Goal: Task Accomplishment & Management: Manage account settings

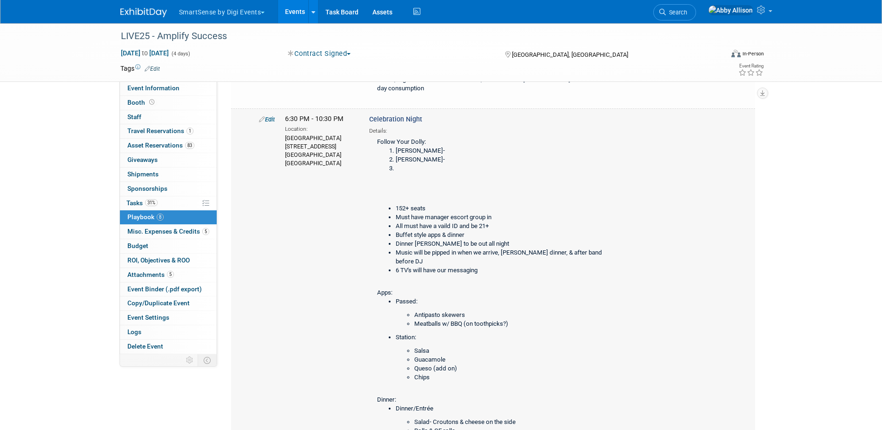
click at [265, 123] on link "Edit" at bounding box center [267, 119] width 16 height 7
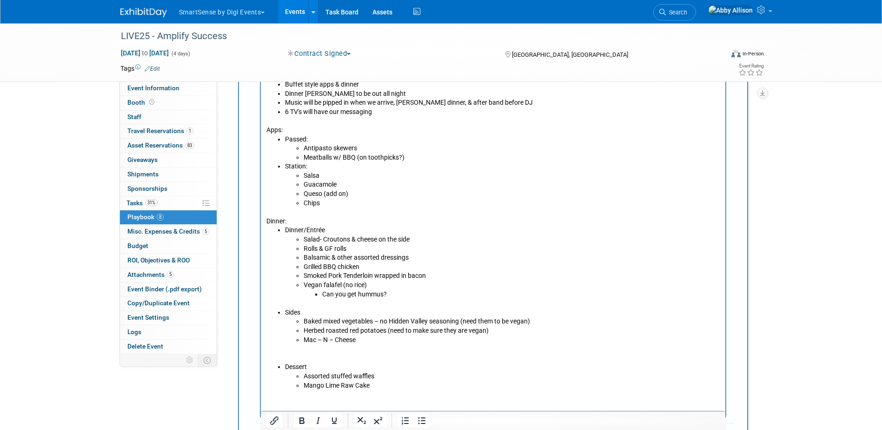
scroll to position [1058, 0]
drag, startPoint x: 372, startPoint y: 282, endPoint x: 322, endPoint y: 280, distance: 50.3
click at [322, 280] on li "Vegan falafel (no rice)" at bounding box center [511, 284] width 417 height 9
drag, startPoint x: 391, startPoint y: 293, endPoint x: 312, endPoint y: 294, distance: 78.6
click at [312, 294] on ul "Can you get hummus?" at bounding box center [511, 293] width 417 height 9
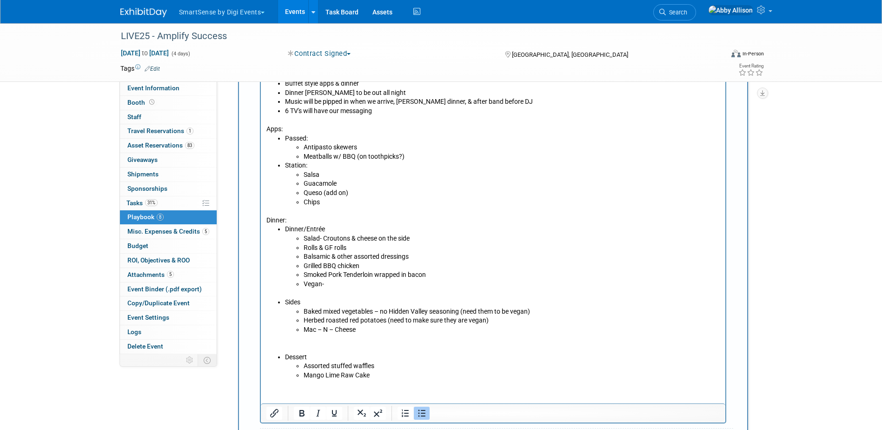
click at [344, 282] on li "Vegan-" at bounding box center [511, 284] width 417 height 9
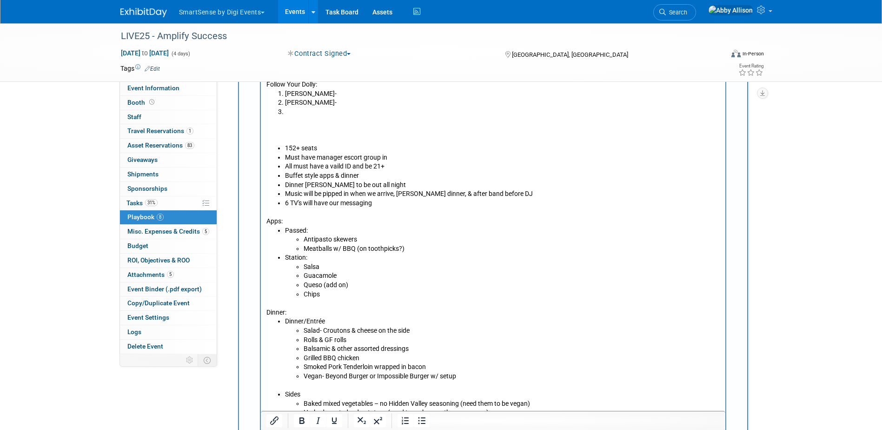
scroll to position [965, 0]
click at [387, 203] on li "6 TV's will have our messaging" at bounding box center [502, 203] width 435 height 9
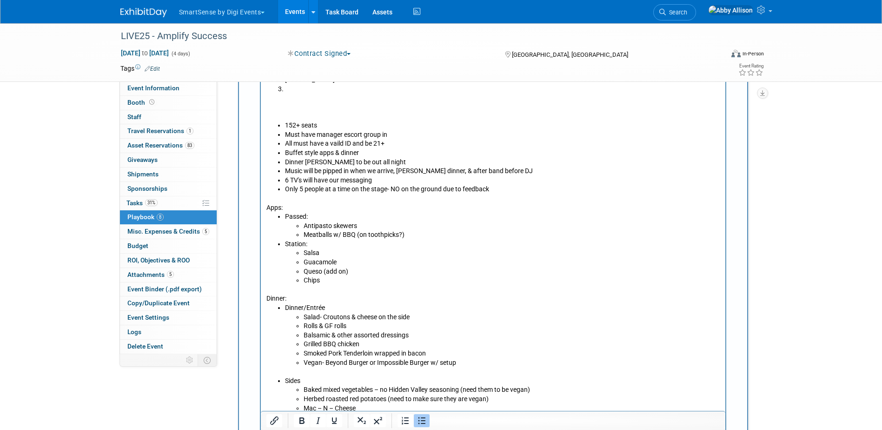
scroll to position [1012, 0]
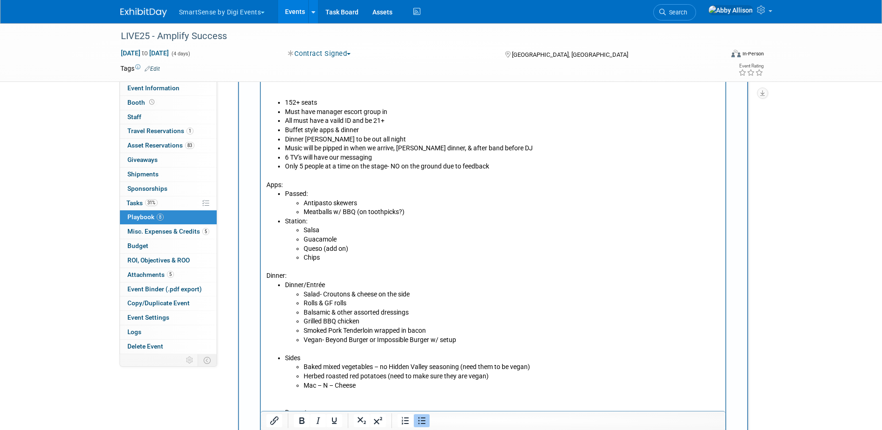
click at [495, 166] on li "Only 5 people at a time on the stage- NO on the ground due to feedback" at bounding box center [502, 166] width 435 height 9
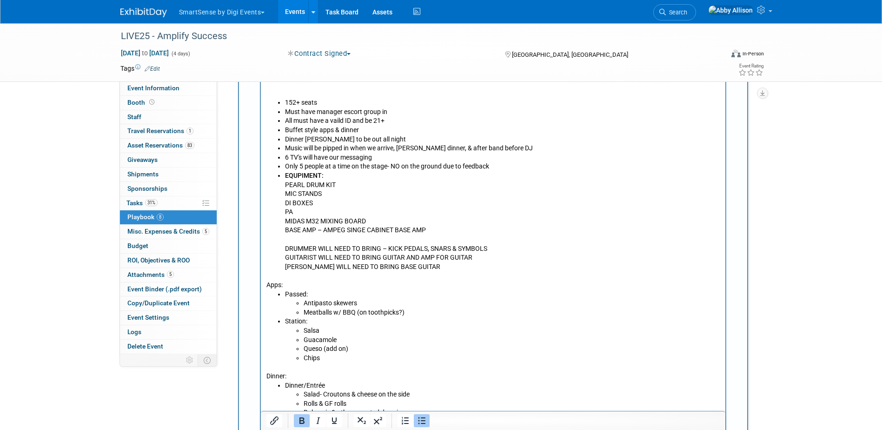
click at [282, 175] on ul "152+ seats Must have manager escort group in All must have a vaild ID and be 21…" at bounding box center [493, 184] width 454 height 173
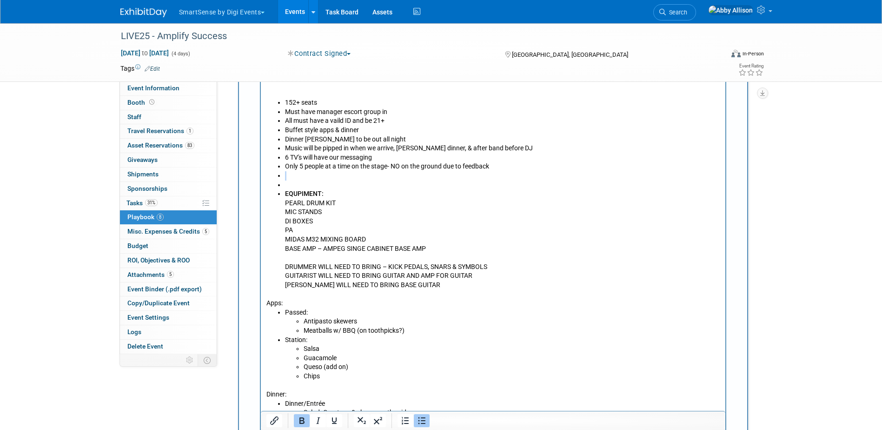
drag, startPoint x: 285, startPoint y: 183, endPoint x: 273, endPoint y: 179, distance: 12.6
click at [273, 179] on ul "152+ seats Must have manager escort group in All must have a vaild ID and be 21…" at bounding box center [493, 193] width 454 height 191
click at [281, 182] on ul "152+ seats Must have manager escort group in All must have a vaild ID and be 21…" at bounding box center [493, 193] width 454 height 191
drag, startPoint x: 284, startPoint y: 182, endPoint x: 277, endPoint y: 176, distance: 9.2
click at [277, 176] on ul "152+ seats Must have manager escort group in All must have a vaild ID and be 21…" at bounding box center [493, 193] width 454 height 191
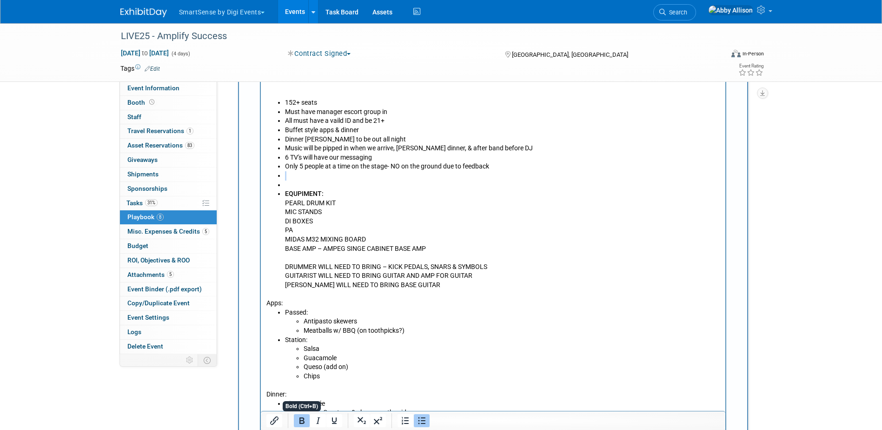
click at [304, 418] on icon "Bold" at bounding box center [301, 420] width 5 height 7
click at [424, 420] on icon "Bullet list" at bounding box center [421, 420] width 7 height 7
click at [548, 244] on p "BASE AMP – AMPEG SINGE CABINET BASE AMP" at bounding box center [502, 248] width 435 height 9
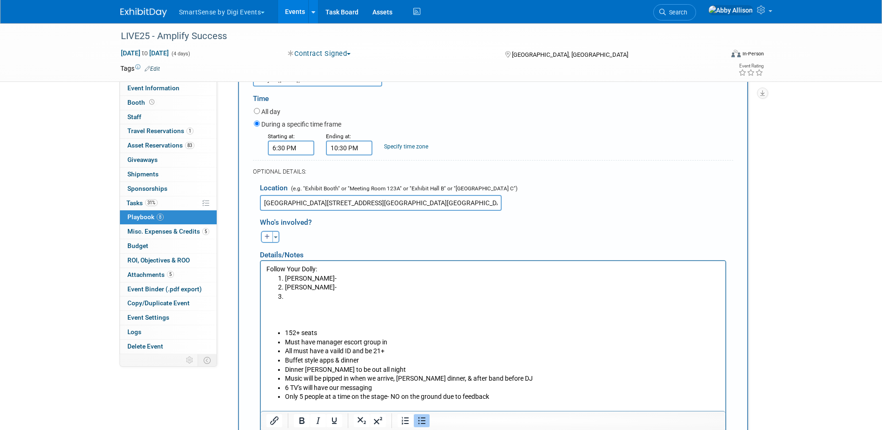
scroll to position [779, 0]
click at [312, 298] on li "Rich Text Area. Press ALT-0 for help." at bounding box center [502, 298] width 435 height 9
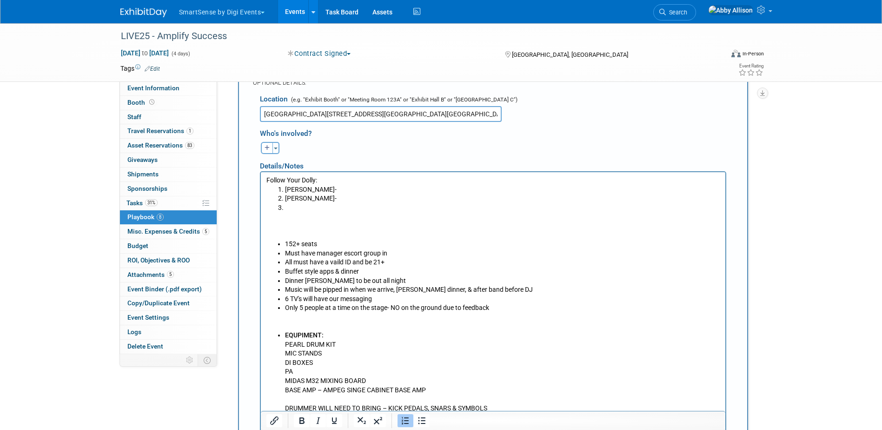
scroll to position [872, 0]
click at [494, 308] on li "Only 5 people at a time on the stage- NO on the ground due to feedback" at bounding box center [502, 305] width 435 height 9
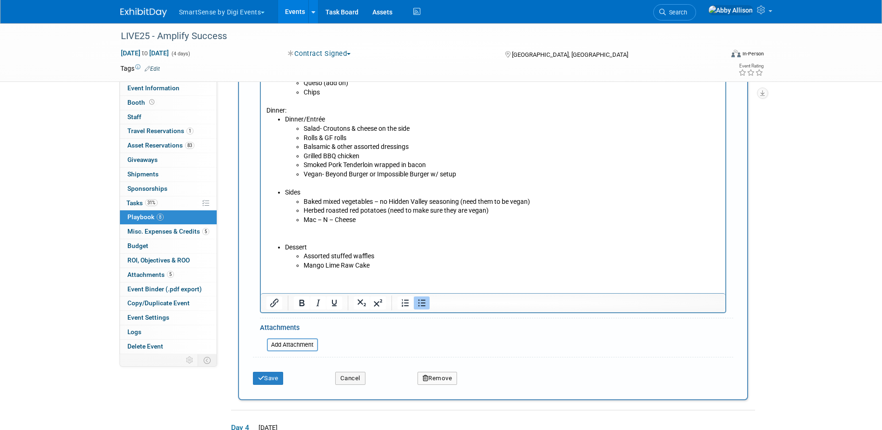
scroll to position [1337, 0]
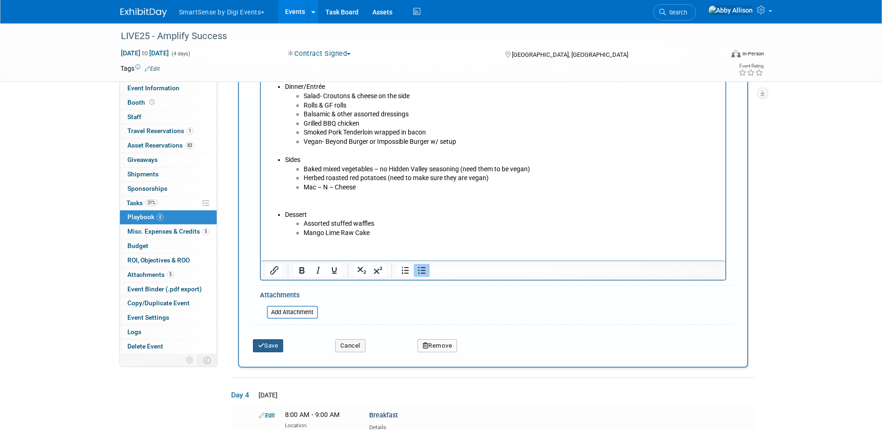
click at [272, 352] on button "Save" at bounding box center [268, 345] width 31 height 13
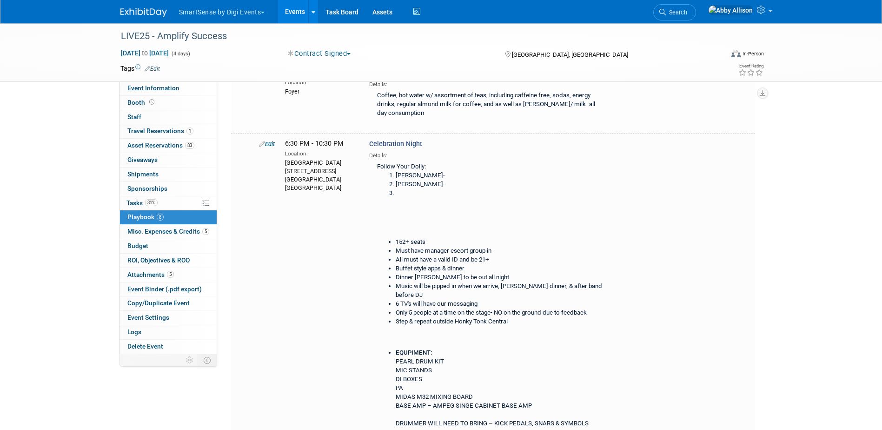
scroll to position [676, 0]
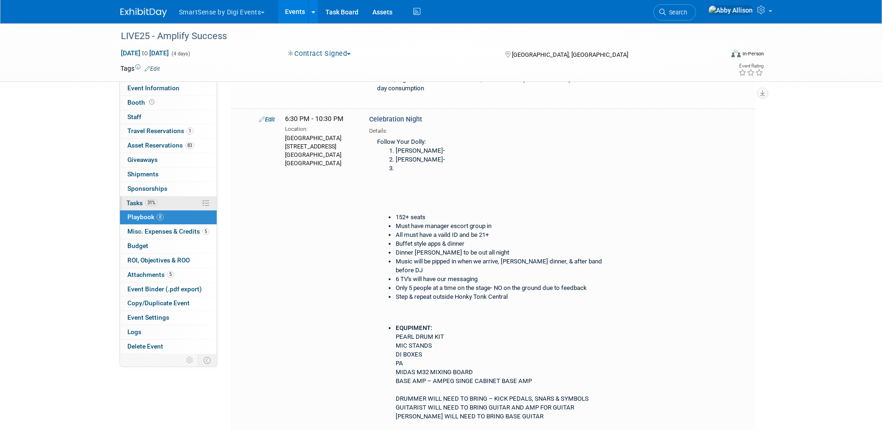
click at [133, 201] on span "Tasks 31%" at bounding box center [141, 202] width 31 height 7
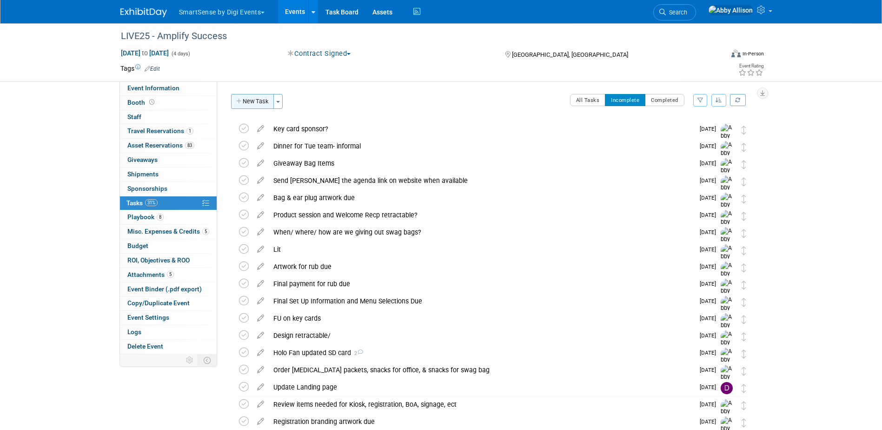
click at [248, 102] on button "New Task" at bounding box center [252, 101] width 43 height 15
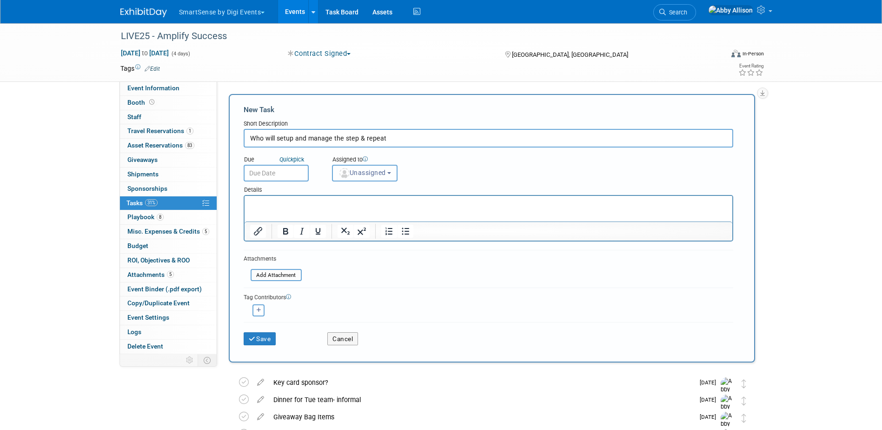
click at [335, 170] on button "Unassigned" at bounding box center [365, 173] width 66 height 17
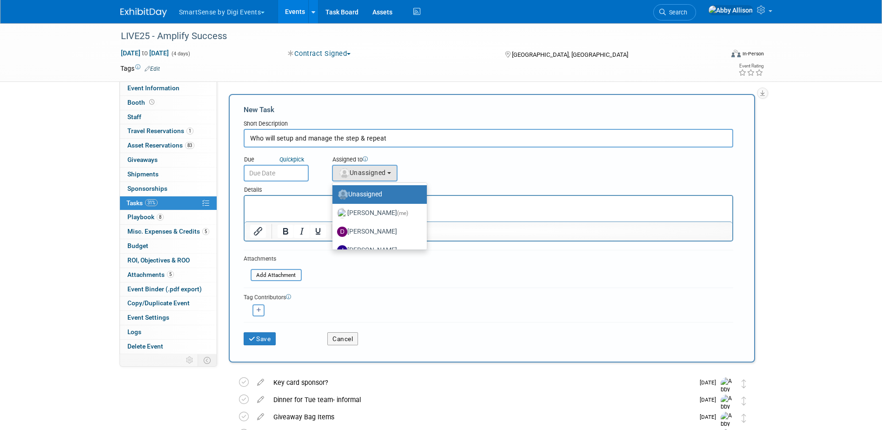
click at [400, 137] on input "Who will setup and manage the step & repeat" at bounding box center [489, 138] width 490 height 19
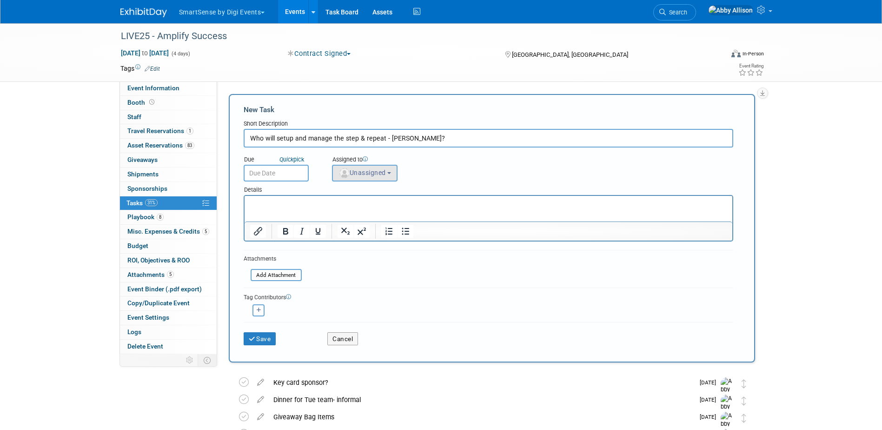
type input "Who will setup and manage the step & repeat - Dan?"
click at [354, 169] on span "Unassigned" at bounding box center [361, 172] width 47 height 7
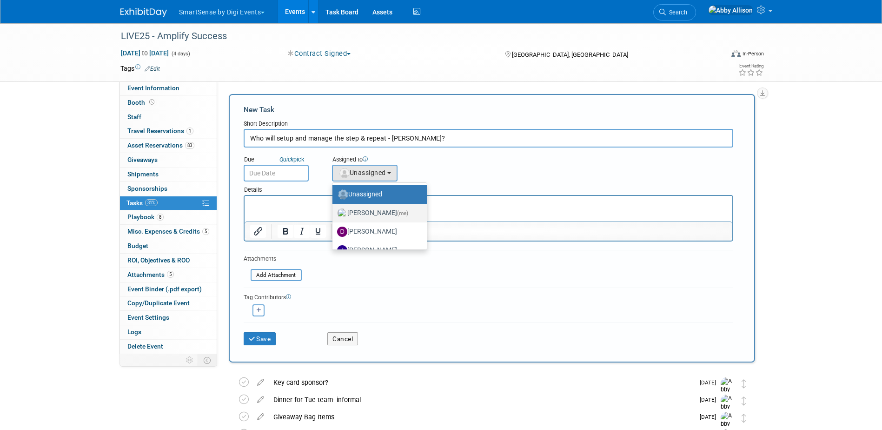
drag, startPoint x: 372, startPoint y: 209, endPoint x: 116, endPoint y: 1, distance: 330.6
click at [372, 209] on label "Abby Allison (me)" at bounding box center [377, 213] width 80 height 15
click at [334, 209] on input "Abby Allison (me)" at bounding box center [331, 212] width 6 height 6
select select "1af21d80-b227-4fda-b725-1543146411fb"
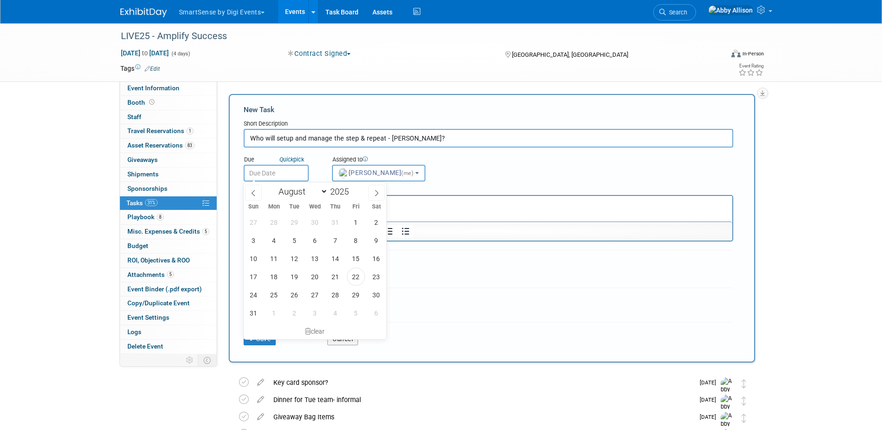
click at [270, 172] on input "text" at bounding box center [276, 173] width 65 height 17
click at [373, 193] on span at bounding box center [376, 193] width 17 height 16
select select "8"
click at [275, 258] on span "15" at bounding box center [274, 258] width 18 height 18
type input "Sep 15, 2025"
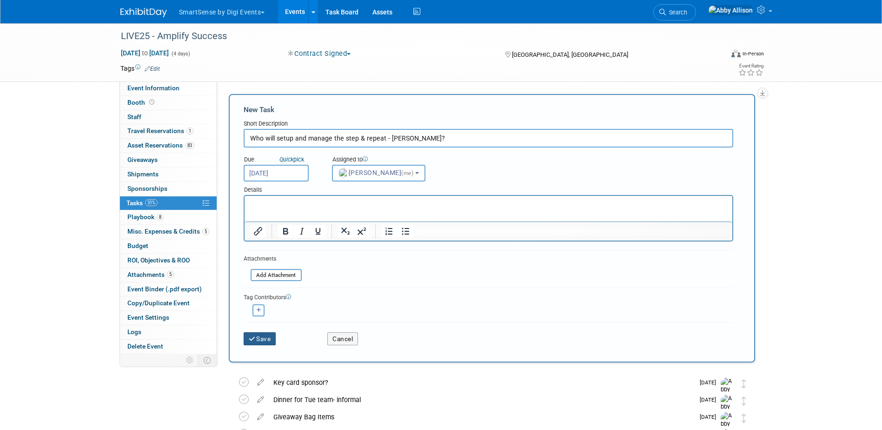
click at [271, 337] on button "Save" at bounding box center [260, 338] width 33 height 13
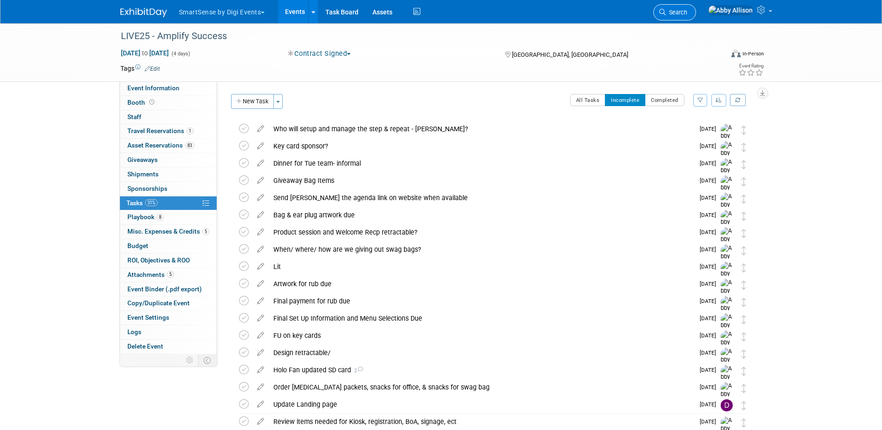
click at [687, 13] on span "Search" at bounding box center [676, 12] width 21 height 7
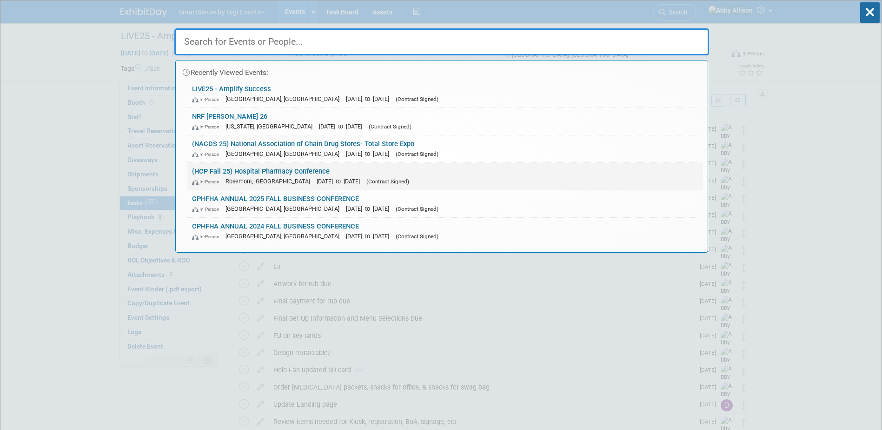
click at [236, 177] on div "In-Person Rosemont, IL Sep 29, 2025 to Oct 1, 2025 (Contract Signed)" at bounding box center [445, 181] width 506 height 10
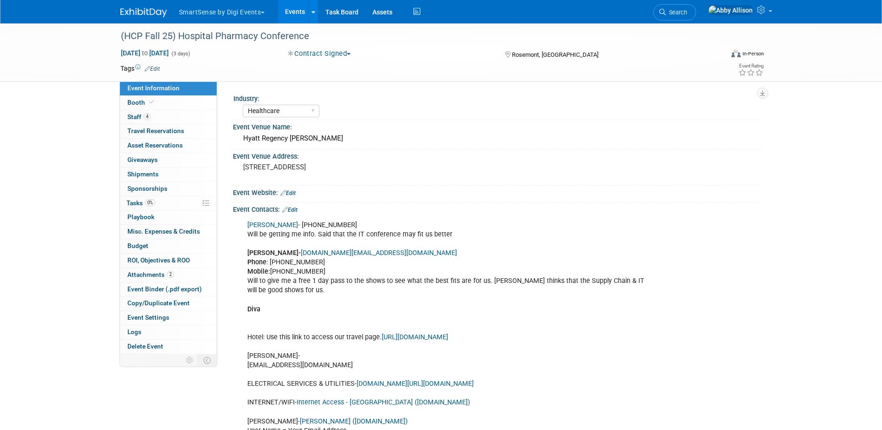
select select "Healthcare"
click at [128, 98] on link "Booth" at bounding box center [168, 103] width 97 height 14
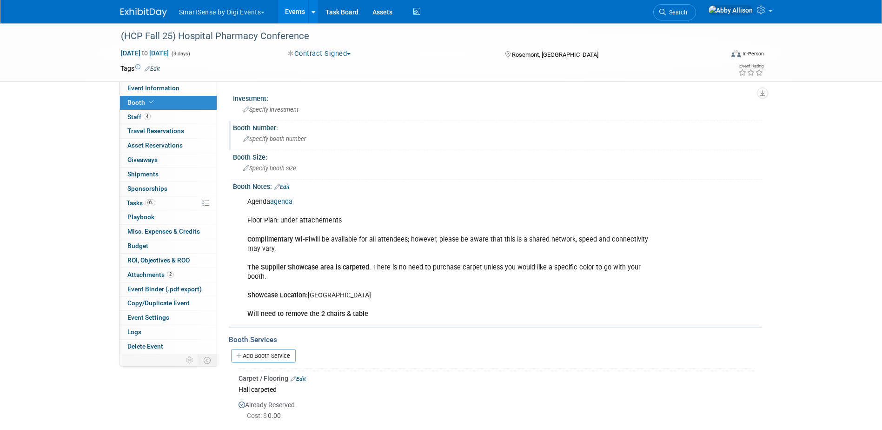
click at [292, 135] on div "Specify booth number" at bounding box center [497, 139] width 515 height 14
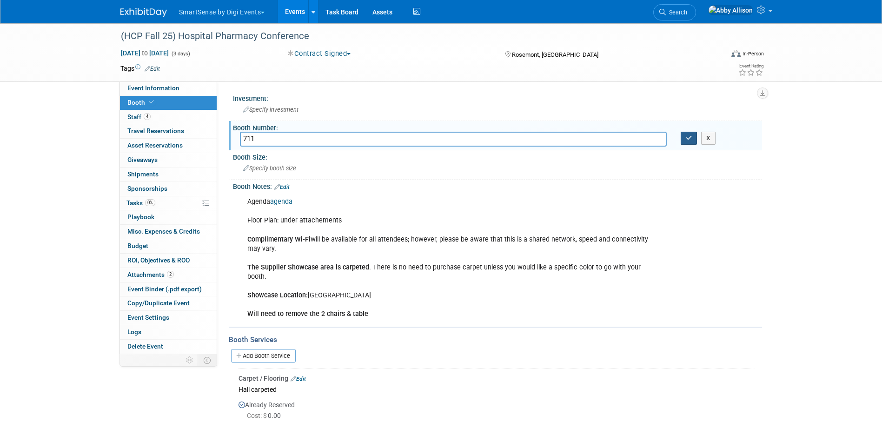
type input "711"
click at [688, 140] on icon "button" at bounding box center [689, 138] width 7 height 6
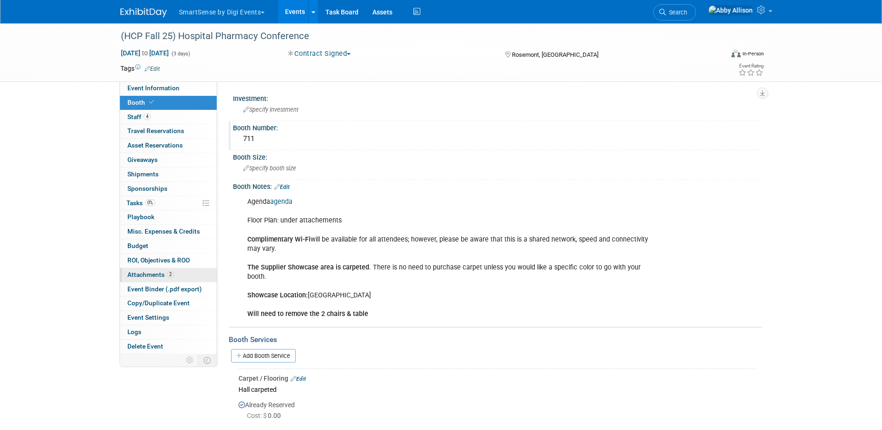
click at [141, 272] on span "Attachments 2" at bounding box center [150, 274] width 46 height 7
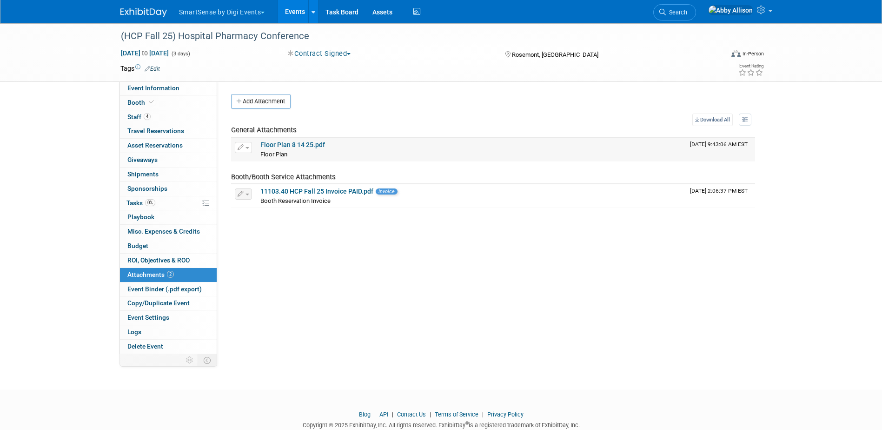
click at [260, 145] on link "Floor Plan 8 14 25.pdf" at bounding box center [292, 144] width 65 height 7
click at [124, 114] on link "4 Staff 4" at bounding box center [168, 117] width 97 height 14
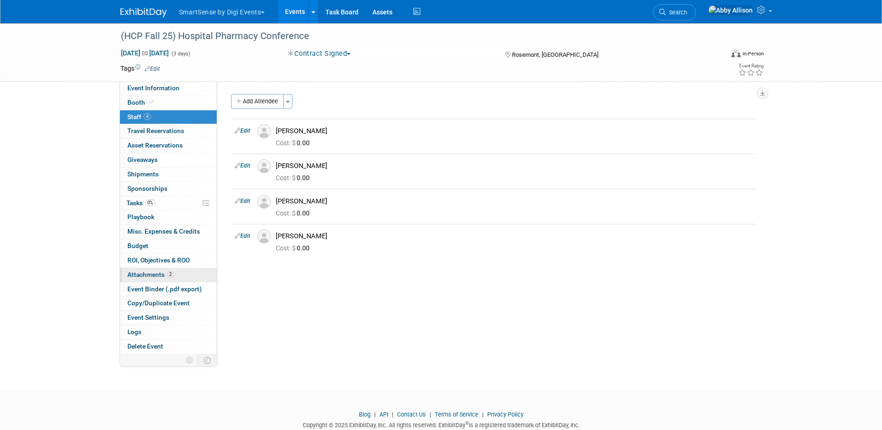
click at [139, 275] on span "Attachments 2" at bounding box center [150, 274] width 46 height 7
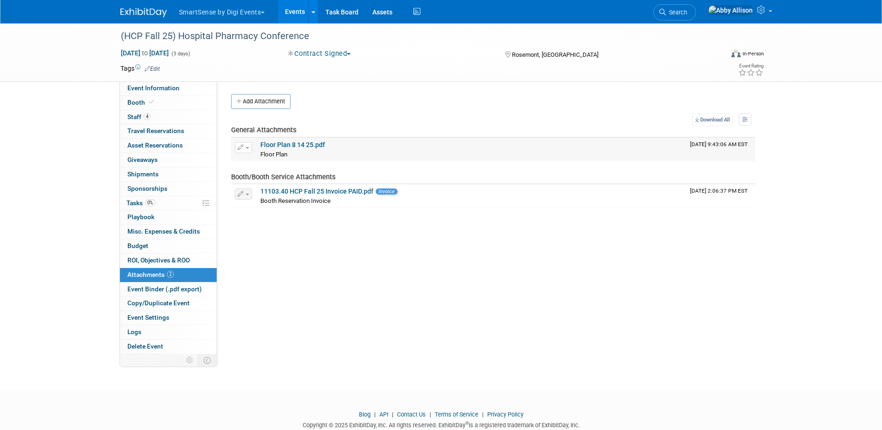
click at [244, 147] on button "button" at bounding box center [243, 147] width 17 height 11
click at [265, 193] on button "Delete Attachment" at bounding box center [276, 195] width 73 height 13
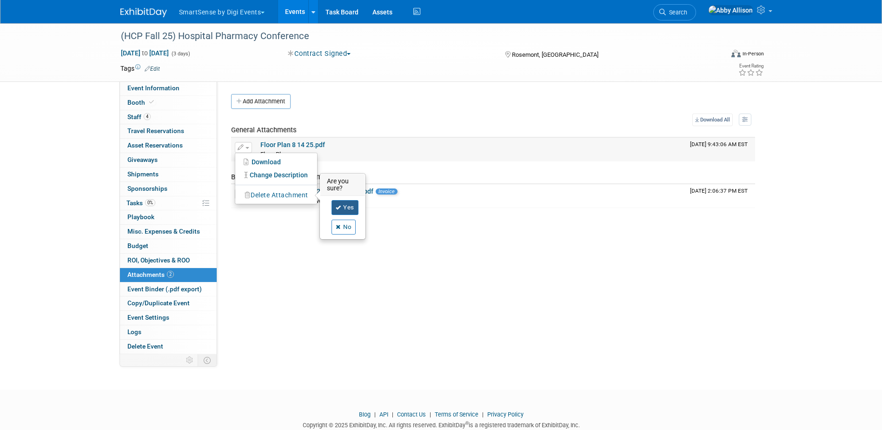
click at [338, 203] on link "Yes" at bounding box center [345, 207] width 27 height 15
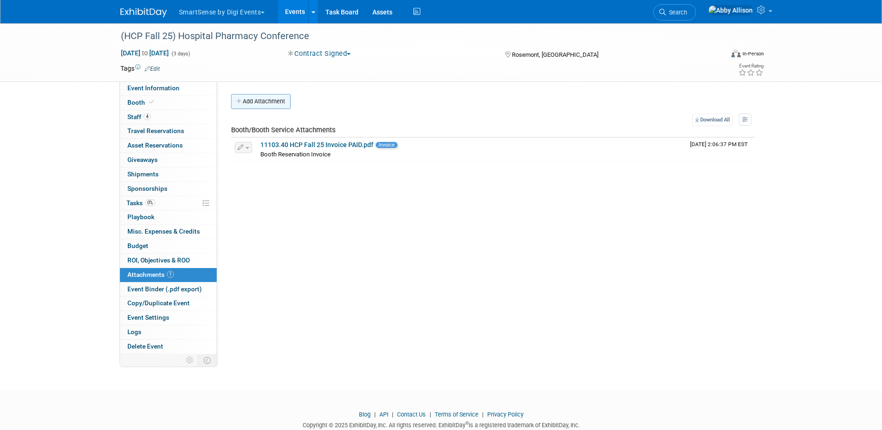
click at [279, 102] on button "Add Attachment" at bounding box center [261, 101] width 60 height 15
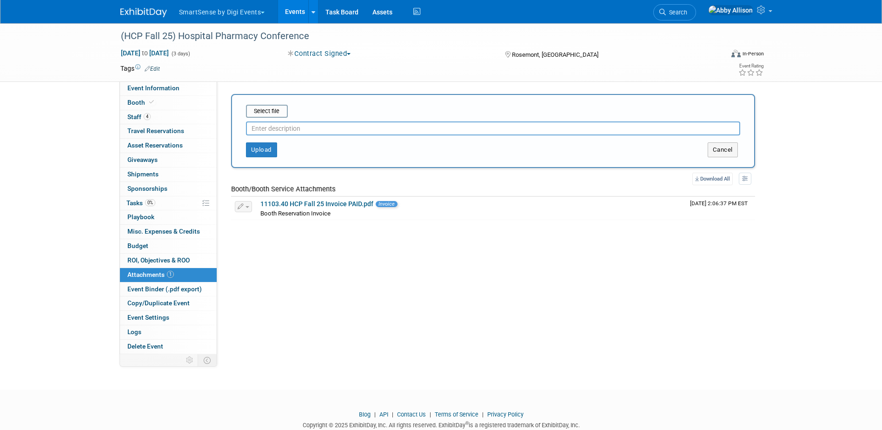
click at [273, 129] on input "text" at bounding box center [493, 128] width 494 height 14
type input "Floor plan"
click at [272, 112] on input "file" at bounding box center [231, 111] width 111 height 11
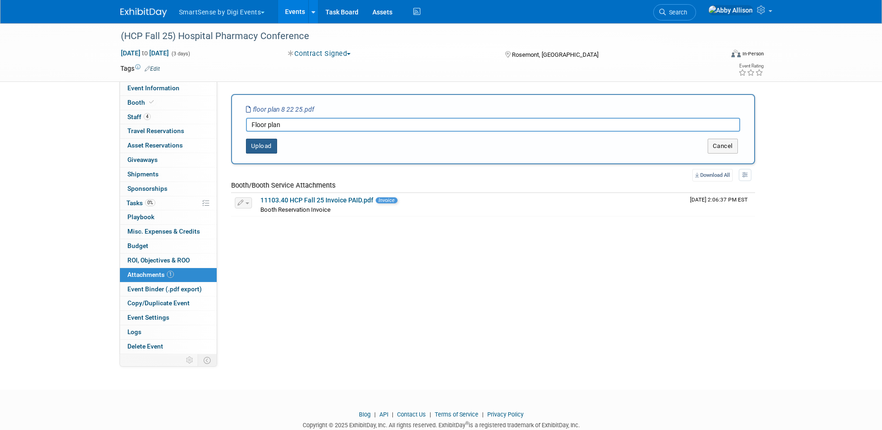
click at [258, 142] on button "Upload" at bounding box center [261, 146] width 31 height 15
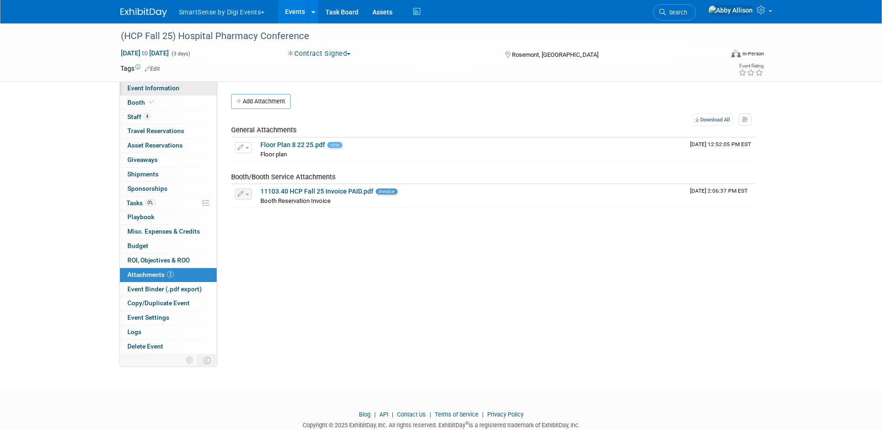
click at [126, 86] on link "Event Information" at bounding box center [168, 88] width 97 height 14
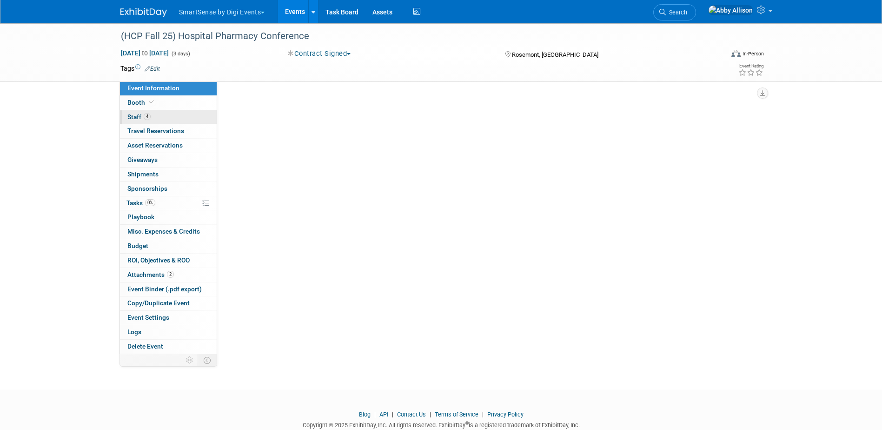
select select "Healthcare"
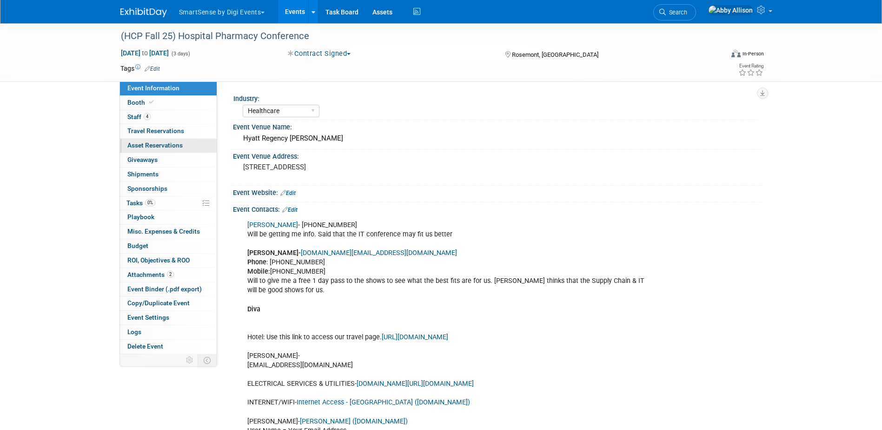
click at [148, 141] on link "0 Asset Reservations 0" at bounding box center [168, 146] width 97 height 14
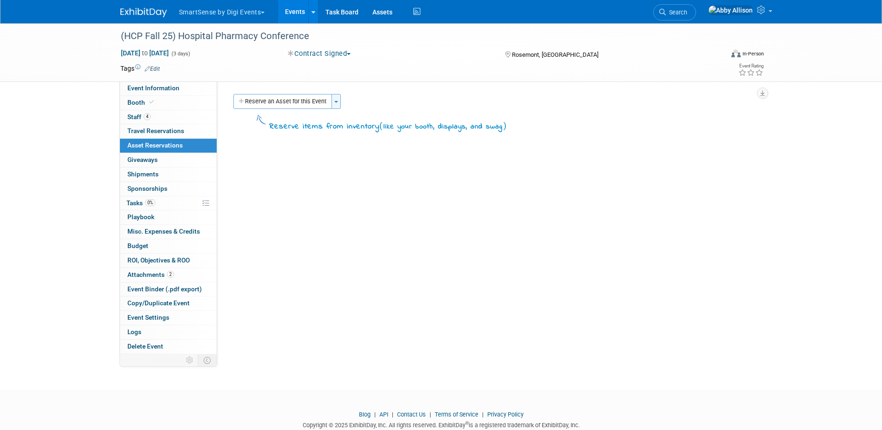
click at [337, 101] on span "button" at bounding box center [336, 102] width 4 height 2
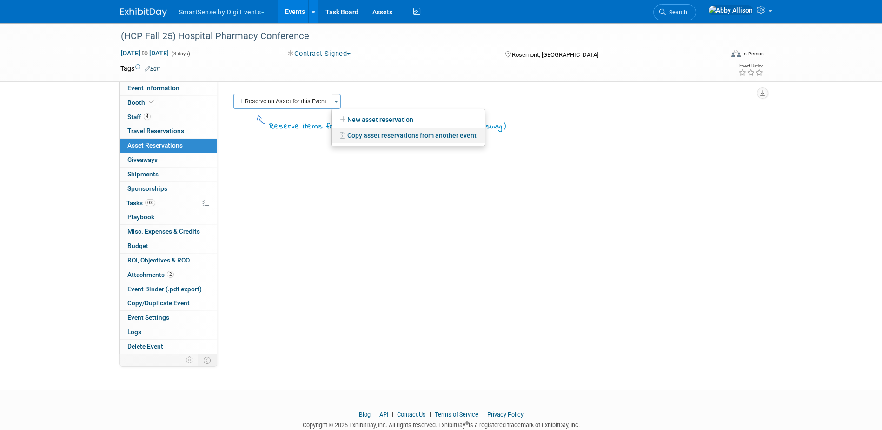
click at [356, 133] on link "Copy asset reservations from another event" at bounding box center [408, 135] width 153 height 16
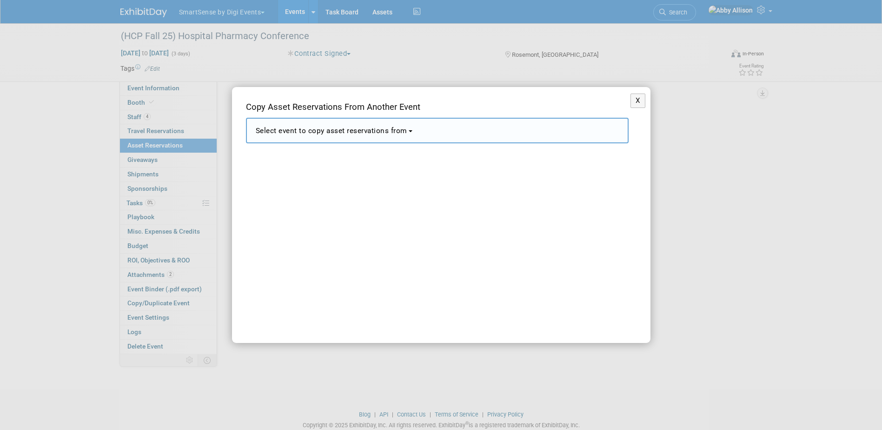
click at [356, 133] on span "Select event to copy asset reservations from" at bounding box center [332, 130] width 152 height 8
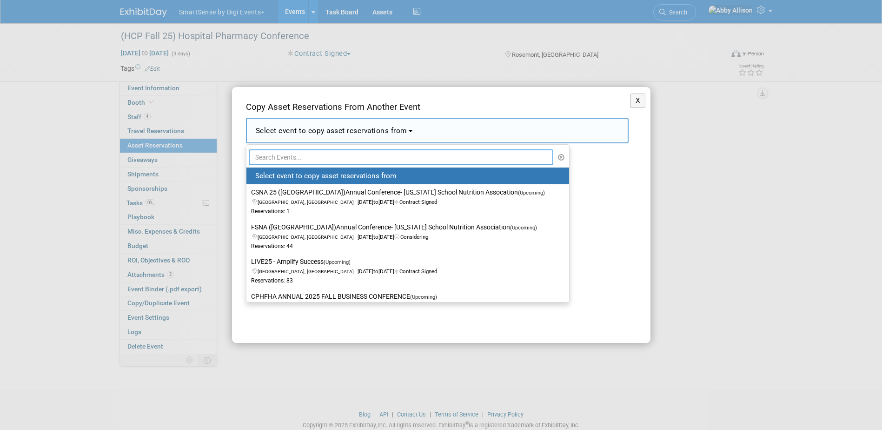
click at [324, 154] on input "text" at bounding box center [401, 157] width 305 height 16
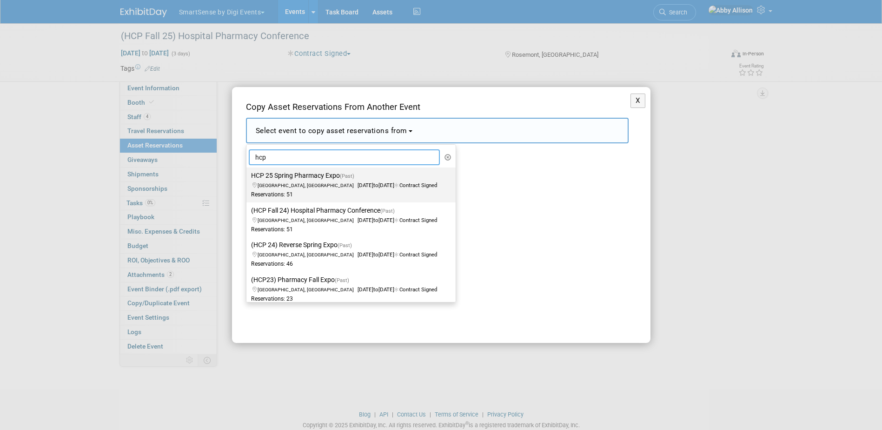
type input "hcp"
click at [300, 182] on span "New Orleans, LA Apr 14, 2025 to Apr 16, 2025 Contract Signed" at bounding box center [344, 181] width 186 height 16
click at [248, 179] on input "HCP 25 Spring Pharmacy Expo (Past) New Orleans, LA Apr 14, 2025 to Apr 16, 2025…" at bounding box center [245, 176] width 6 height 6
select select "11124327"
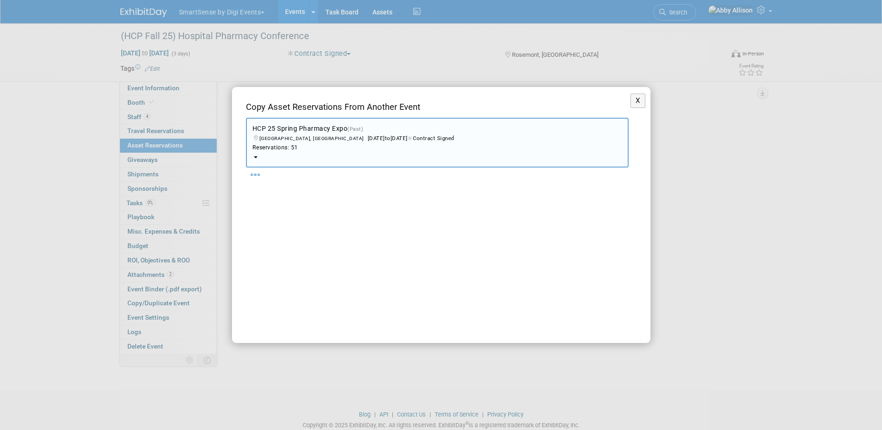
select select "8"
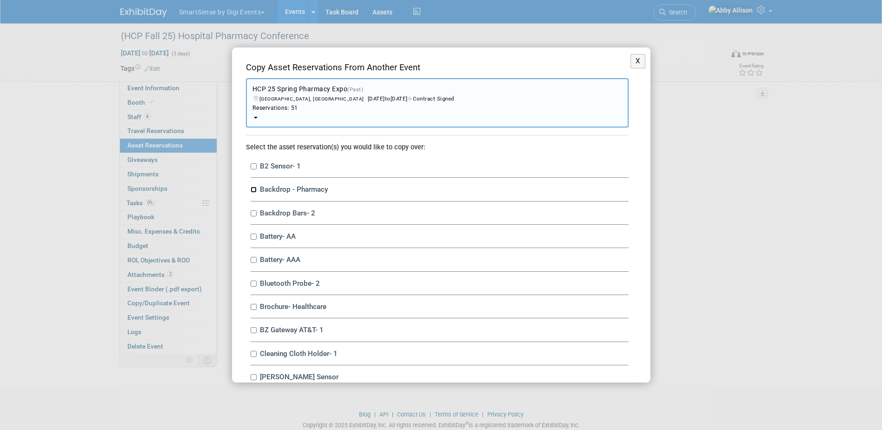
click at [252, 190] on input "Backdrop - Pharmacy" at bounding box center [254, 189] width 6 height 6
checkbox input "true"
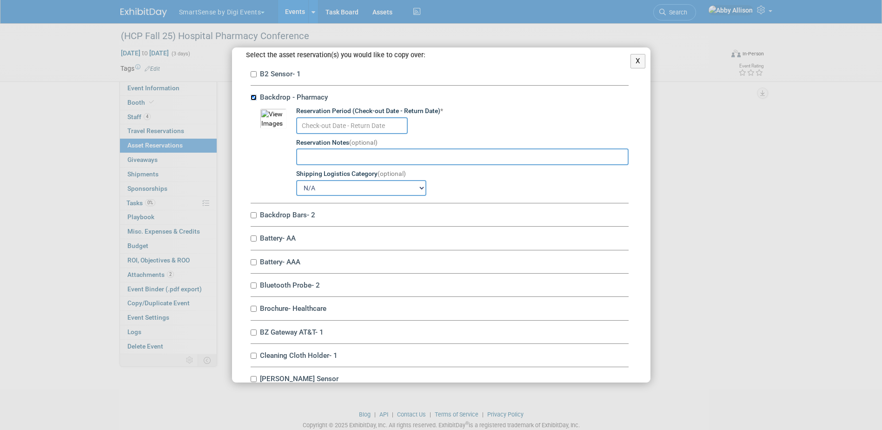
scroll to position [93, 0]
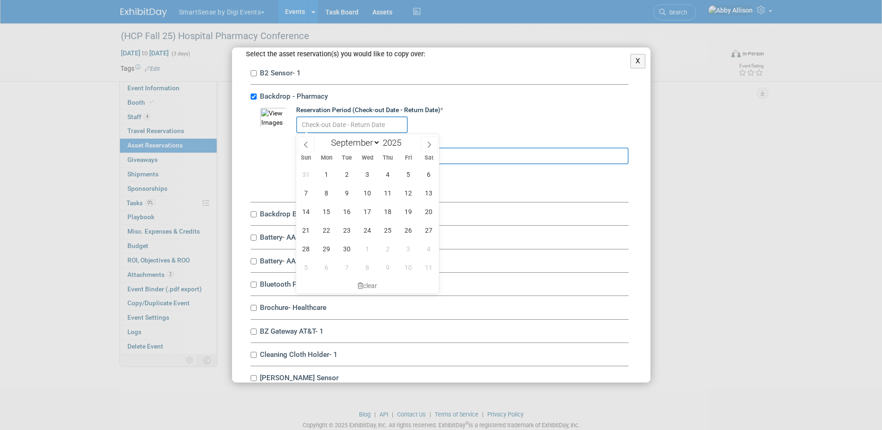
click at [347, 127] on input "text" at bounding box center [352, 124] width 112 height 17
click at [342, 195] on span "9" at bounding box center [347, 193] width 18 height 18
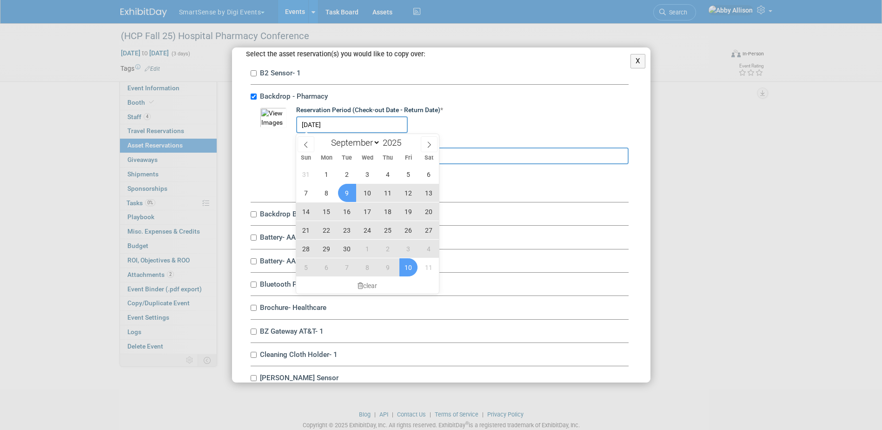
click at [401, 265] on span "10" at bounding box center [408, 267] width 18 height 18
type input "Sep 9, 2025 to Oct 10, 2025"
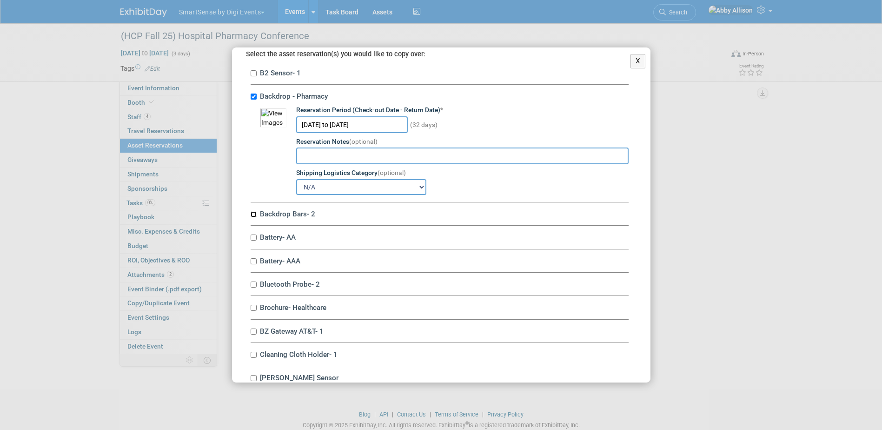
click at [252, 215] on input "Backdrop Bars- 2" at bounding box center [254, 214] width 6 height 6
checkbox input "true"
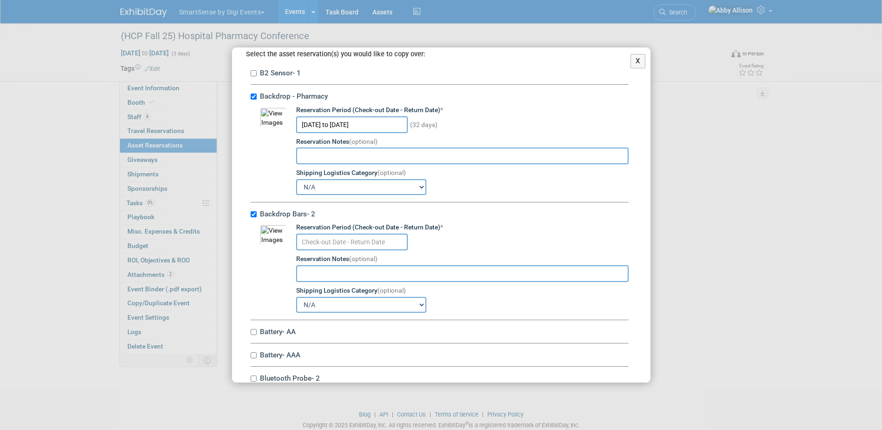
click at [343, 246] on input "text" at bounding box center [352, 241] width 112 height 17
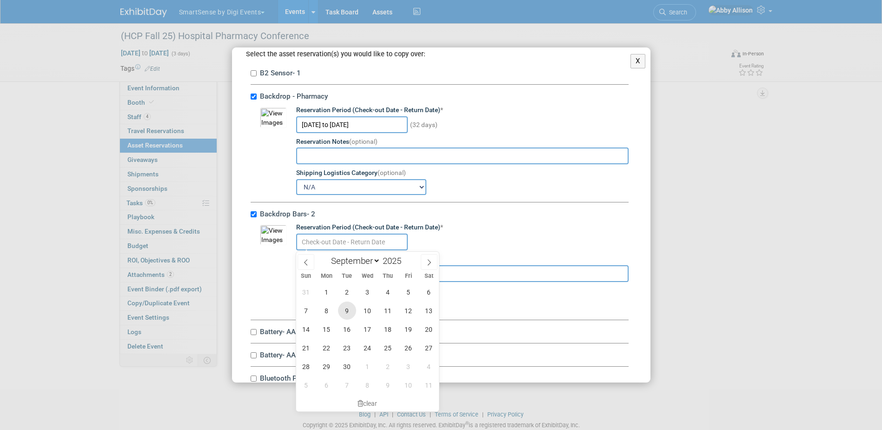
click at [346, 307] on span "9" at bounding box center [347, 310] width 18 height 18
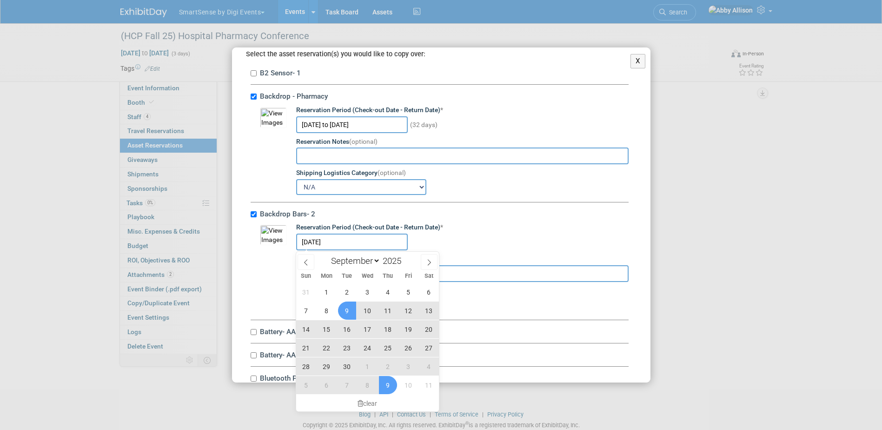
click at [391, 383] on span "9" at bounding box center [388, 385] width 18 height 18
type input "Sep 9, 2025 to Oct 9, 2025"
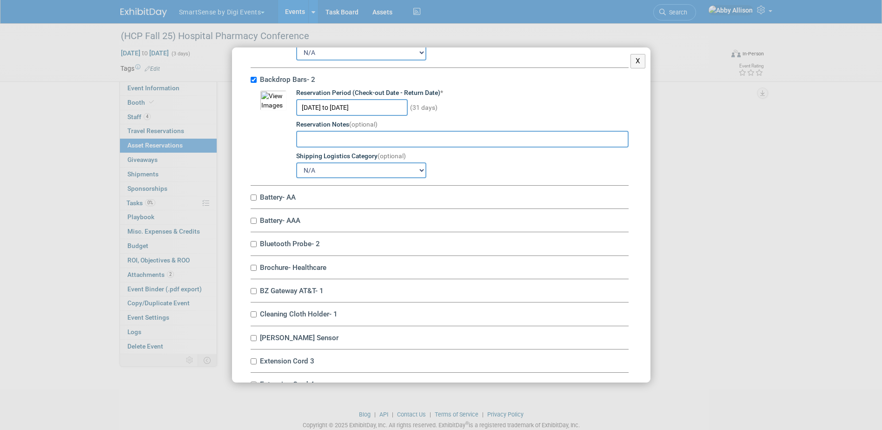
scroll to position [232, 0]
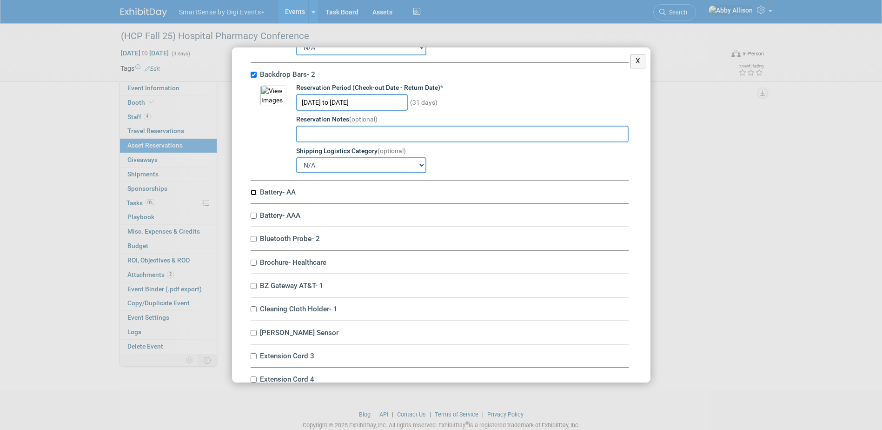
click at [254, 193] on input "Battery- AA" at bounding box center [254, 192] width 6 height 6
checkbox input "true"
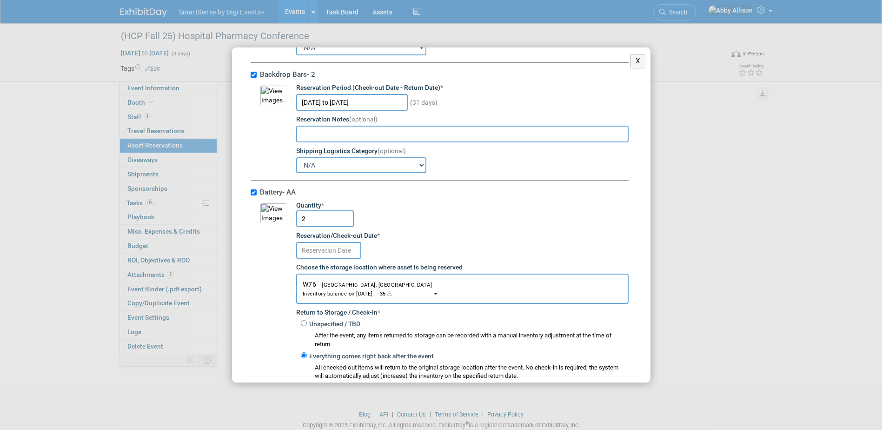
click at [337, 253] on input "text" at bounding box center [328, 250] width 65 height 17
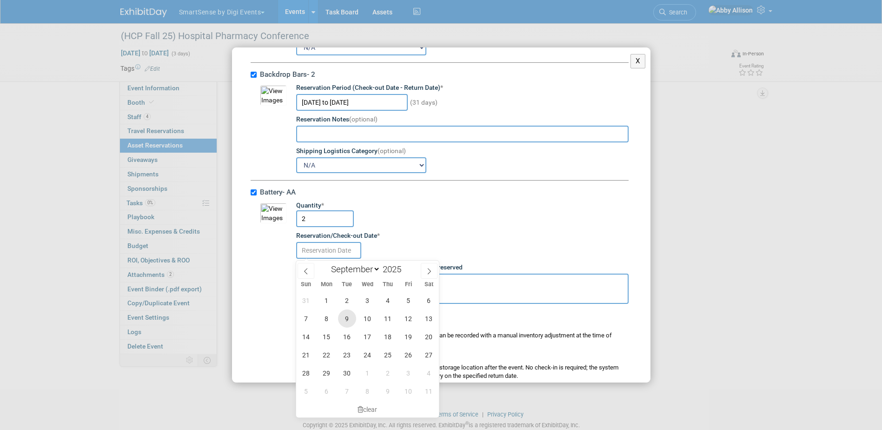
click at [350, 316] on span "9" at bounding box center [347, 318] width 18 height 18
type input "Sep 9, 2025"
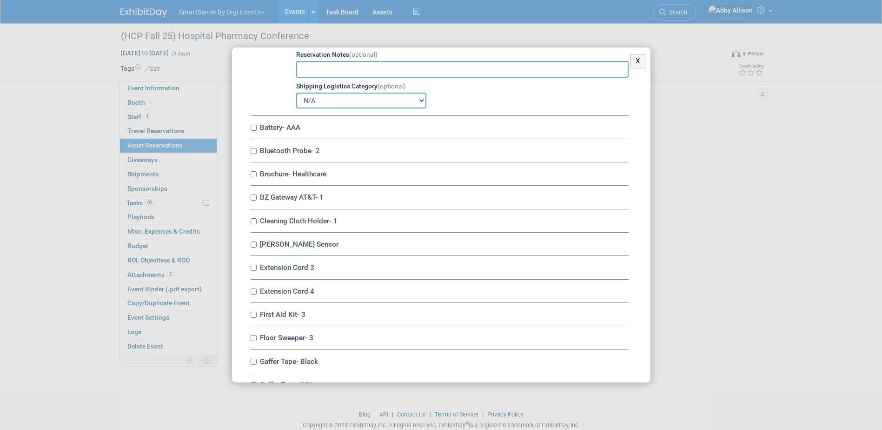
scroll to position [604, 0]
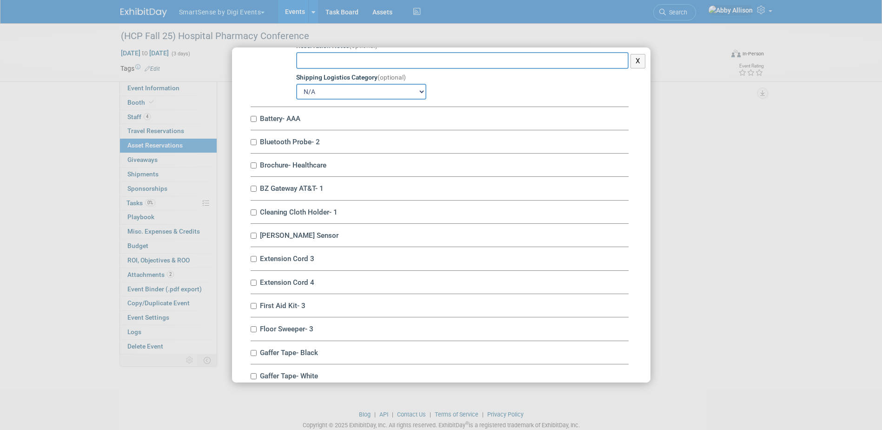
click at [257, 123] on label "Battery- AAA" at bounding box center [443, 118] width 372 height 9
click at [257, 122] on input "Battery- AAA" at bounding box center [254, 119] width 6 height 6
checkbox input "true"
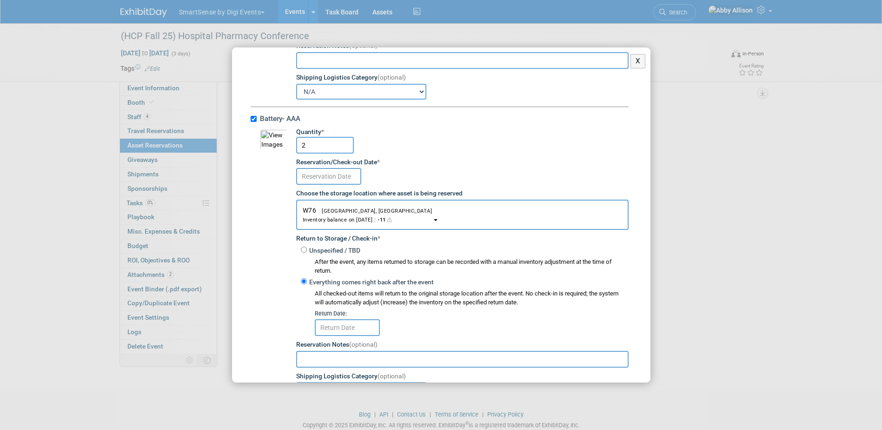
click at [323, 176] on input "text" at bounding box center [328, 176] width 65 height 17
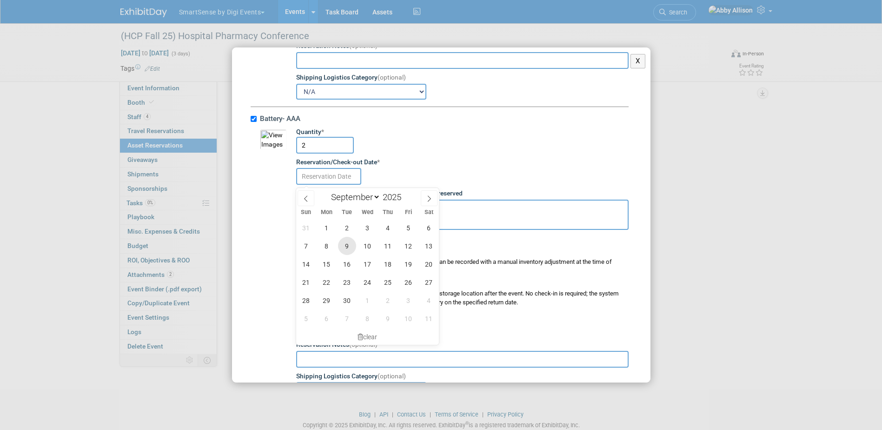
click at [350, 247] on span "9" at bounding box center [347, 246] width 18 height 18
type input "Sep 9, 2025"
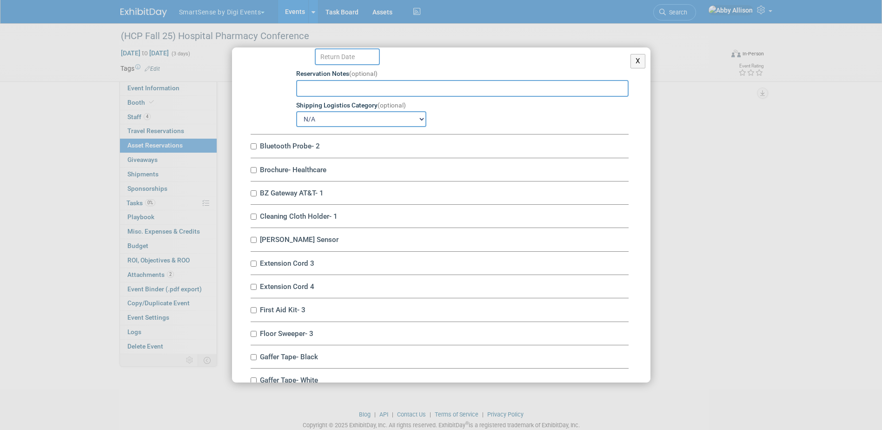
scroll to position [883, 0]
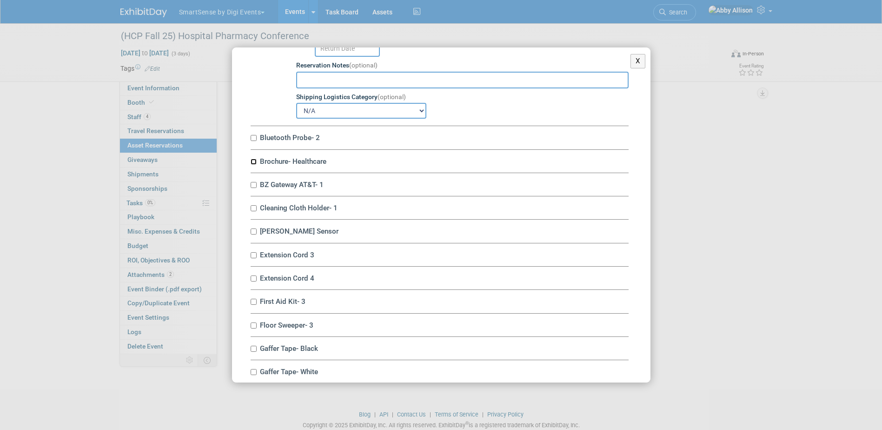
click at [254, 165] on input "Brochure- Healthcare" at bounding box center [254, 162] width 6 height 6
checkbox input "true"
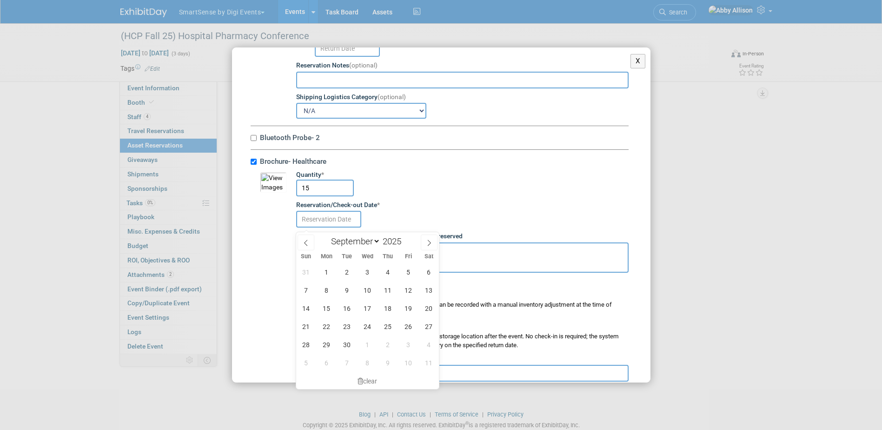
click at [325, 224] on input "text" at bounding box center [328, 219] width 65 height 17
click at [349, 292] on span "9" at bounding box center [347, 290] width 18 height 18
type input "Sep 9, 2025"
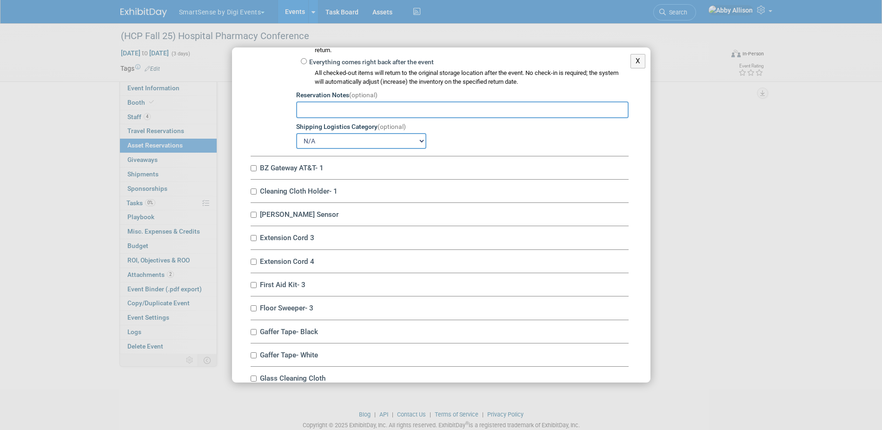
scroll to position [1162, 0]
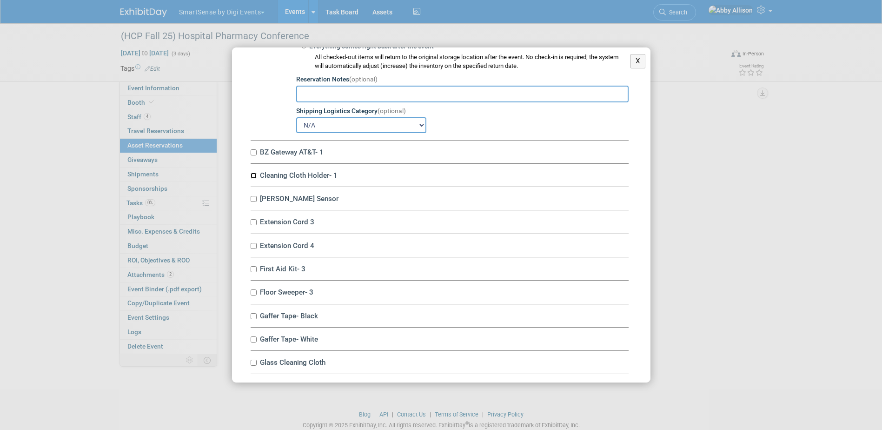
click at [253, 178] on input "Cleaning Cloth Holder- 1" at bounding box center [254, 176] width 6 height 6
checkbox input "true"
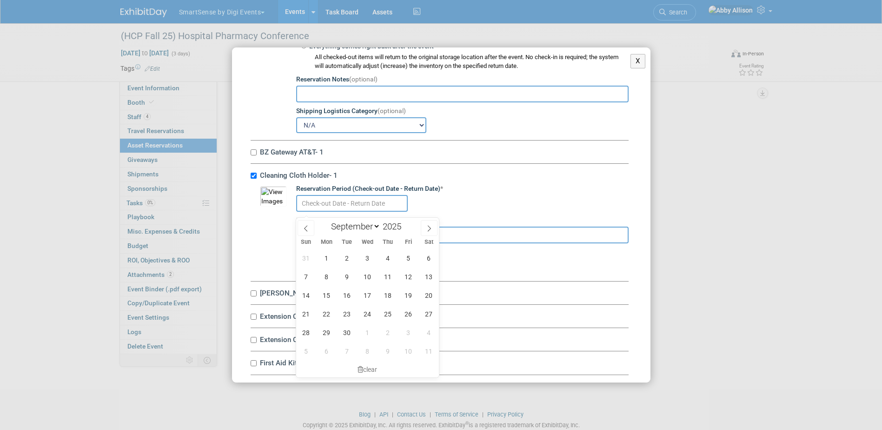
click at [328, 200] on input "text" at bounding box center [352, 203] width 112 height 17
click at [349, 273] on span "9" at bounding box center [347, 276] width 18 height 18
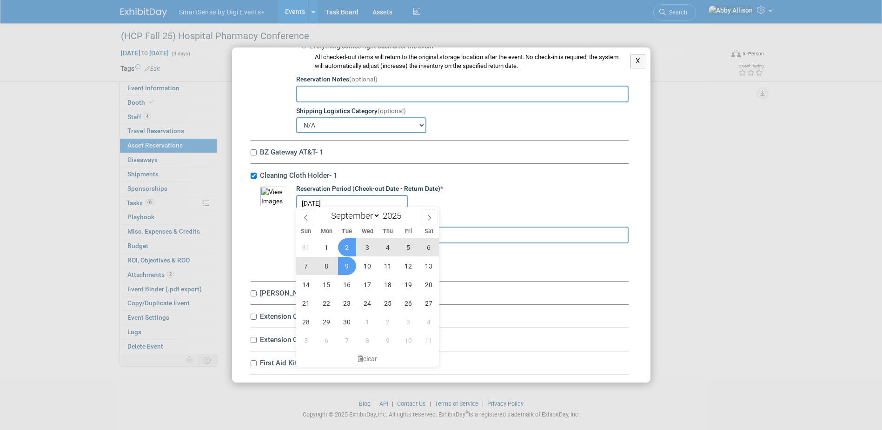
scroll to position [25, 0]
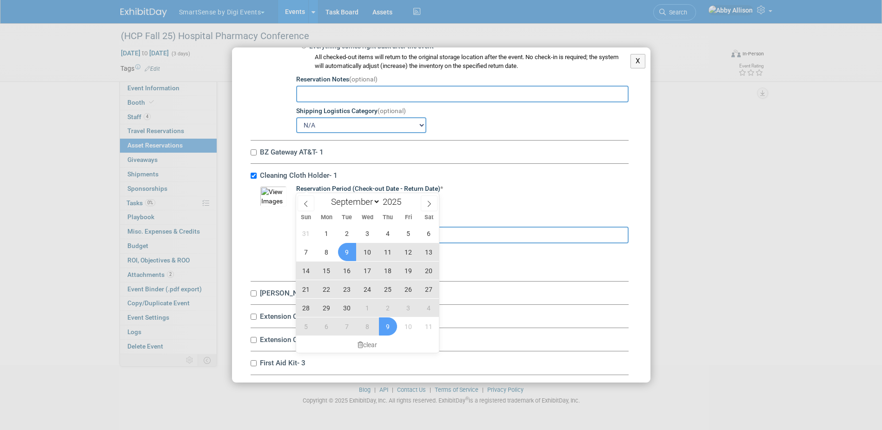
click at [393, 325] on span "9" at bounding box center [388, 326] width 18 height 18
type input "Sep 9, 2025 to Oct 9, 2025"
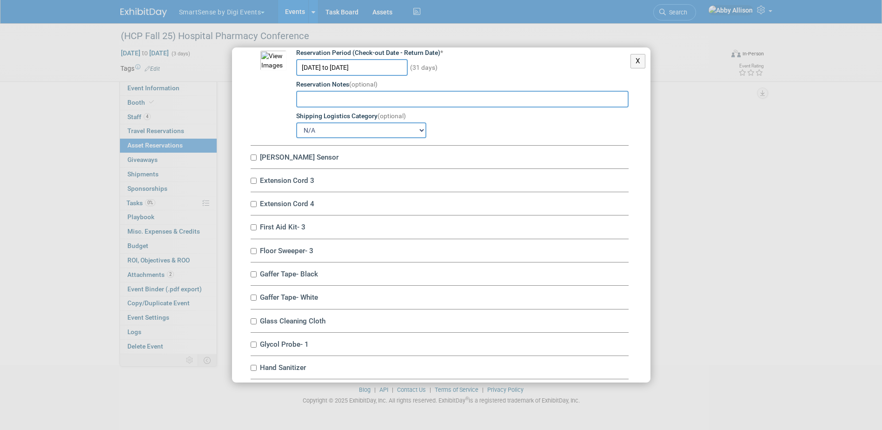
scroll to position [1302, 0]
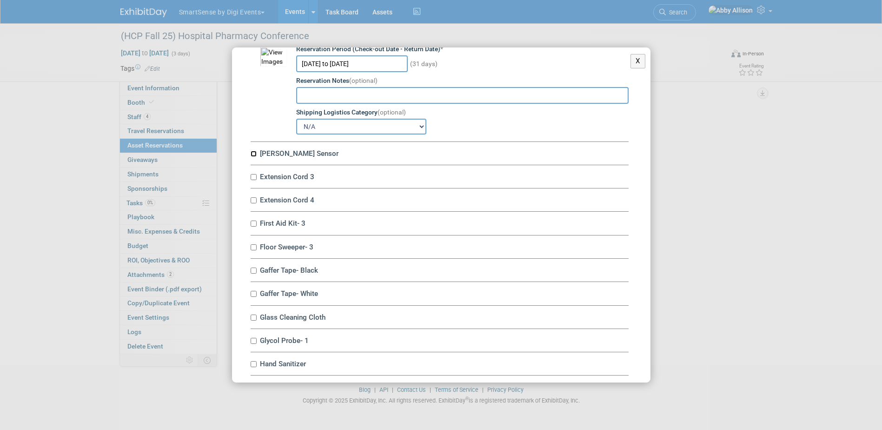
click at [256, 157] on input "Dwyer Sensor" at bounding box center [254, 154] width 6 height 6
checkbox input "true"
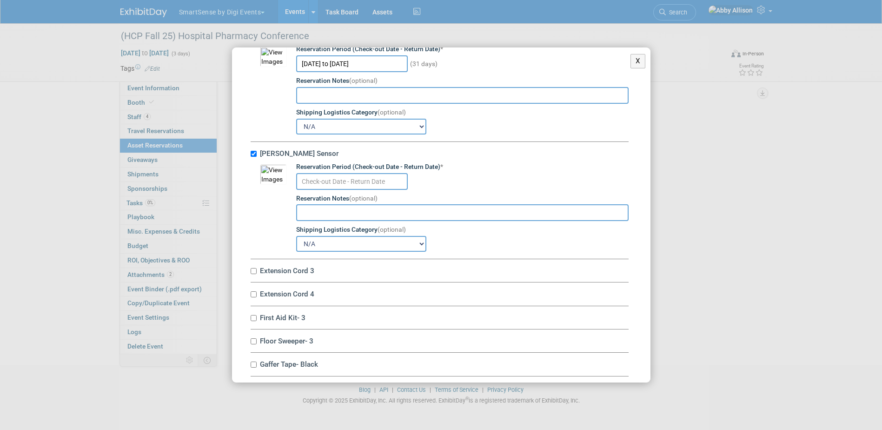
click at [321, 185] on input "text" at bounding box center [352, 181] width 112 height 17
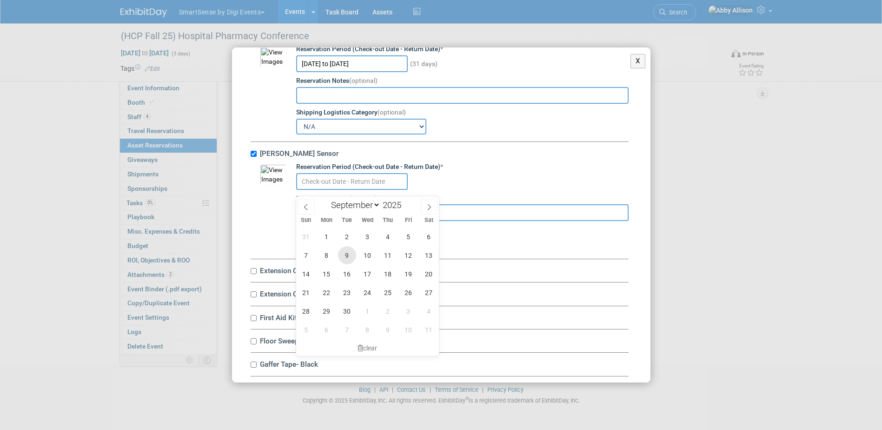
click at [348, 256] on span "9" at bounding box center [347, 255] width 18 height 18
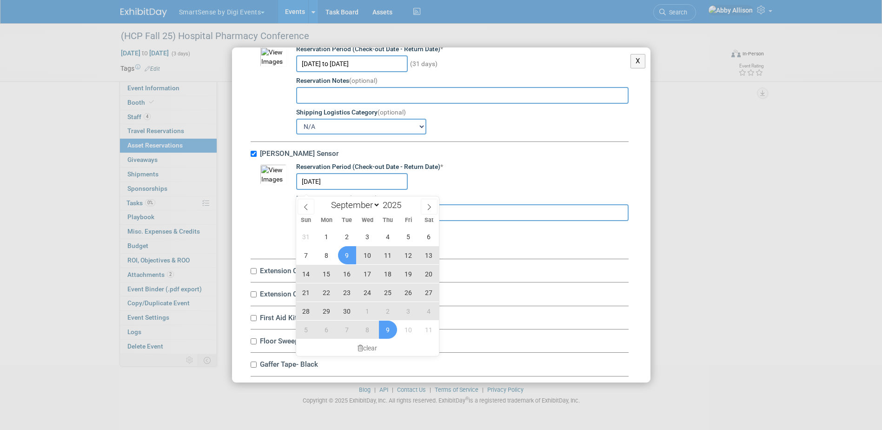
click at [391, 331] on span "9" at bounding box center [388, 329] width 18 height 18
type input "Sep 9, 2025 to Oct 9, 2025"
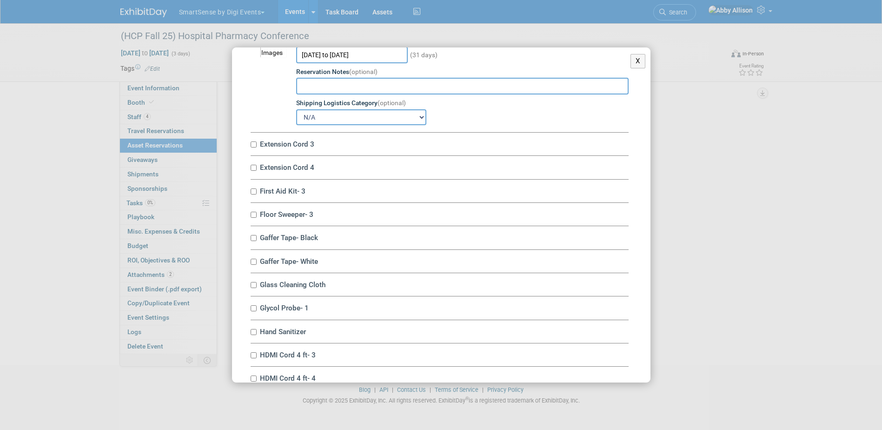
scroll to position [1441, 0]
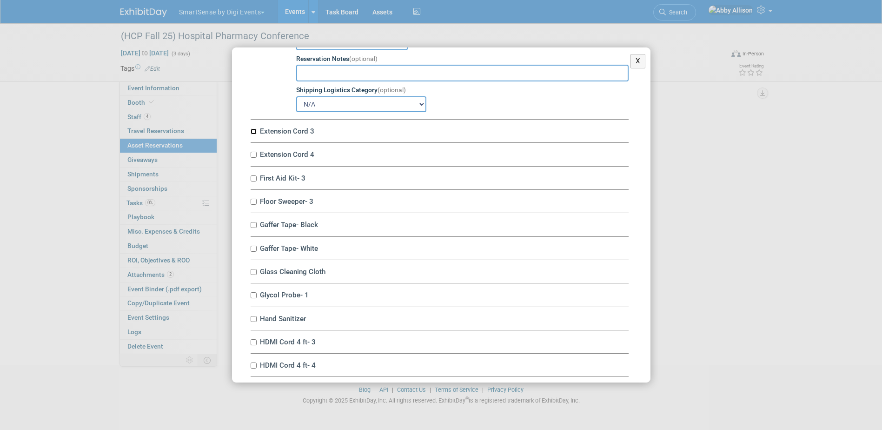
click at [252, 134] on input "Extension Cord 3" at bounding box center [254, 131] width 6 height 6
checkbox input "true"
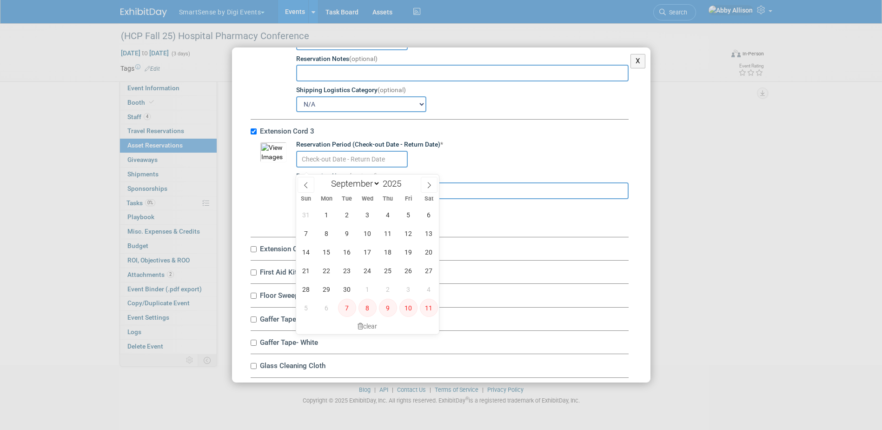
click at [302, 165] on input "text" at bounding box center [352, 159] width 112 height 17
click at [346, 236] on span "9" at bounding box center [347, 233] width 18 height 18
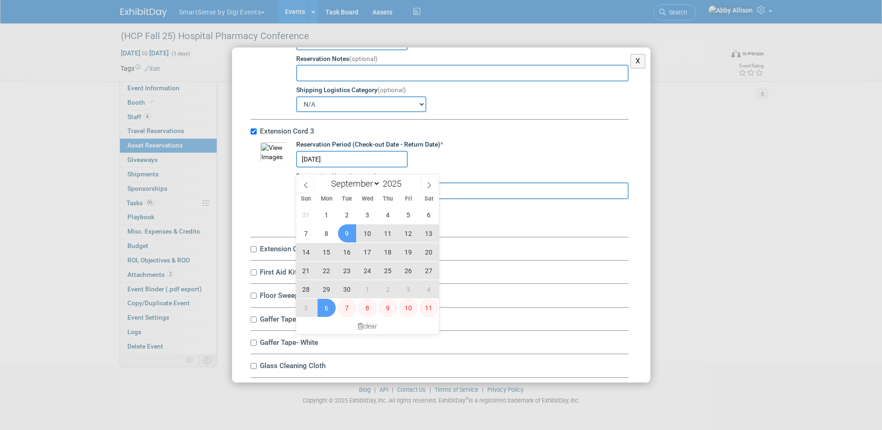
click at [329, 310] on span "6" at bounding box center [327, 308] width 18 height 18
type input "Sep 9, 2025 to Oct 6, 2025"
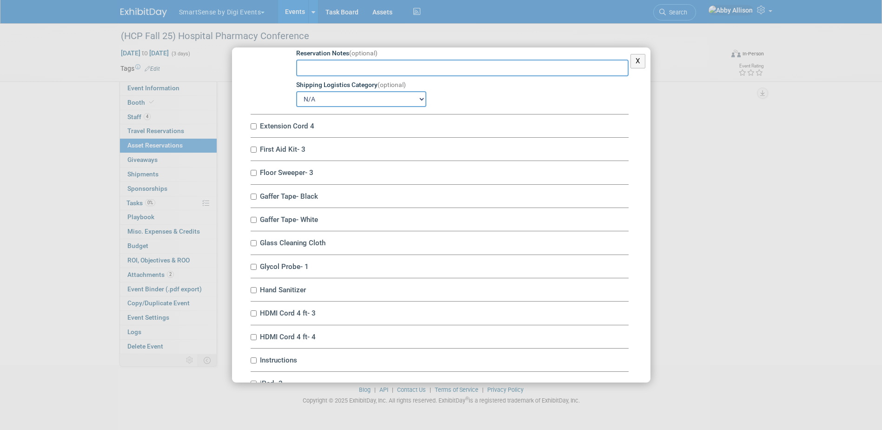
scroll to position [1581, 0]
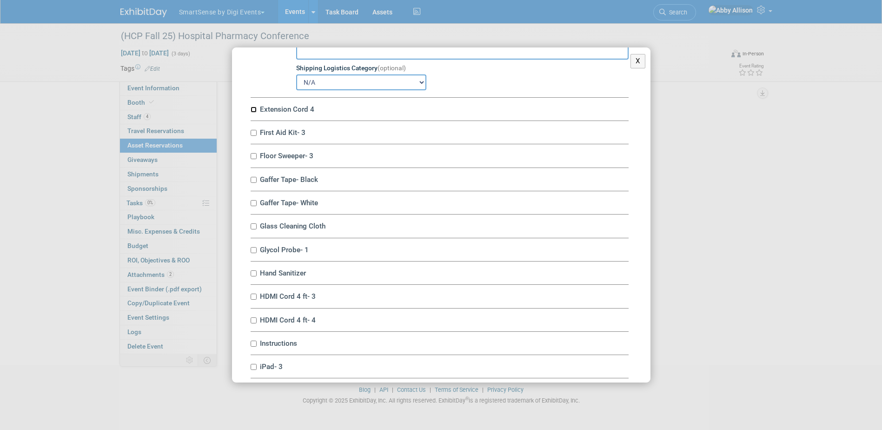
click at [252, 113] on input "Extension Cord 4" at bounding box center [254, 109] width 6 height 6
checkbox input "true"
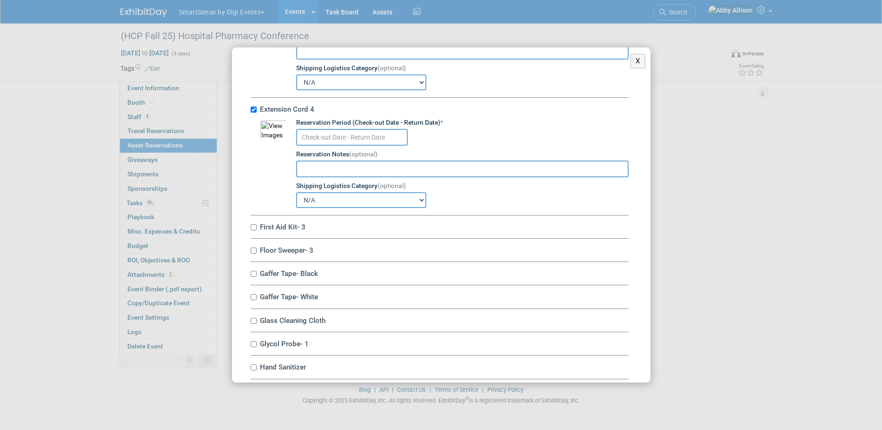
click at [302, 146] on input "text" at bounding box center [352, 137] width 112 height 17
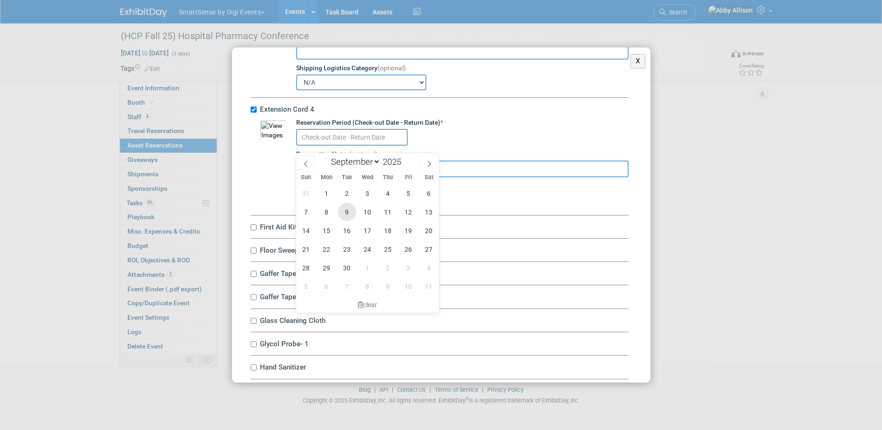
click at [344, 217] on span "9" at bounding box center [347, 212] width 18 height 18
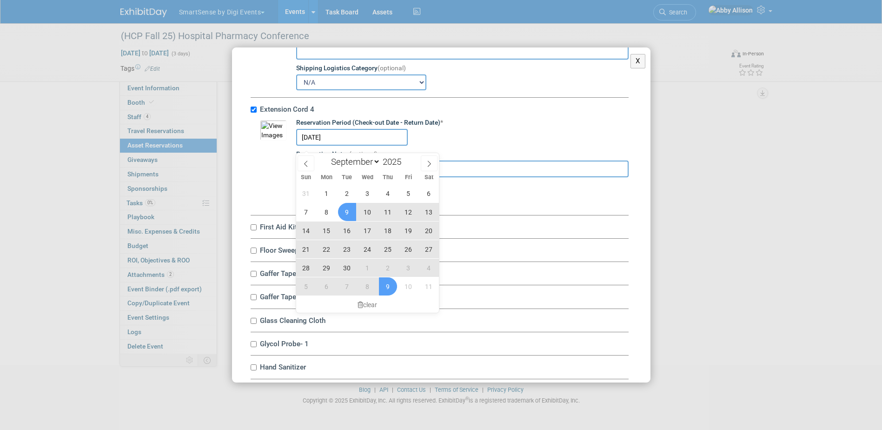
click at [386, 287] on span "9" at bounding box center [388, 286] width 18 height 18
type input "Sep 9, 2025 to Oct 9, 2025"
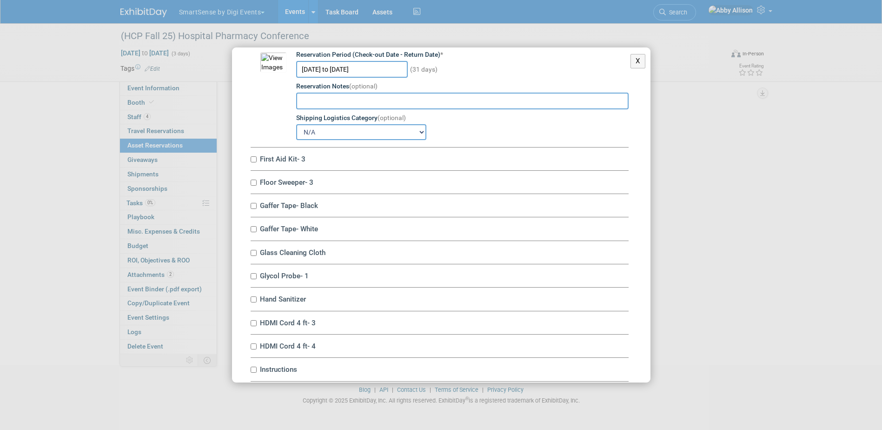
scroll to position [1674, 0]
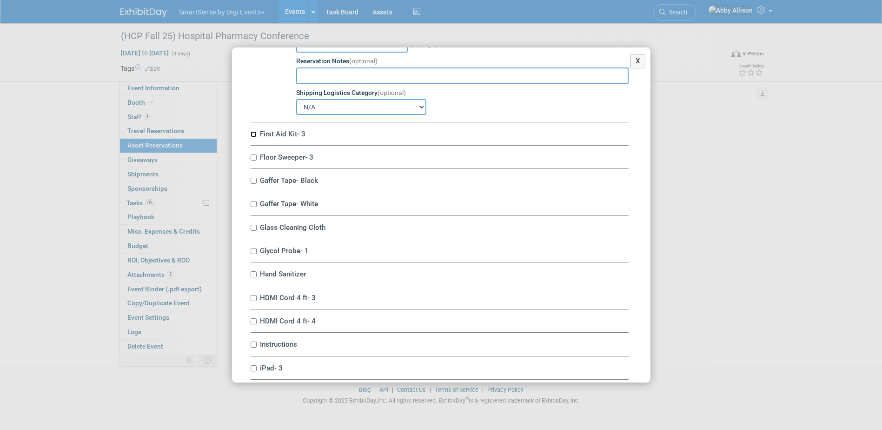
click at [253, 137] on input "First Aid Kit- 3" at bounding box center [254, 134] width 6 height 6
checkbox input "true"
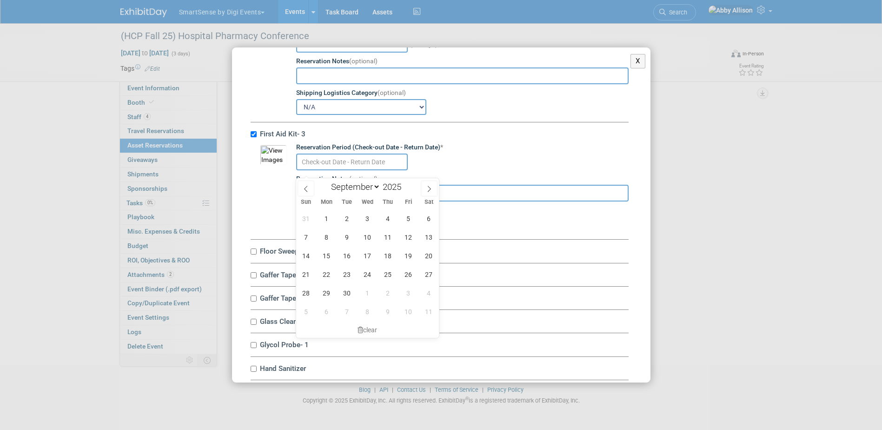
click at [300, 163] on input "text" at bounding box center [352, 161] width 112 height 17
click at [349, 239] on span "9" at bounding box center [347, 237] width 18 height 18
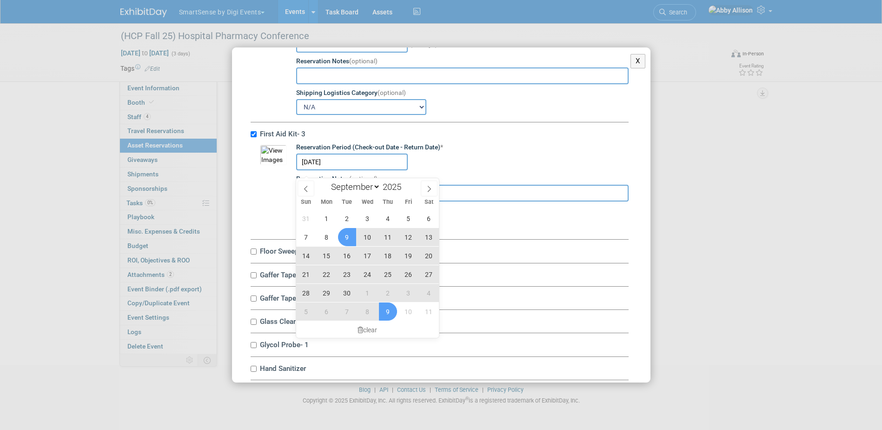
click at [385, 305] on span "9" at bounding box center [388, 311] width 18 height 18
type input "Sep 9, 2025 to Oct 9, 2025"
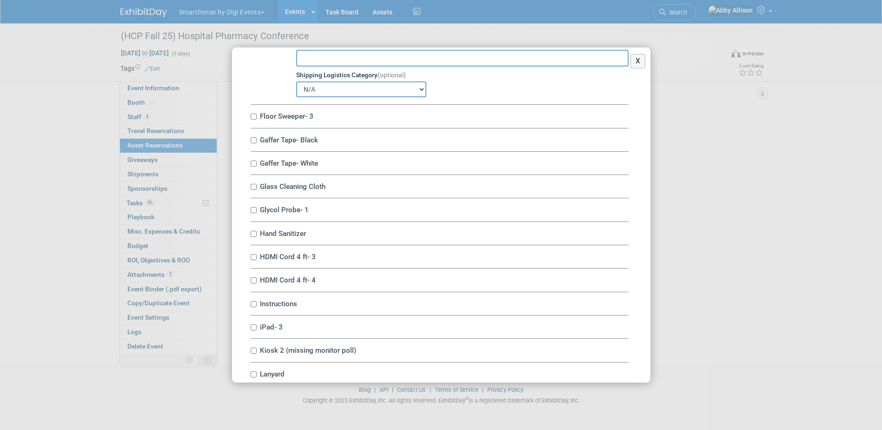
scroll to position [1813, 0]
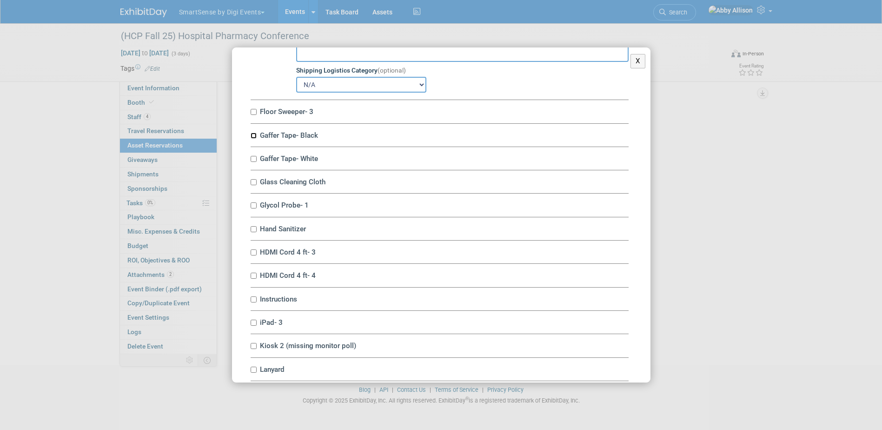
click at [253, 139] on input "Gaffer Tape- Black" at bounding box center [254, 136] width 6 height 6
checkbox input "true"
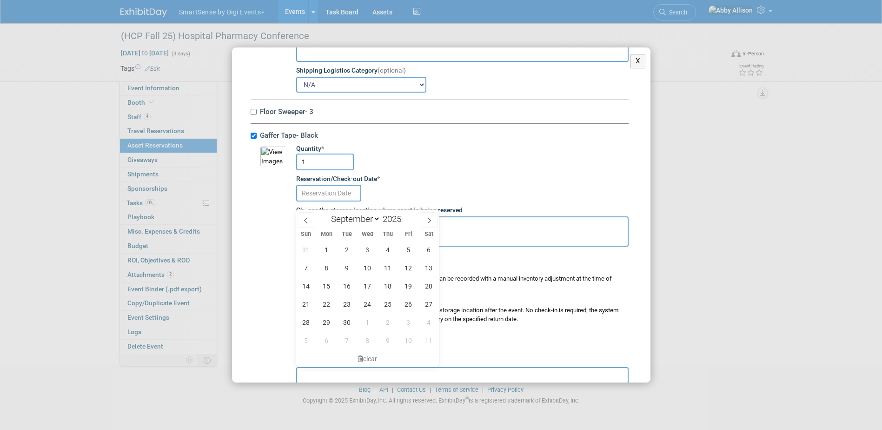
click at [319, 197] on input "text" at bounding box center [328, 193] width 65 height 17
click at [343, 272] on span "9" at bounding box center [347, 268] width 18 height 18
type input "Sep 9, 2025"
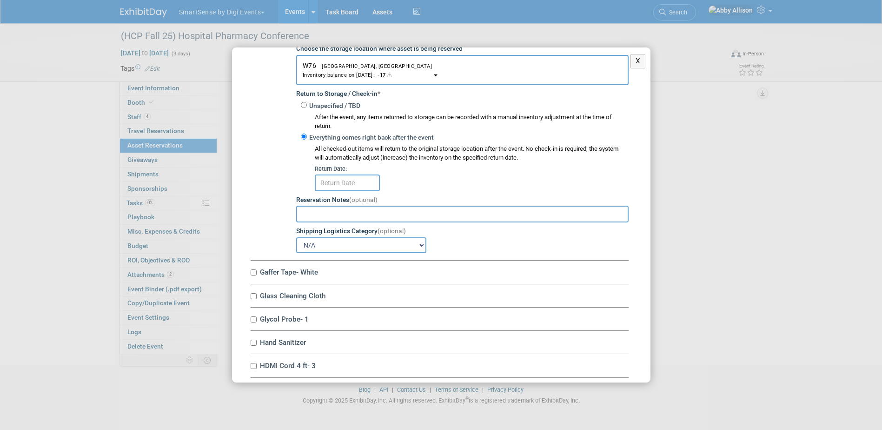
scroll to position [1999, 0]
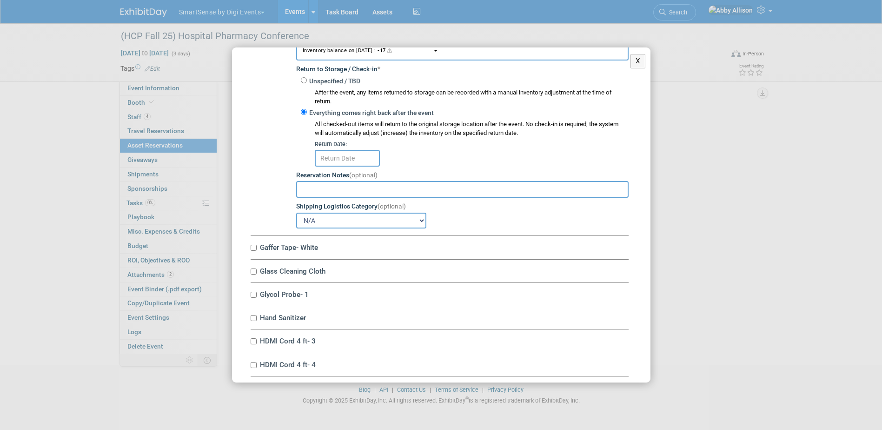
click at [336, 166] on input "text" at bounding box center [347, 158] width 65 height 17
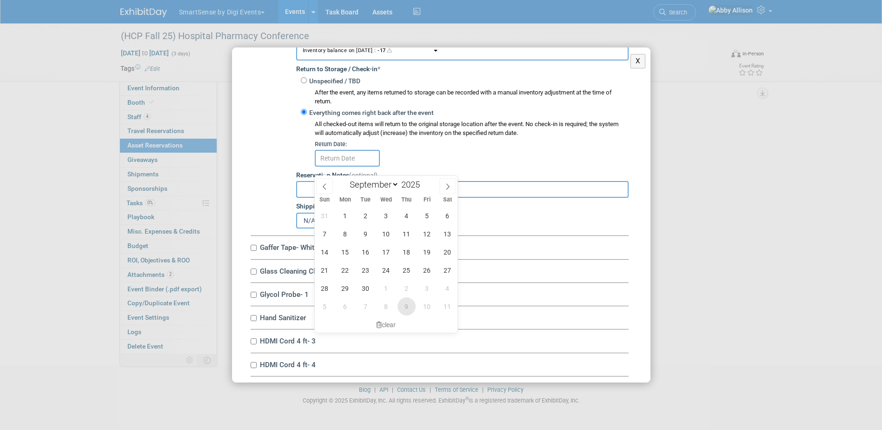
click at [404, 305] on span "9" at bounding box center [407, 306] width 18 height 18
type input "Oct 9, 2025"
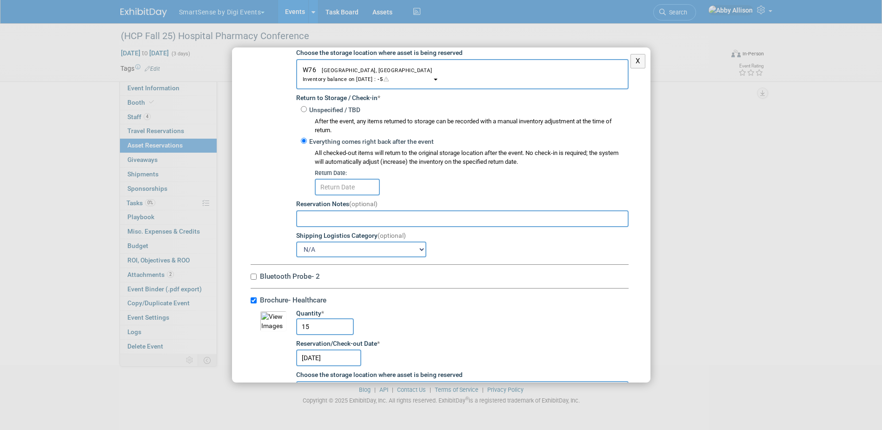
scroll to position [744, 0]
click at [351, 193] on input "text" at bounding box center [347, 187] width 65 height 17
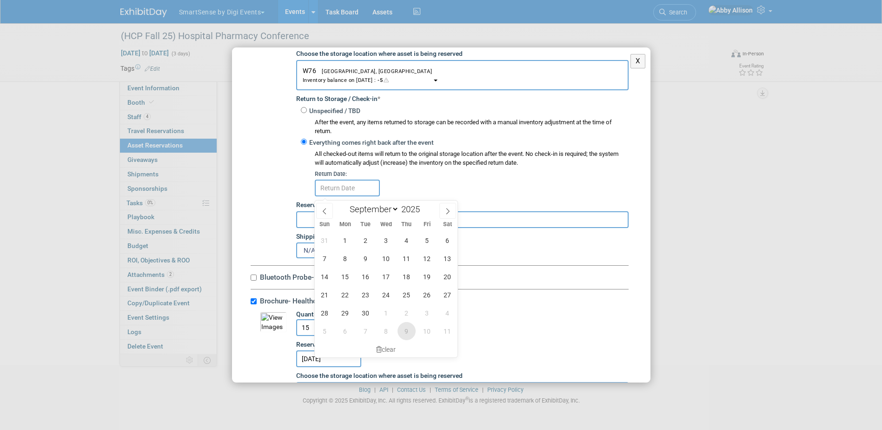
click at [406, 325] on span "9" at bounding box center [407, 331] width 18 height 18
type input "Oct 9, 2025"
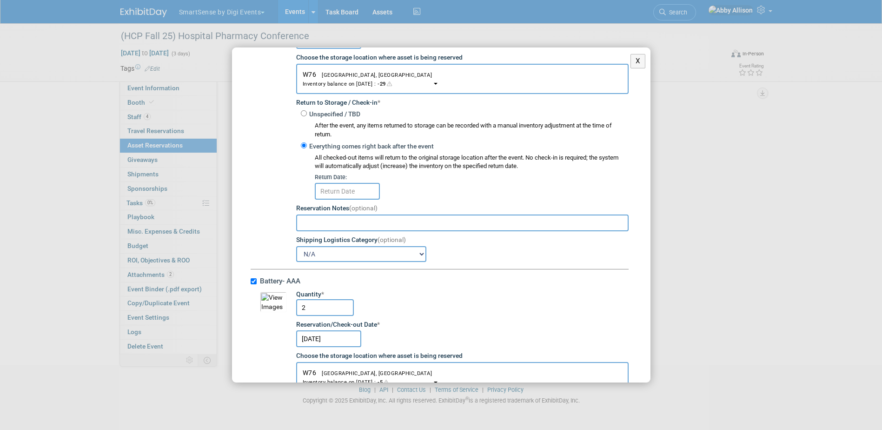
scroll to position [418, 0]
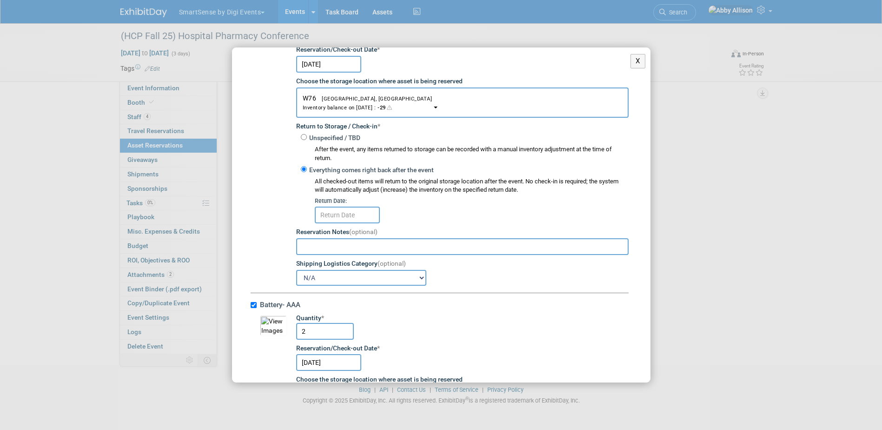
click at [348, 213] on input "text" at bounding box center [347, 214] width 65 height 17
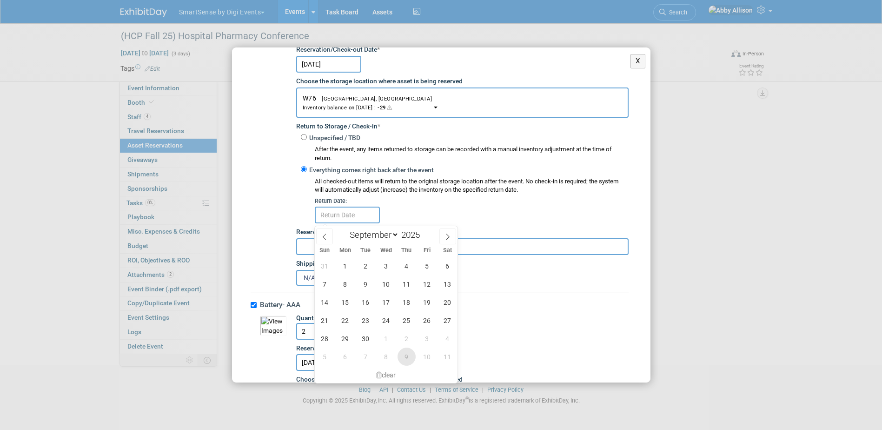
click at [403, 352] on span "9" at bounding box center [407, 356] width 18 height 18
type input "Oct 9, 2025"
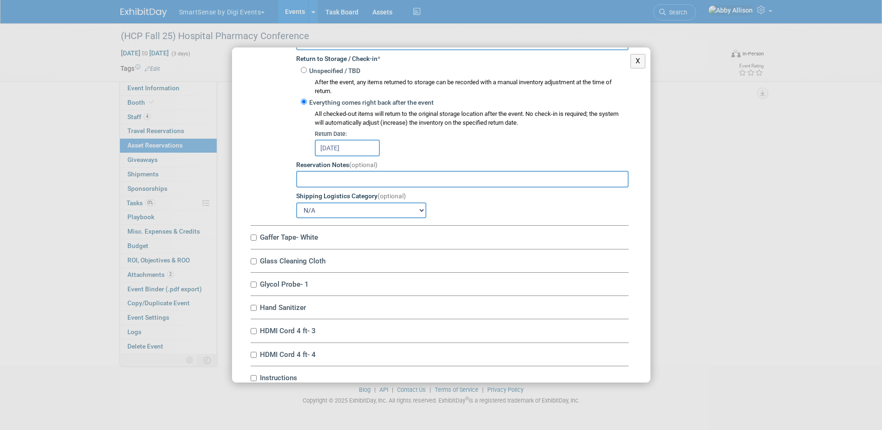
scroll to position [2092, 0]
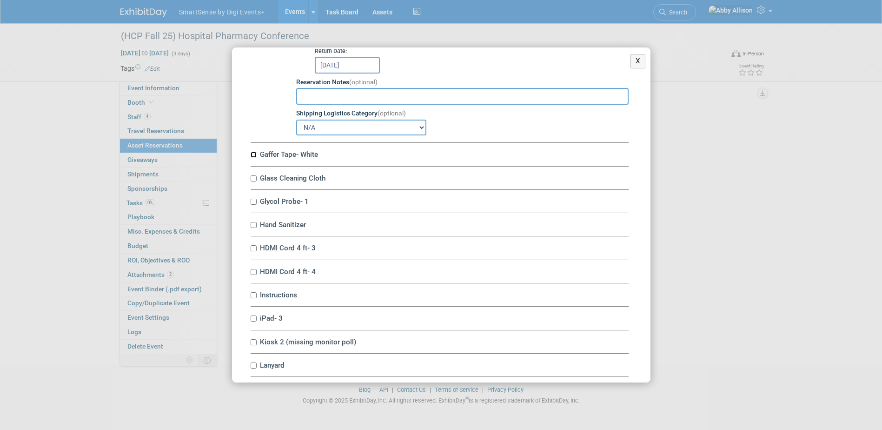
click at [254, 158] on input "Gaffer Tape- White" at bounding box center [254, 155] width 6 height 6
checkbox input "true"
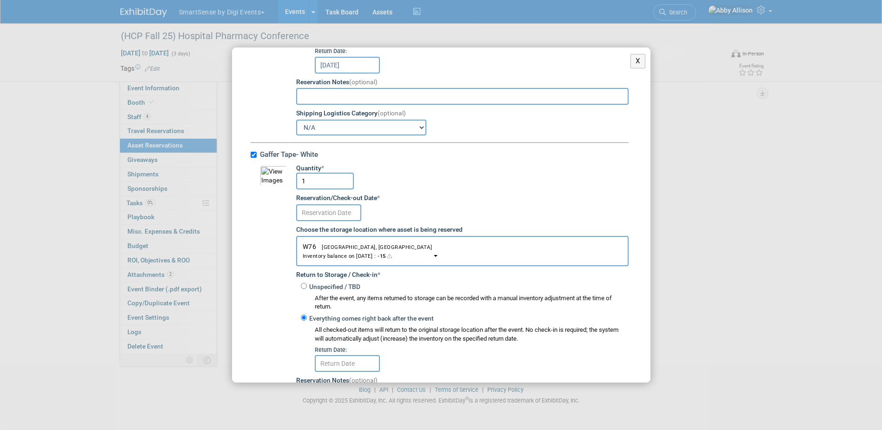
click at [331, 221] on input "text" at bounding box center [328, 212] width 65 height 17
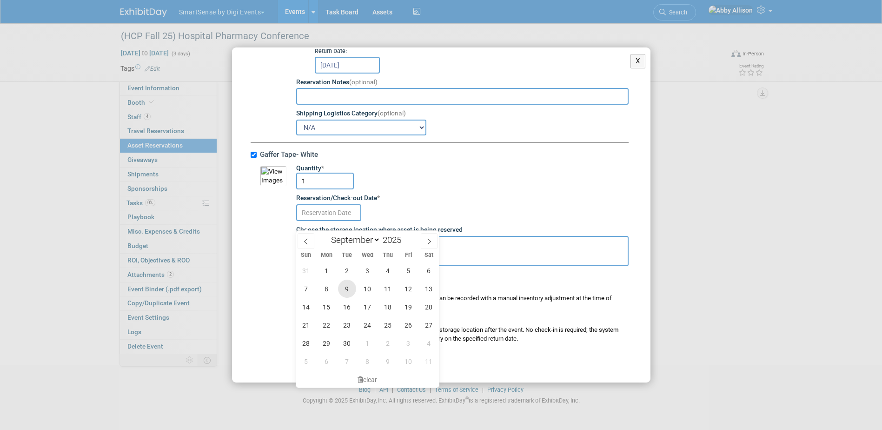
click at [351, 290] on span "9" at bounding box center [347, 288] width 18 height 18
type input "Sep 9, 2025"
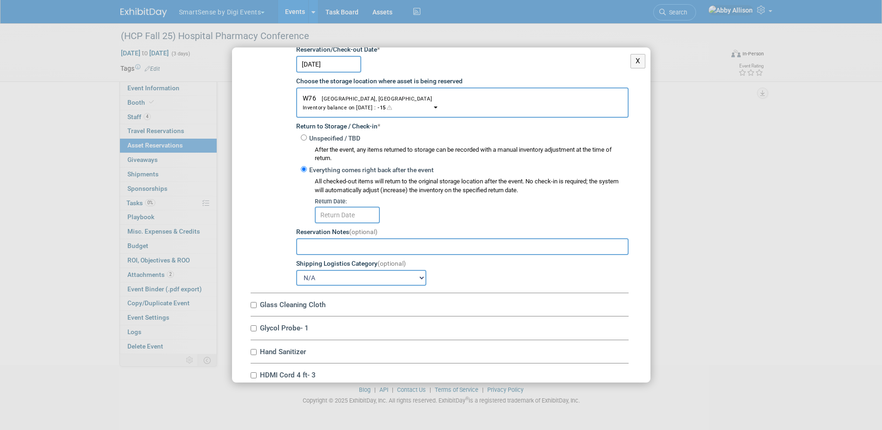
scroll to position [2278, 0]
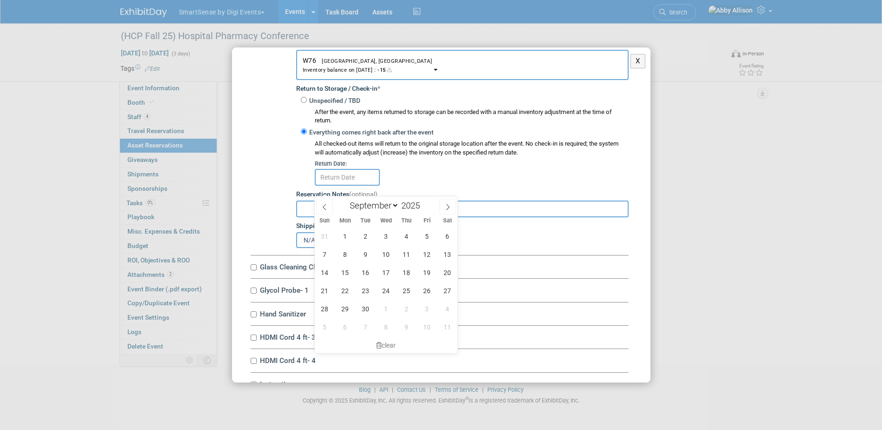
click at [333, 182] on input "text" at bounding box center [347, 177] width 65 height 17
click at [405, 330] on span "9" at bounding box center [407, 327] width 18 height 18
type input "Oct 9, 2025"
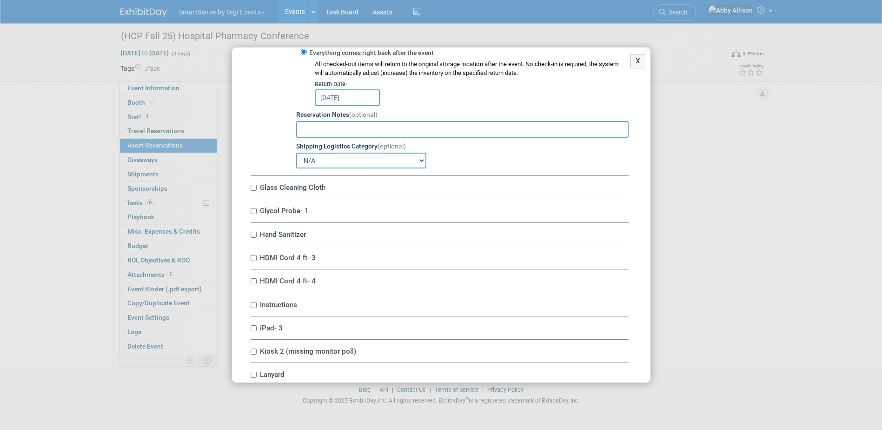
scroll to position [2418, 0]
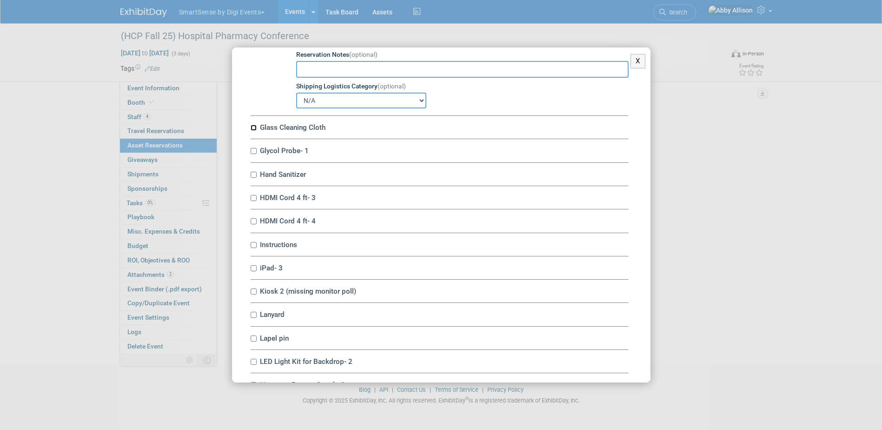
click at [256, 131] on input "Glass Cleaning Cloth" at bounding box center [254, 128] width 6 height 6
checkbox input "true"
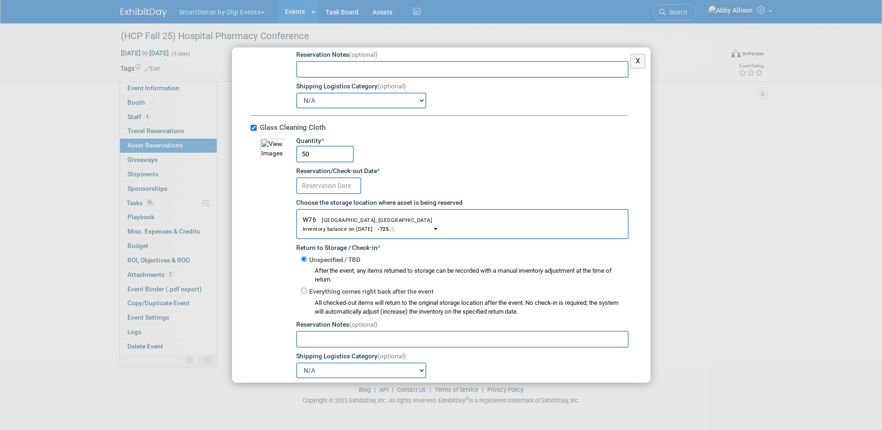
click at [326, 194] on input "text" at bounding box center [328, 185] width 65 height 17
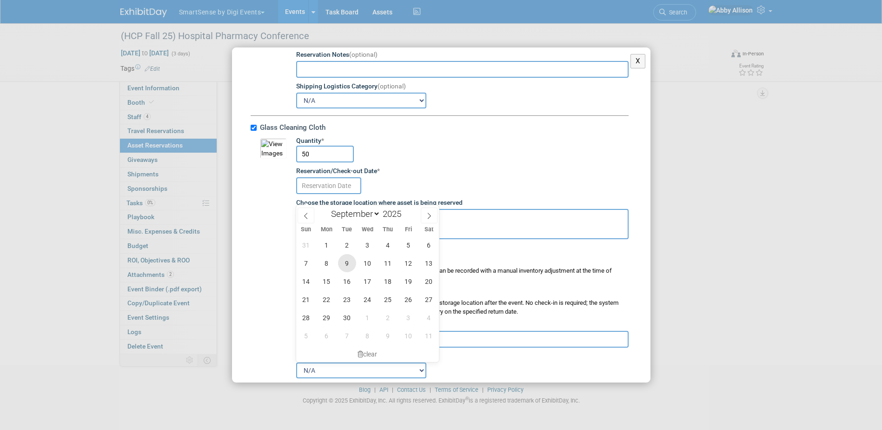
click at [348, 268] on span "9" at bounding box center [347, 263] width 18 height 18
type input "Sep 9, 2025"
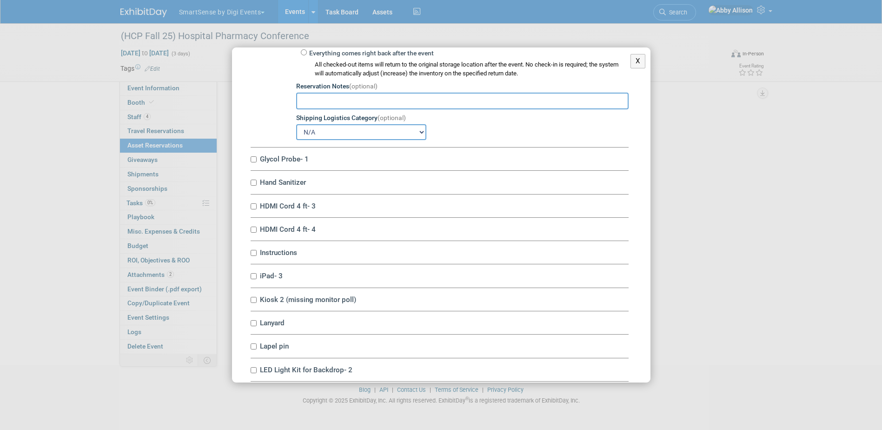
scroll to position [2697, 0]
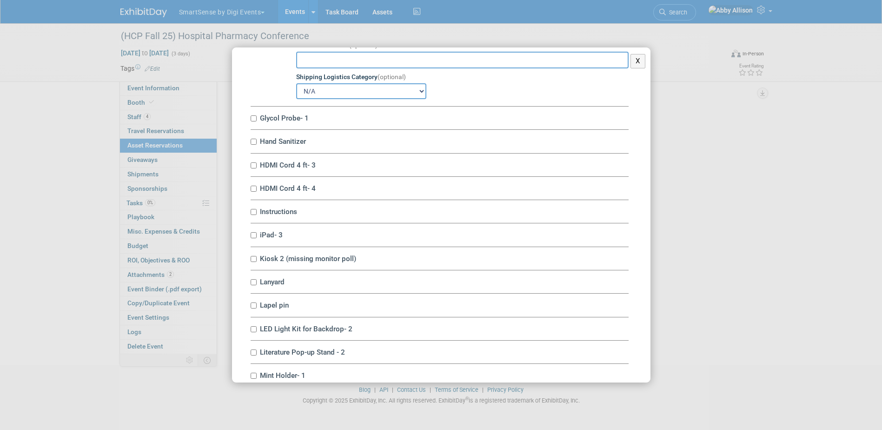
click at [257, 146] on label "Hand Sanitizer" at bounding box center [443, 141] width 372 height 9
click at [257, 145] on input "Hand Sanitizer" at bounding box center [254, 142] width 6 height 6
checkbox input "true"
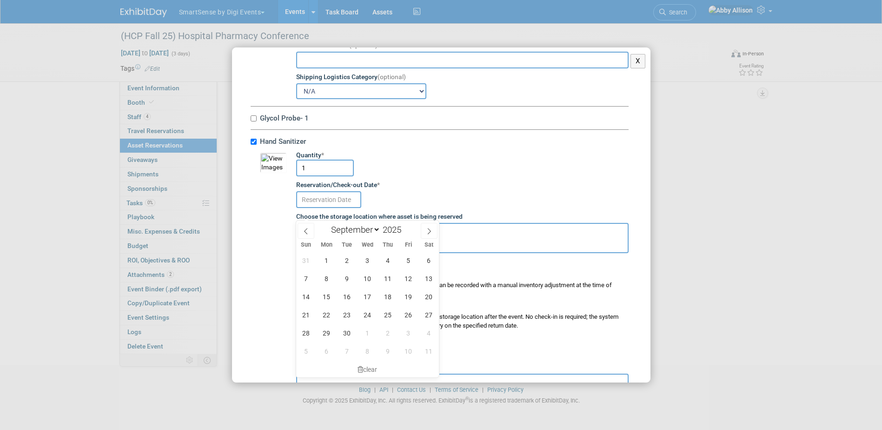
click at [347, 207] on input "text" at bounding box center [328, 199] width 65 height 17
click at [351, 280] on span "9" at bounding box center [347, 278] width 18 height 18
type input "Sep 9, 2025"
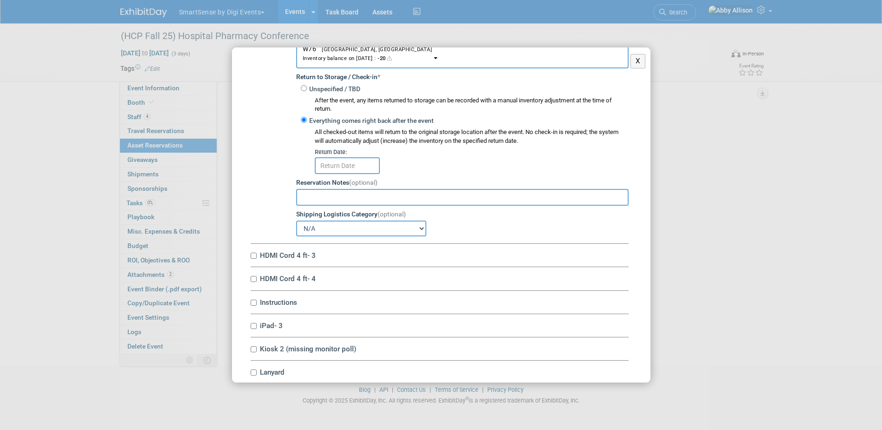
scroll to position [2883, 0]
click at [354, 173] on input "text" at bounding box center [347, 164] width 65 height 17
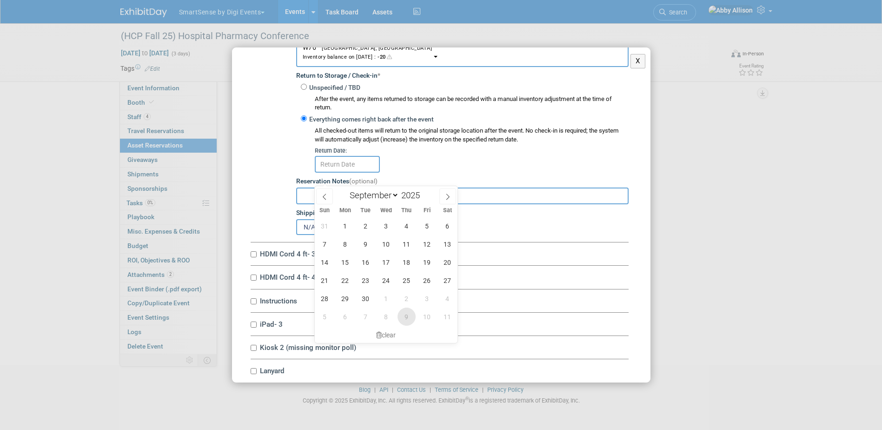
click at [405, 313] on span "9" at bounding box center [407, 316] width 18 height 18
type input "Oct 9, 2025"
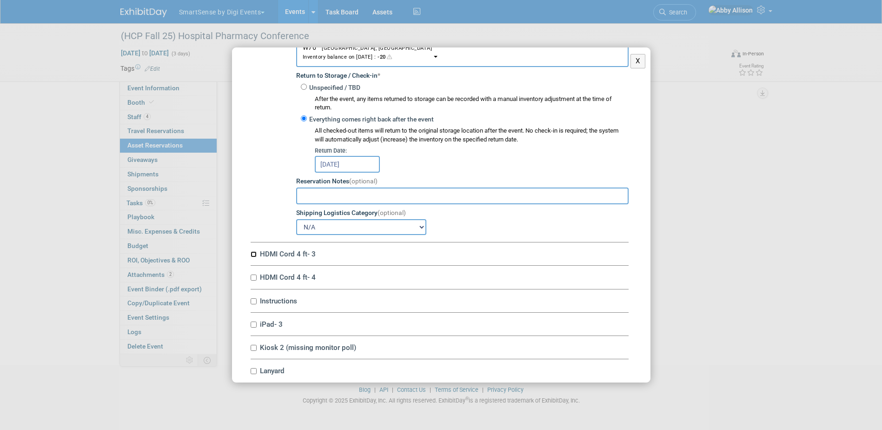
click at [255, 257] on input "HDMI Cord 4 ft- 3" at bounding box center [254, 254] width 6 height 6
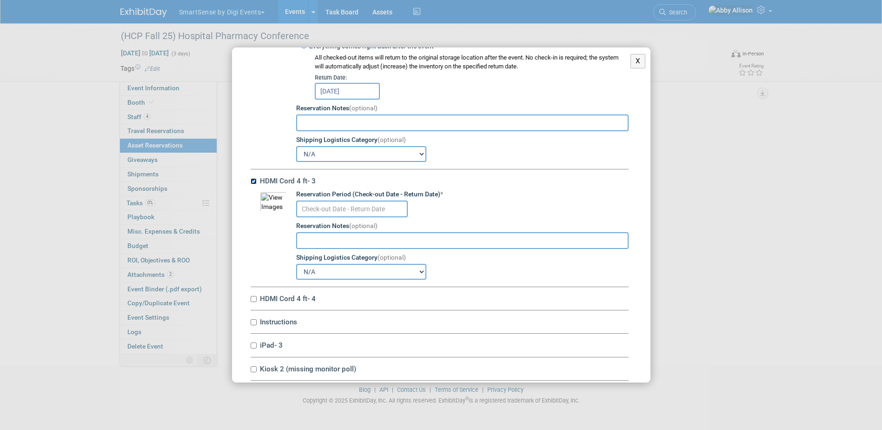
scroll to position [3022, 0]
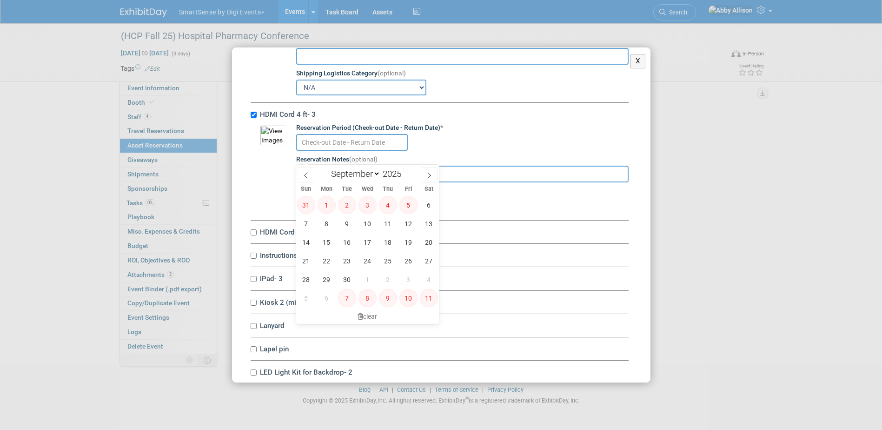
click at [371, 151] on input "text" at bounding box center [352, 142] width 112 height 17
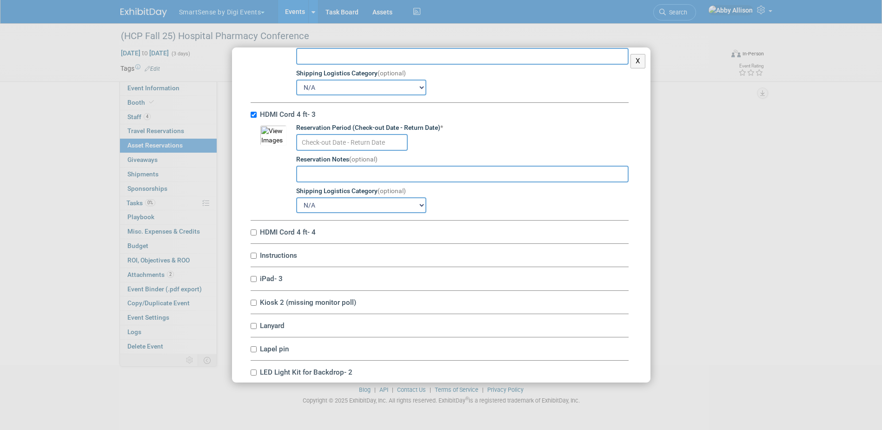
click at [258, 119] on label "HDMI Cord 4 ft- 3" at bounding box center [443, 114] width 372 height 9
click at [257, 118] on input "HDMI Cord 4 ft- 3" at bounding box center [254, 115] width 6 height 6
checkbox input "false"
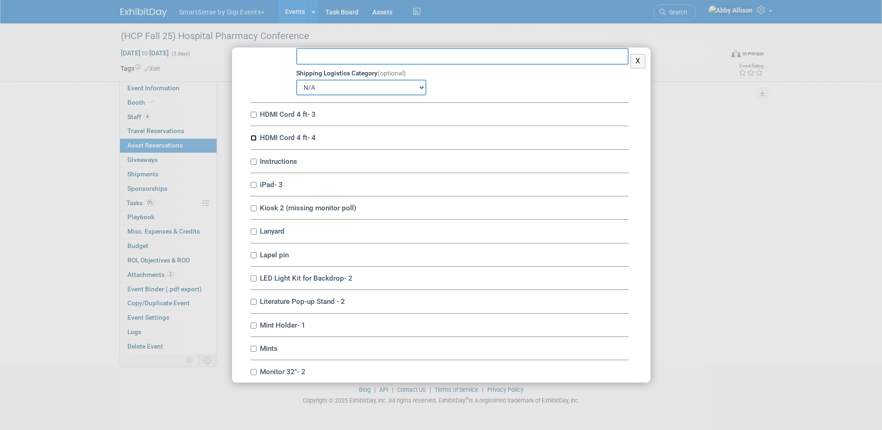
click at [255, 141] on input "HDMI Cord 4 ft- 4" at bounding box center [254, 138] width 6 height 6
checkbox input "true"
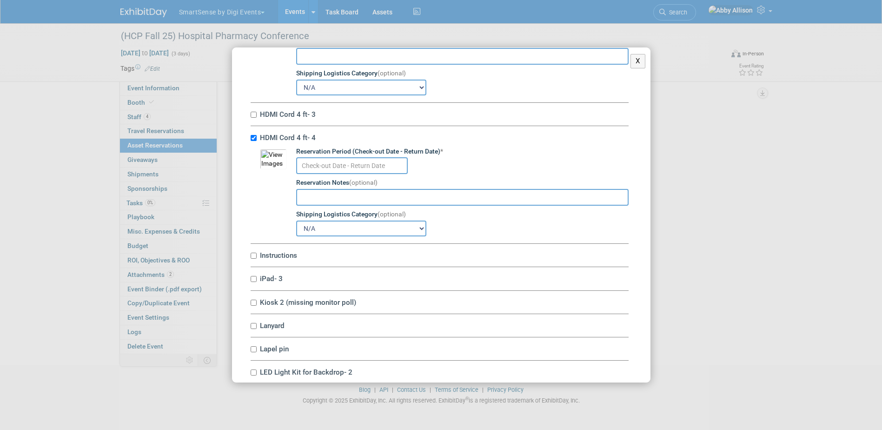
click at [352, 174] on input "text" at bounding box center [352, 165] width 112 height 17
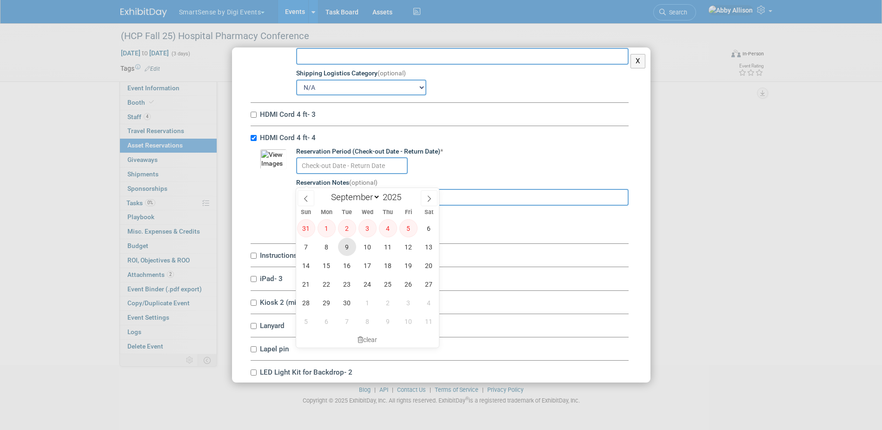
click at [350, 249] on span "9" at bounding box center [347, 247] width 18 height 18
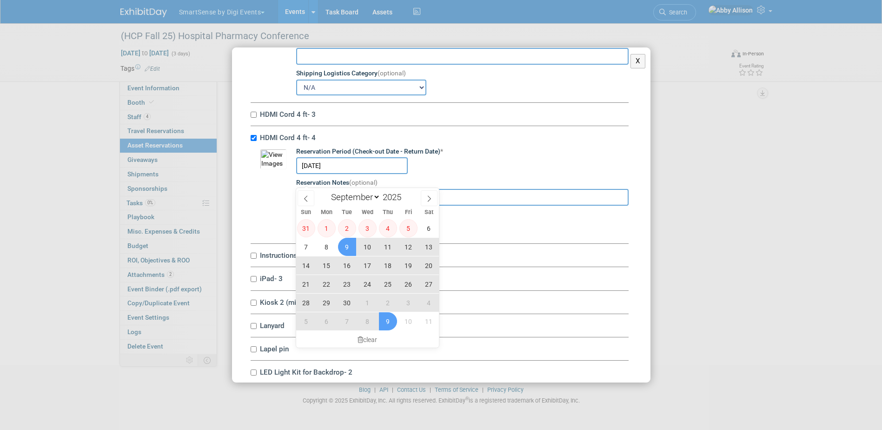
click at [391, 320] on span "9" at bounding box center [388, 321] width 18 height 18
type input "Sep 9, 2025 to Oct 9, 2025"
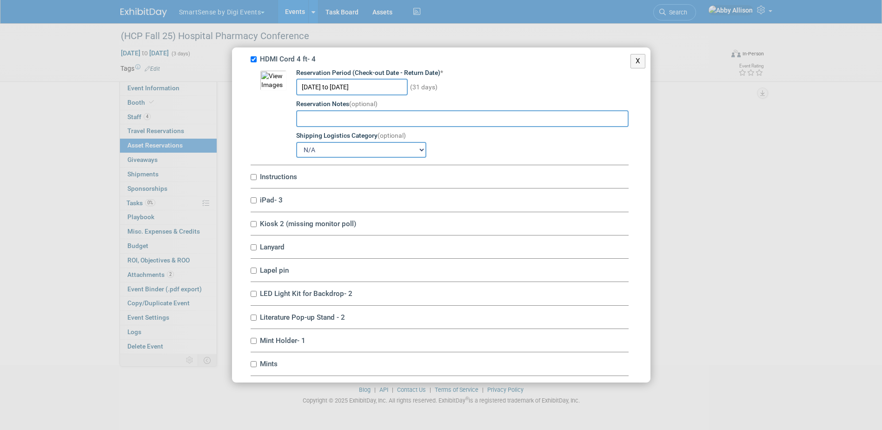
scroll to position [3115, 0]
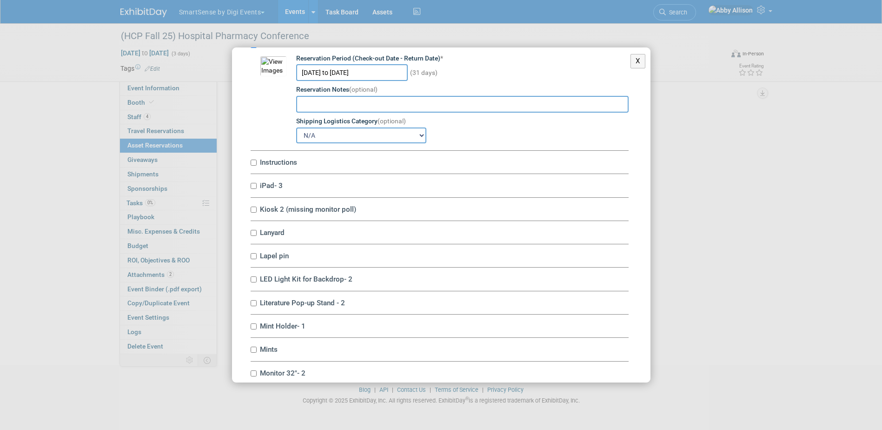
click at [257, 166] on label "Instructions" at bounding box center [443, 162] width 372 height 9
click at [257, 166] on input "Instructions" at bounding box center [254, 162] width 6 height 6
checkbox input "true"
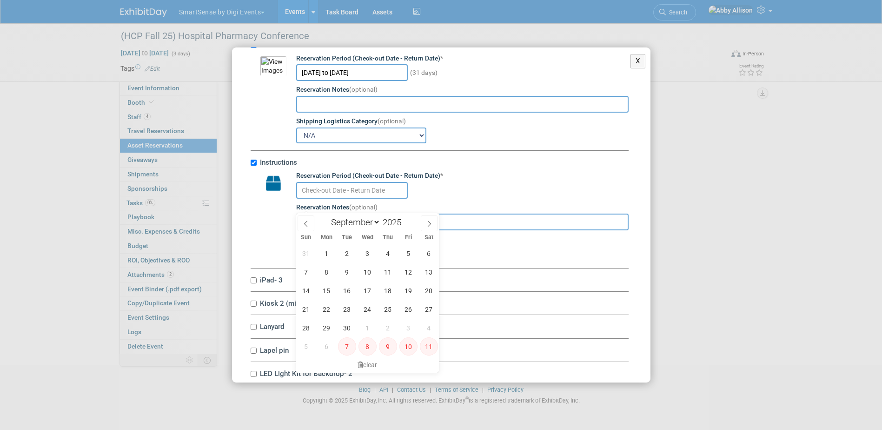
click at [314, 198] on input "text" at bounding box center [352, 190] width 112 height 17
click at [345, 273] on span "9" at bounding box center [347, 272] width 18 height 18
click at [364, 271] on span "10" at bounding box center [367, 272] width 18 height 18
type input "Sep 9, 2025 to Sep 10, 2025"
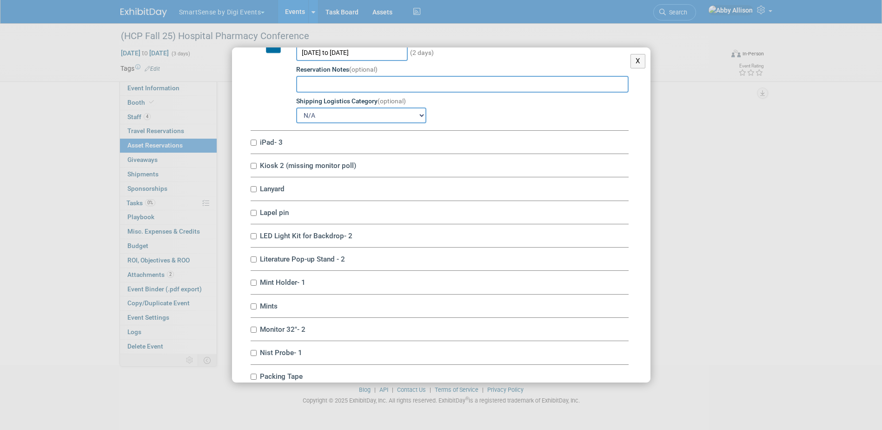
scroll to position [3255, 0]
click at [255, 144] on input "iPad- 3" at bounding box center [254, 141] width 6 height 6
checkbox input "true"
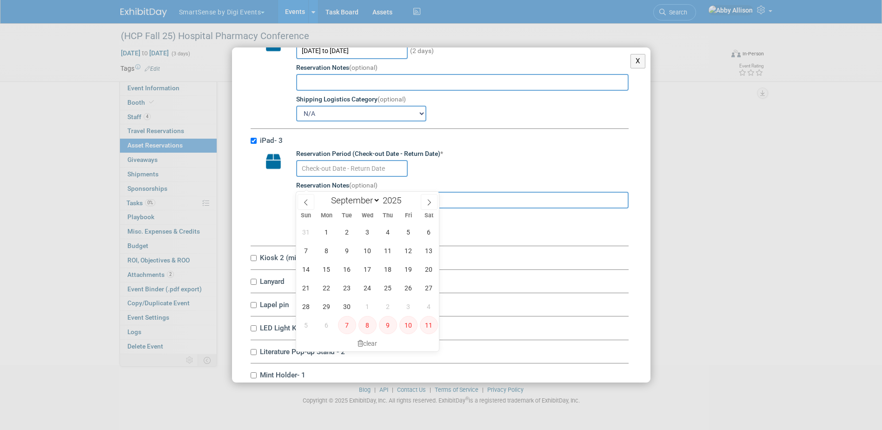
click at [310, 177] on input "text" at bounding box center [352, 168] width 112 height 17
click at [346, 250] on span "9" at bounding box center [347, 250] width 18 height 18
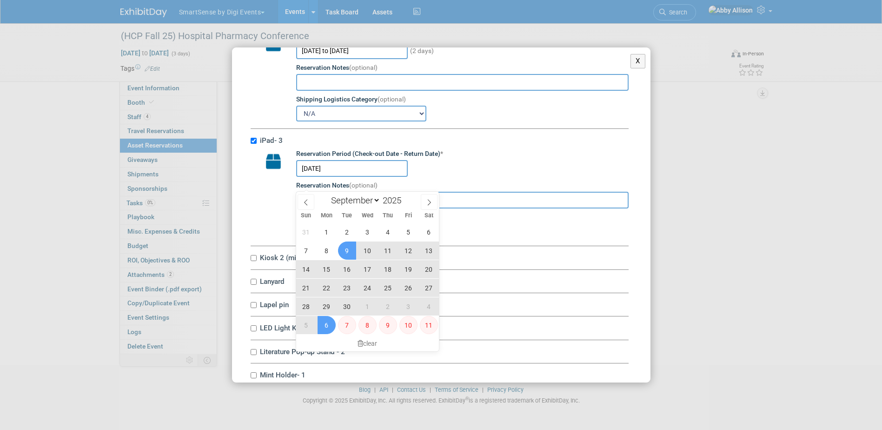
click at [323, 323] on span "6" at bounding box center [327, 325] width 18 height 18
type input "Sep 9, 2025 to Oct 6, 2025"
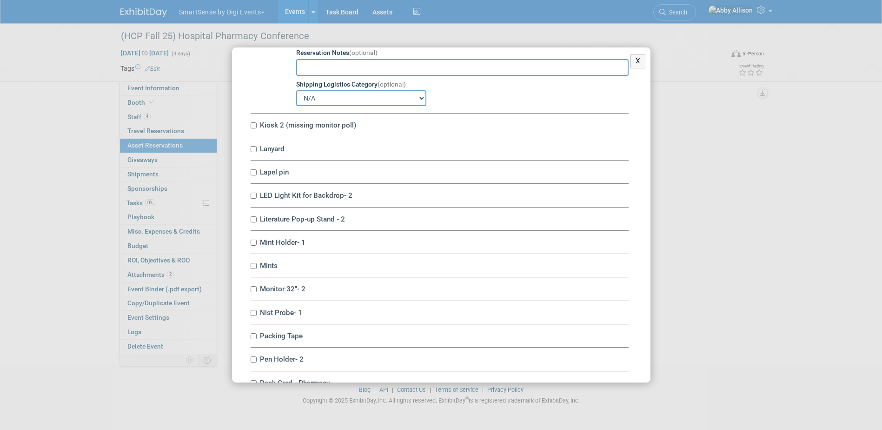
scroll to position [3394, 0]
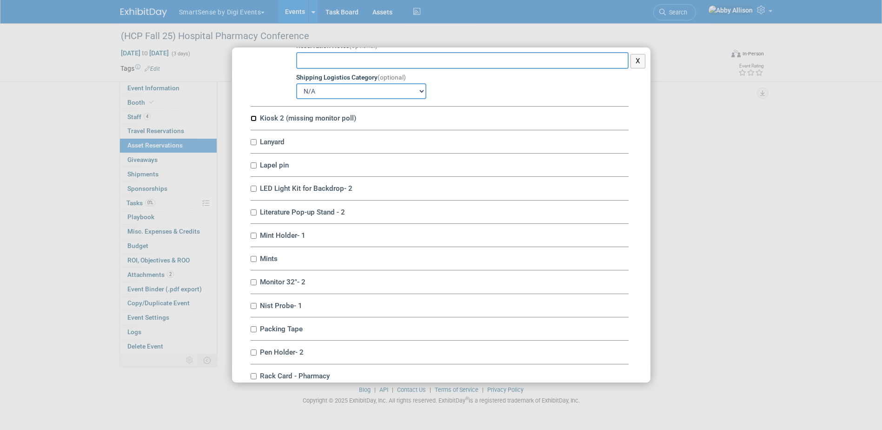
click at [252, 121] on input "Kiosk 2 (missing monitor poll)" at bounding box center [254, 118] width 6 height 6
checkbox input "true"
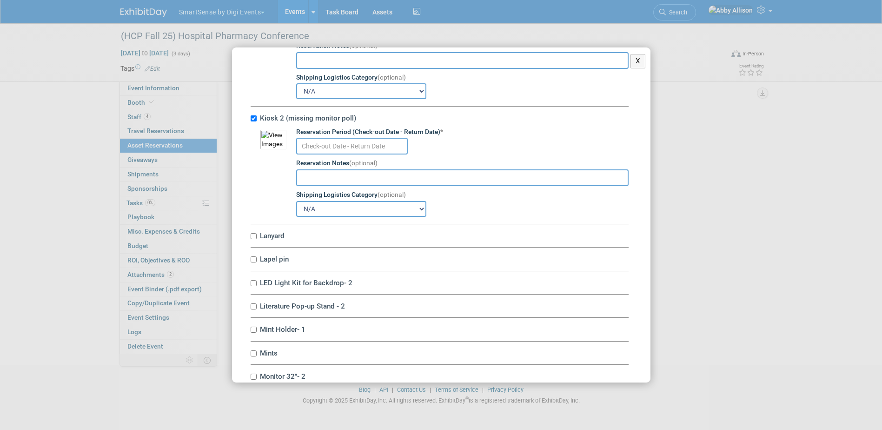
click at [314, 154] on input "text" at bounding box center [352, 146] width 112 height 17
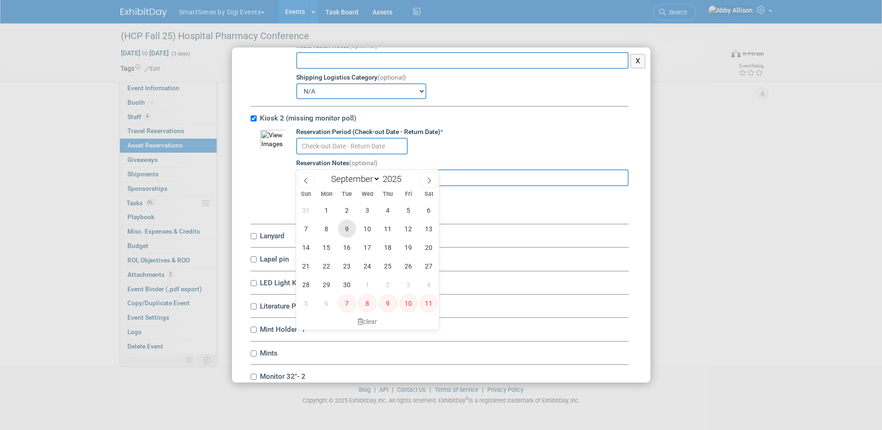
click at [345, 232] on span "9" at bounding box center [347, 228] width 18 height 18
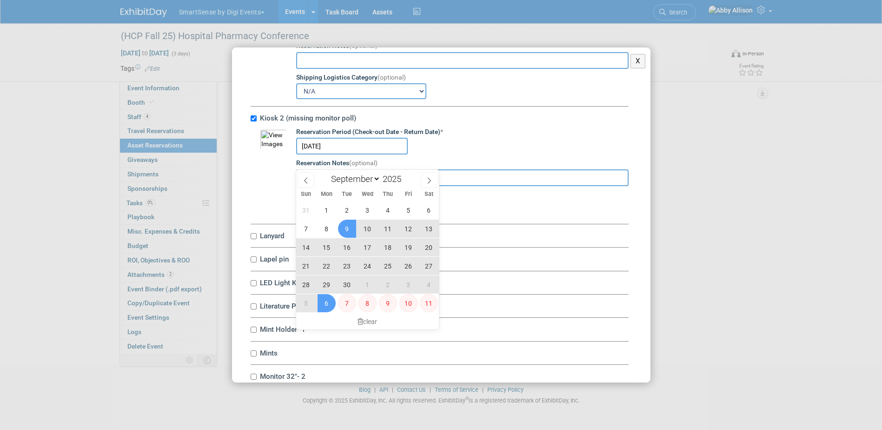
click at [322, 304] on span "6" at bounding box center [327, 303] width 18 height 18
type input "Sep 9, 2025 to Oct 6, 2025"
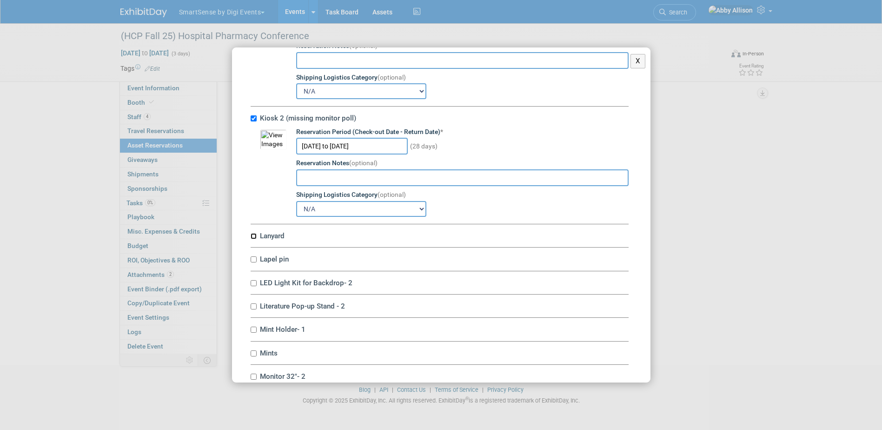
click at [254, 239] on input "Lanyard" at bounding box center [254, 236] width 6 height 6
checkbox input "true"
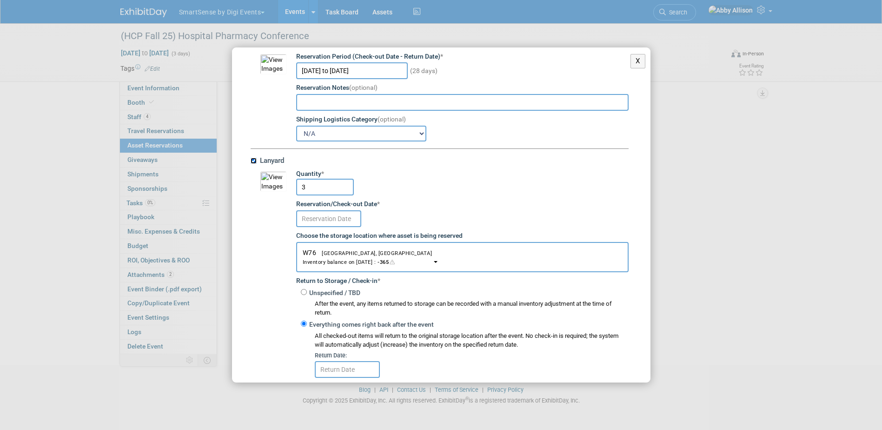
scroll to position [3487, 0]
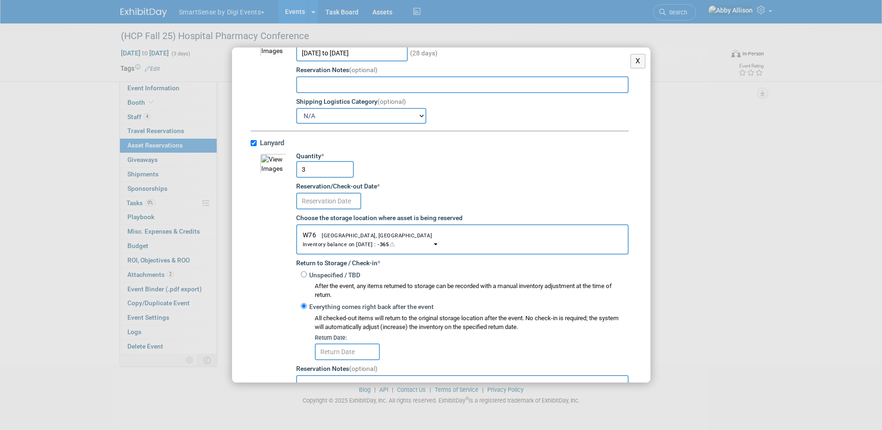
drag, startPoint x: 314, startPoint y: 183, endPoint x: 296, endPoint y: 183, distance: 18.6
click at [296, 178] on input "3" at bounding box center [325, 169] width 58 height 17
type input "4"
click at [311, 209] on input "text" at bounding box center [328, 200] width 65 height 17
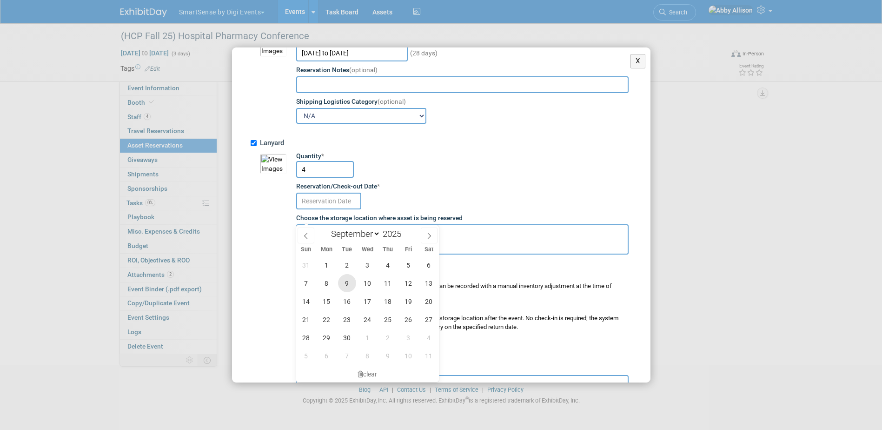
click at [341, 279] on span "9" at bounding box center [347, 283] width 18 height 18
type input "Sep 9, 2025"
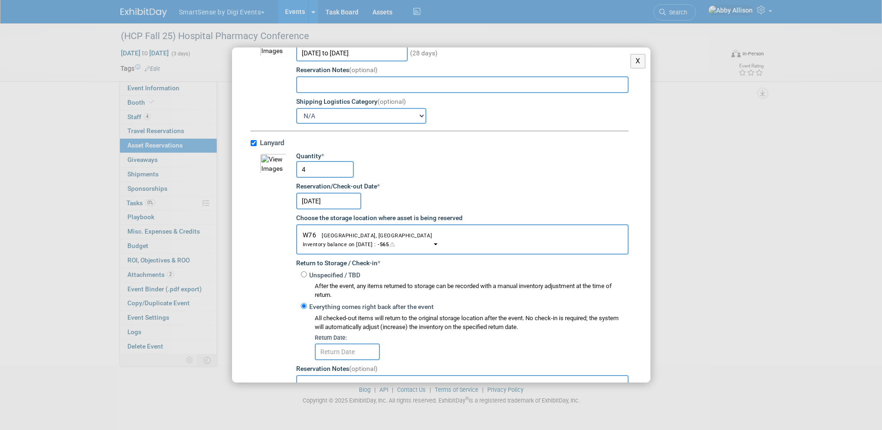
scroll to position [3534, 0]
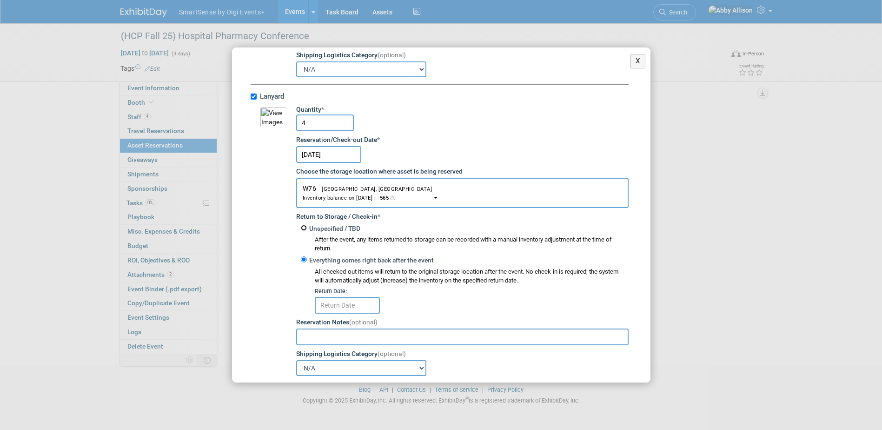
click at [303, 231] on input "Unspecified / TBD" at bounding box center [304, 228] width 6 height 6
radio input "true"
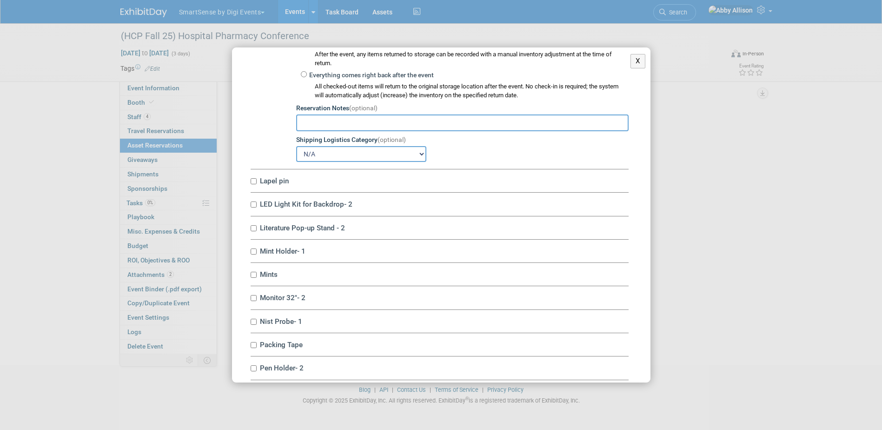
scroll to position [3720, 0]
click at [253, 183] on input "Lapel pin" at bounding box center [254, 180] width 6 height 6
checkbox input "true"
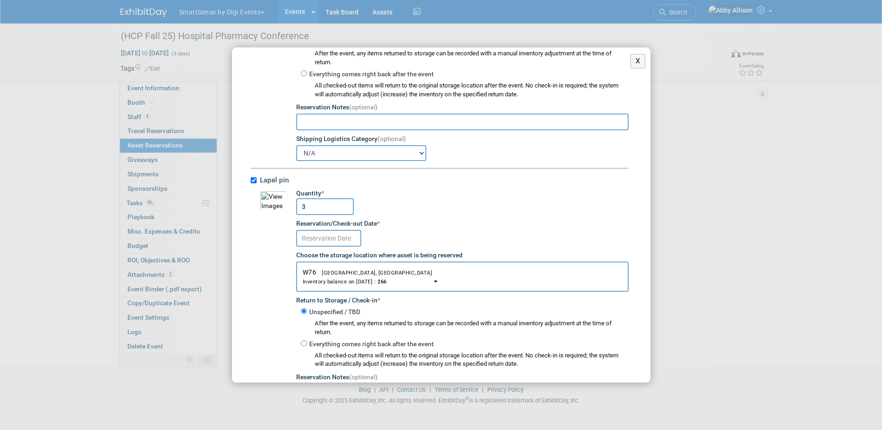
drag, startPoint x: 317, startPoint y: 224, endPoint x: 297, endPoint y: 224, distance: 19.5
click at [297, 215] on input "3" at bounding box center [325, 206] width 58 height 17
type input "4"
click at [306, 246] on input "text" at bounding box center [328, 238] width 65 height 17
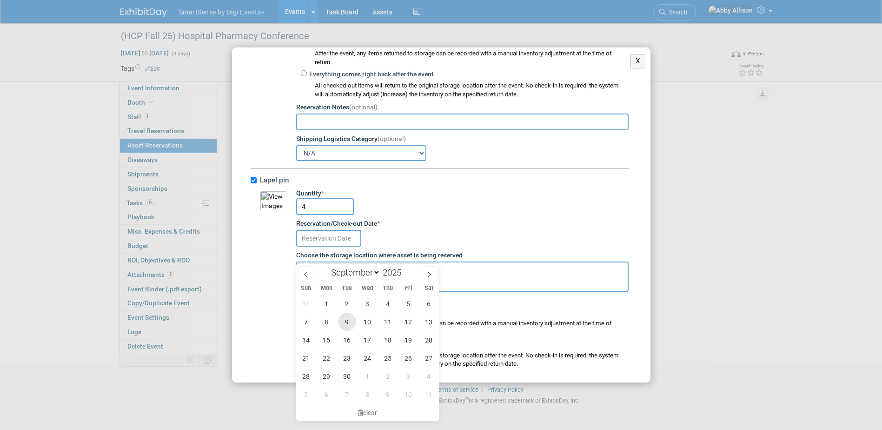
click at [350, 325] on span "9" at bounding box center [347, 321] width 18 height 18
type input "Sep 9, 2025"
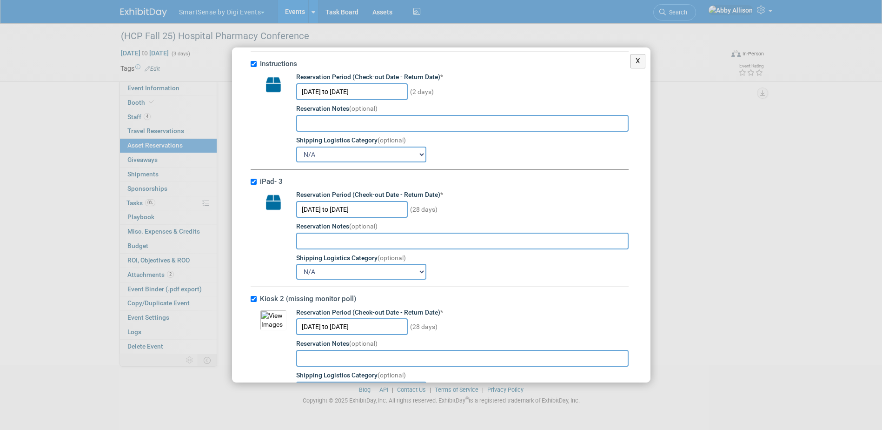
scroll to position [3208, 0]
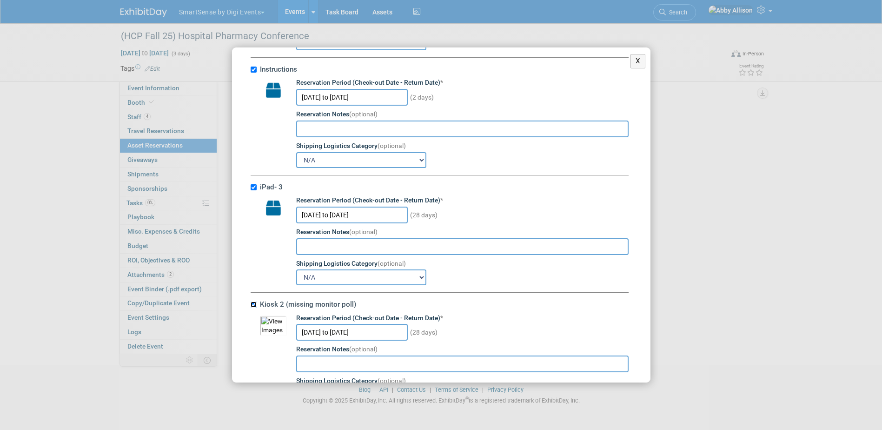
click at [252, 307] on input "Kiosk 2 (missing monitor poll)" at bounding box center [254, 304] width 6 height 6
checkbox input "false"
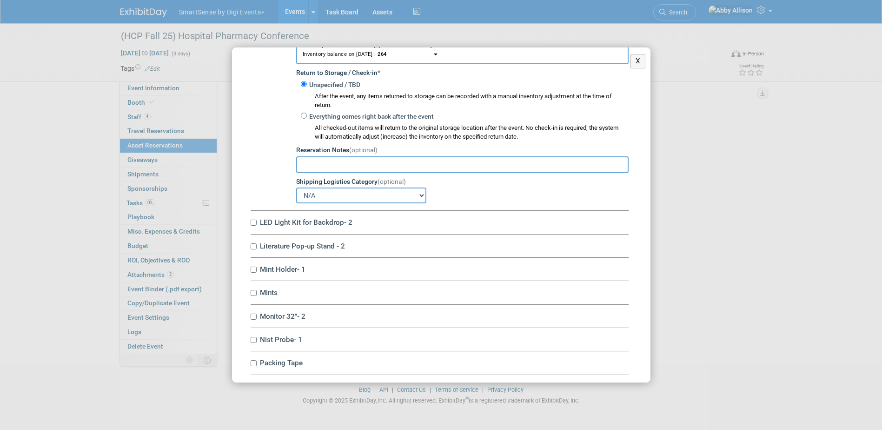
scroll to position [3859, 0]
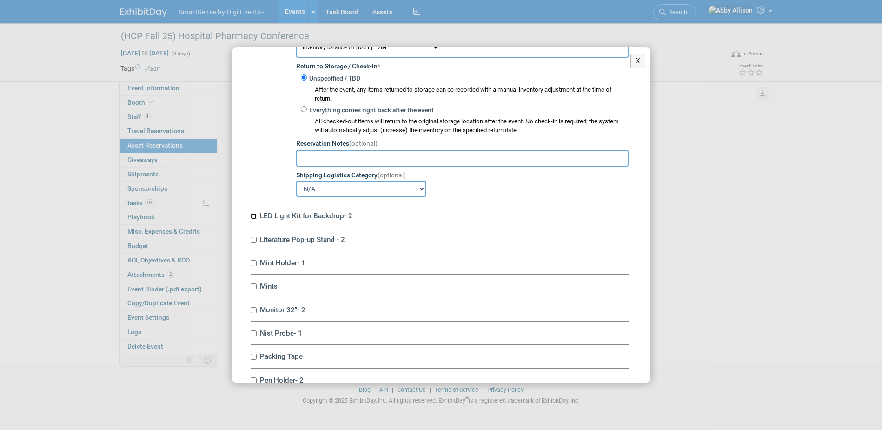
click at [254, 219] on input "LED Light Kit for Backdrop- 2" at bounding box center [254, 216] width 6 height 6
checkbox input "true"
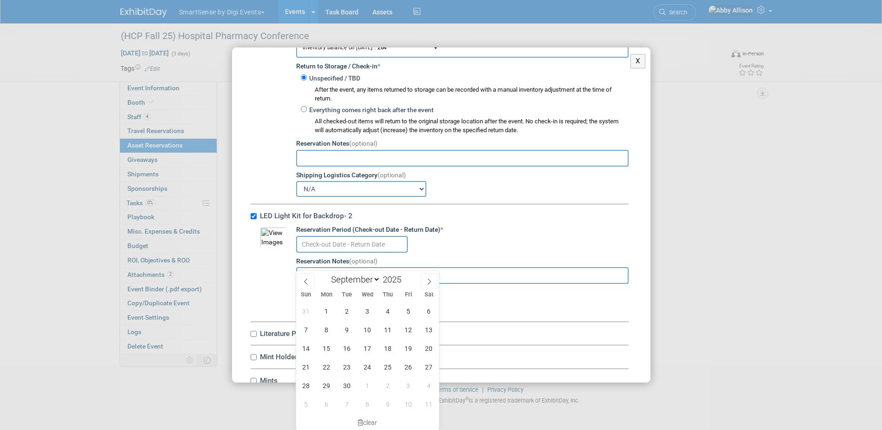
click at [312, 252] on input "text" at bounding box center [352, 244] width 112 height 17
click at [349, 331] on span "9" at bounding box center [347, 329] width 18 height 18
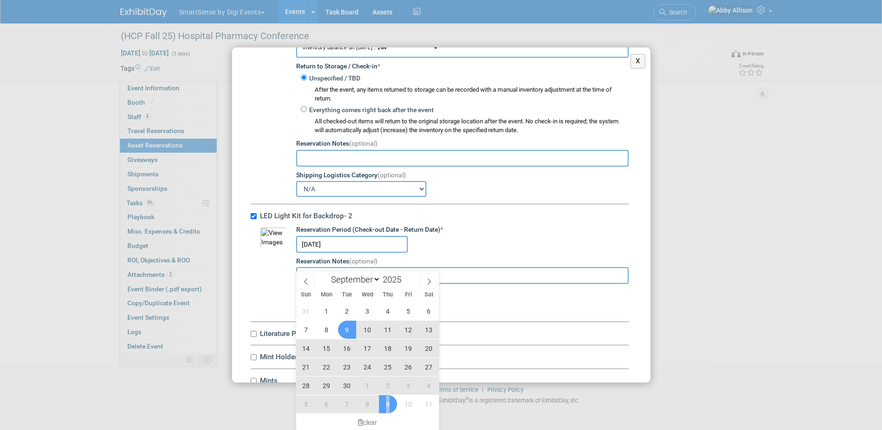
click at [388, 403] on span "9" at bounding box center [388, 404] width 18 height 18
type input "Sep 9, 2025 to Oct 9, 2025"
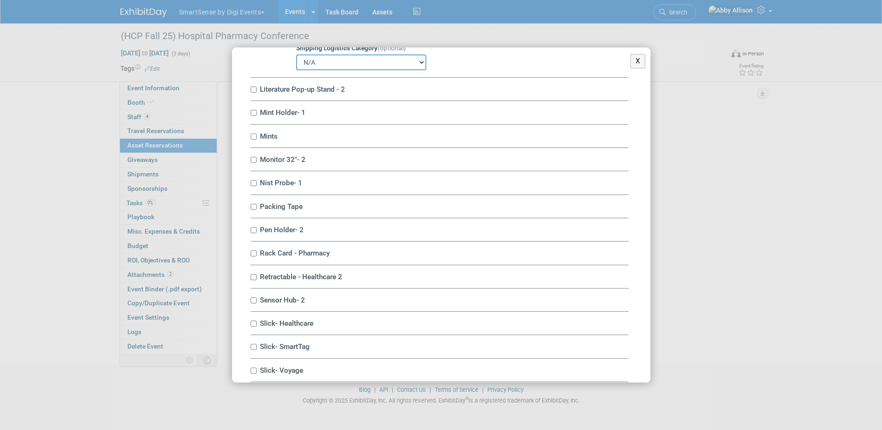
scroll to position [4092, 0]
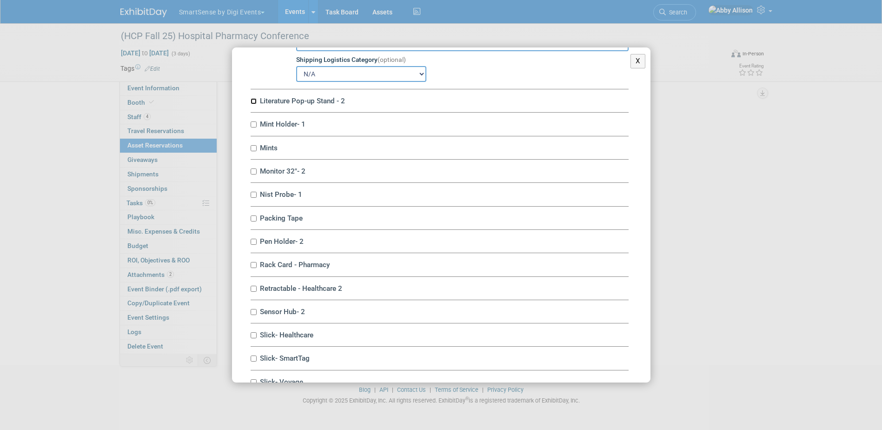
click at [253, 104] on input "Literature Pop-up Stand - 2" at bounding box center [254, 101] width 6 height 6
checkbox input "true"
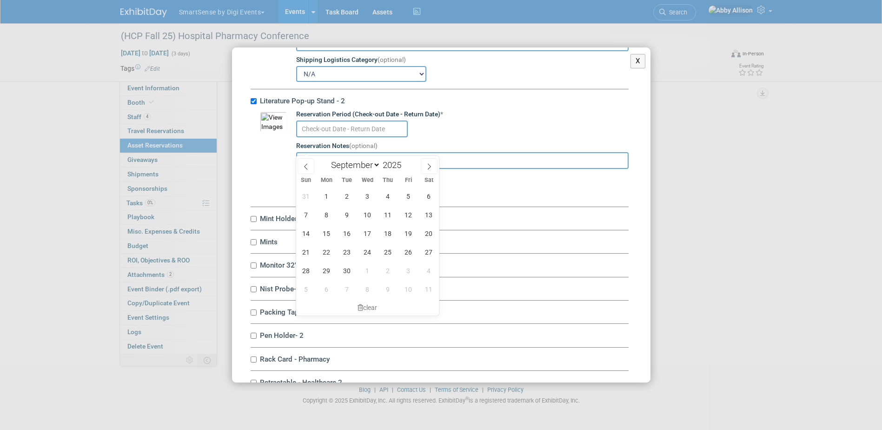
click at [328, 137] on input "text" at bounding box center [352, 128] width 112 height 17
click at [345, 215] on span "9" at bounding box center [347, 215] width 18 height 18
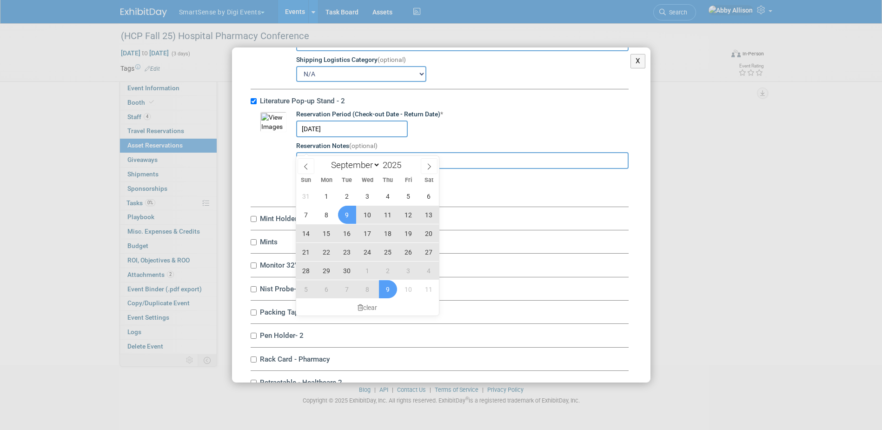
click at [391, 293] on span "9" at bounding box center [388, 289] width 18 height 18
type input "Sep 9, 2025 to Oct 9, 2025"
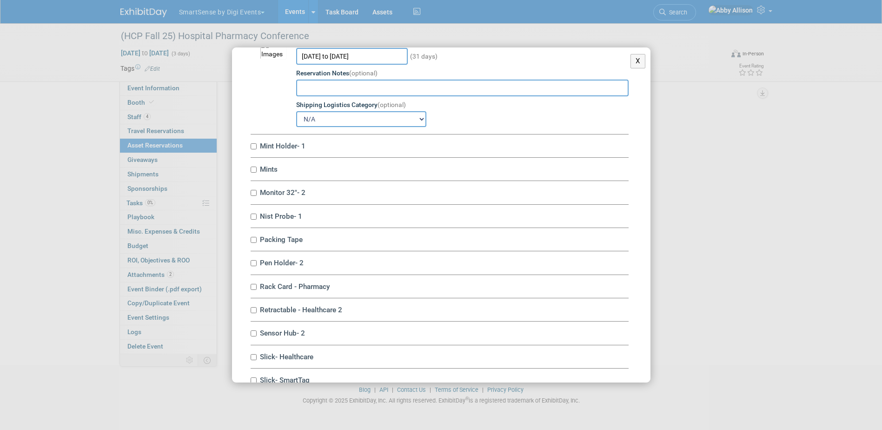
scroll to position [4231, 0]
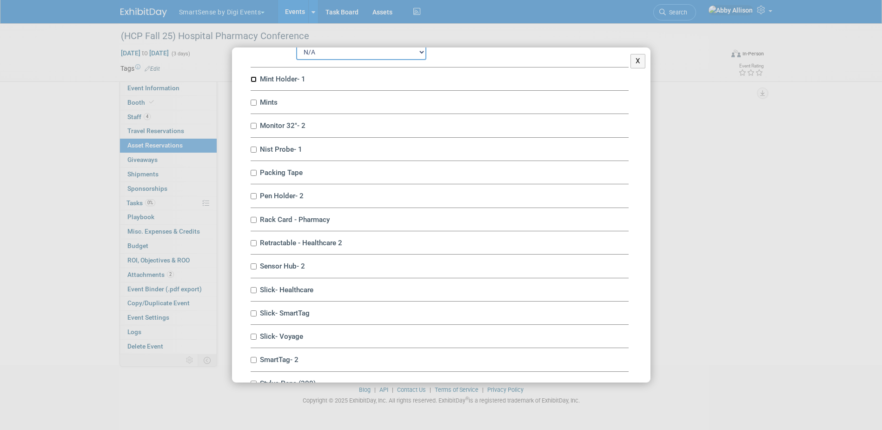
click at [256, 82] on input "Mint Holder- 1" at bounding box center [254, 79] width 6 height 6
checkbox input "true"
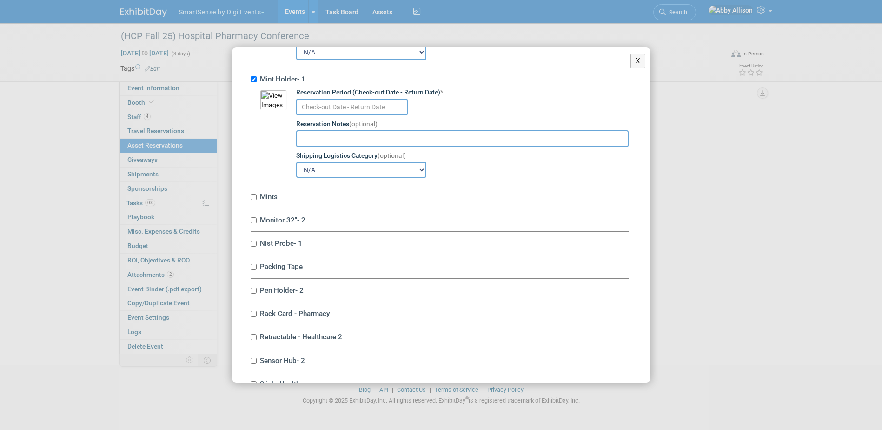
click at [312, 115] on input "text" at bounding box center [352, 107] width 112 height 17
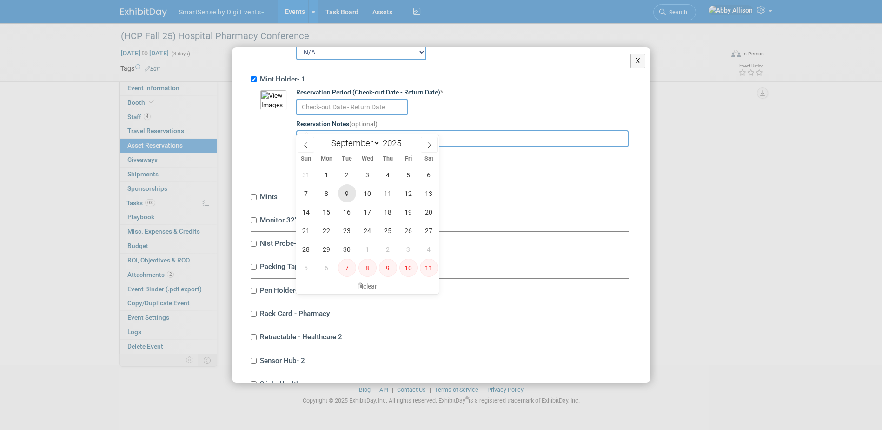
click at [346, 196] on span "9" at bounding box center [347, 193] width 18 height 18
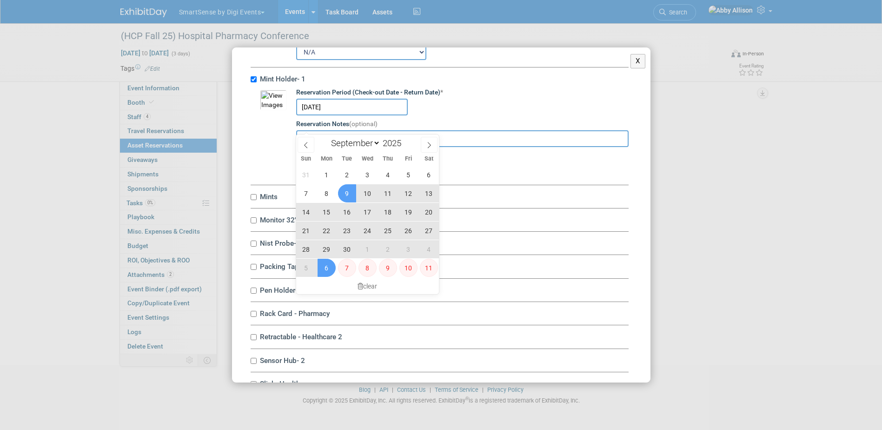
click at [324, 263] on span "6" at bounding box center [327, 268] width 18 height 18
type input "Sep 9, 2025 to Oct 6, 2025"
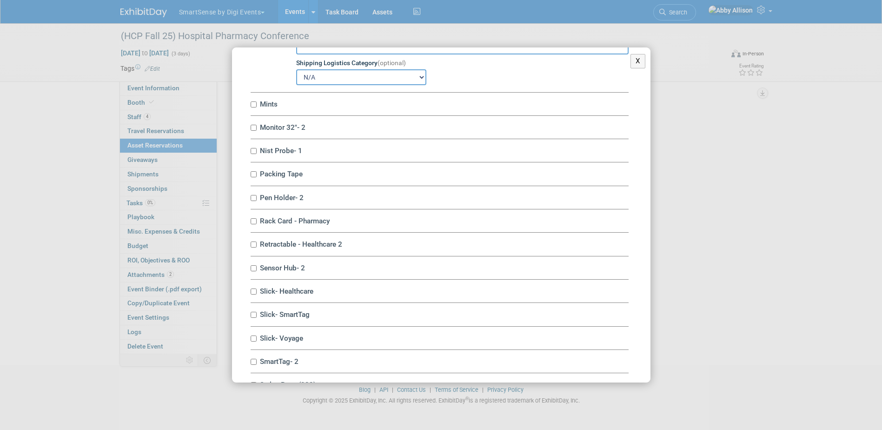
scroll to position [4324, 0]
click at [254, 107] on input "Mints" at bounding box center [254, 104] width 6 height 6
checkbox input "true"
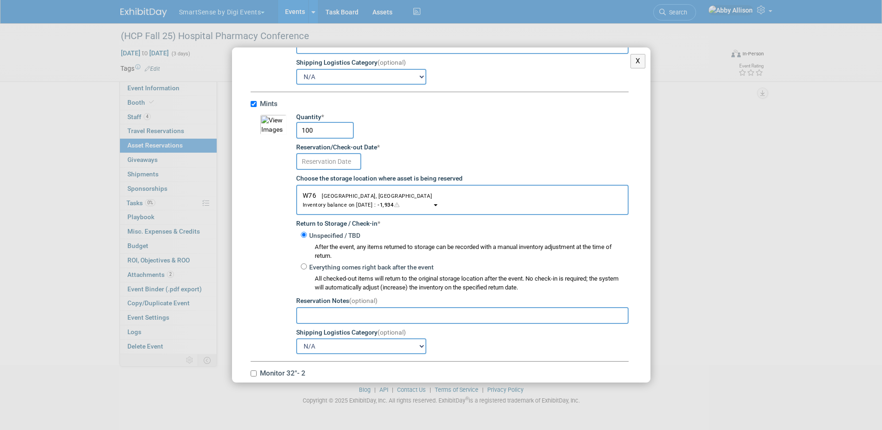
click at [347, 170] on input "text" at bounding box center [328, 161] width 65 height 17
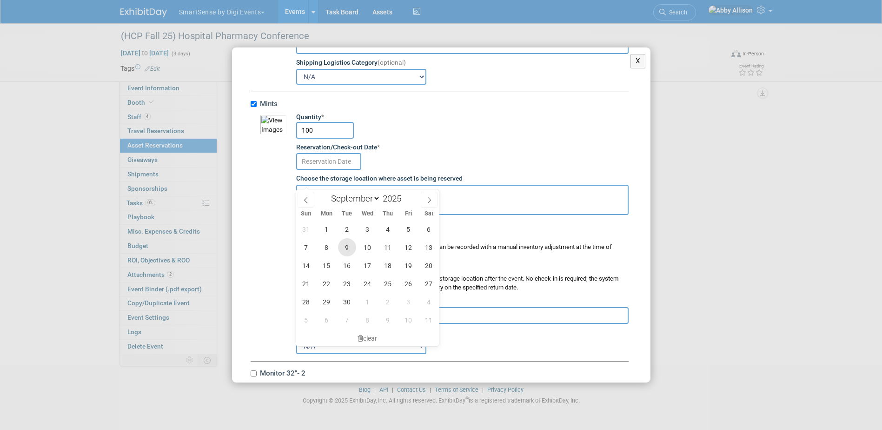
click at [344, 244] on span "9" at bounding box center [347, 247] width 18 height 18
type input "Sep 9, 2025"
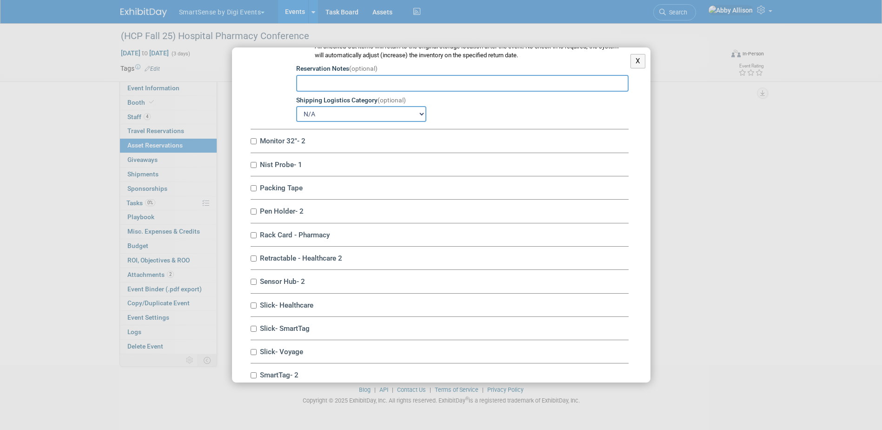
scroll to position [4603, 0]
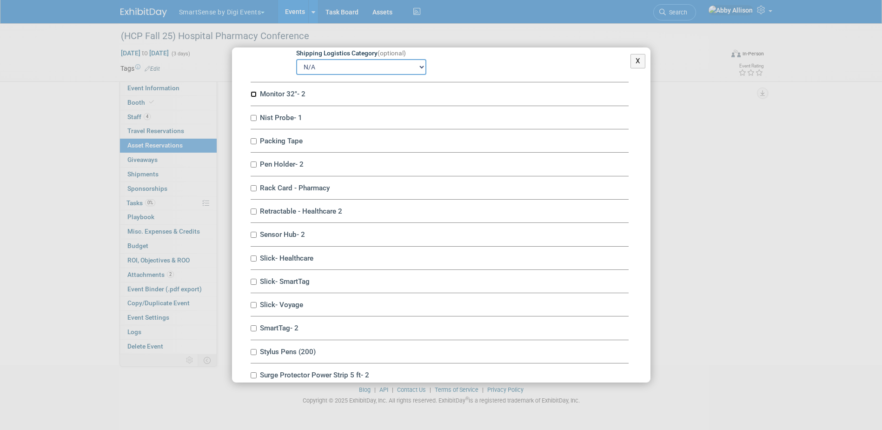
click at [254, 97] on input "Monitor 32"- 2" at bounding box center [254, 94] width 6 height 6
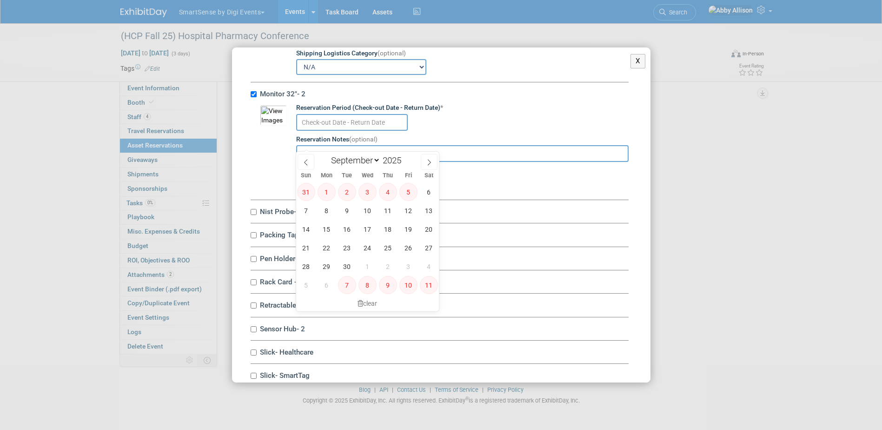
click at [319, 131] on input "text" at bounding box center [352, 122] width 112 height 17
click at [444, 131] on div at bounding box center [462, 122] width 332 height 18
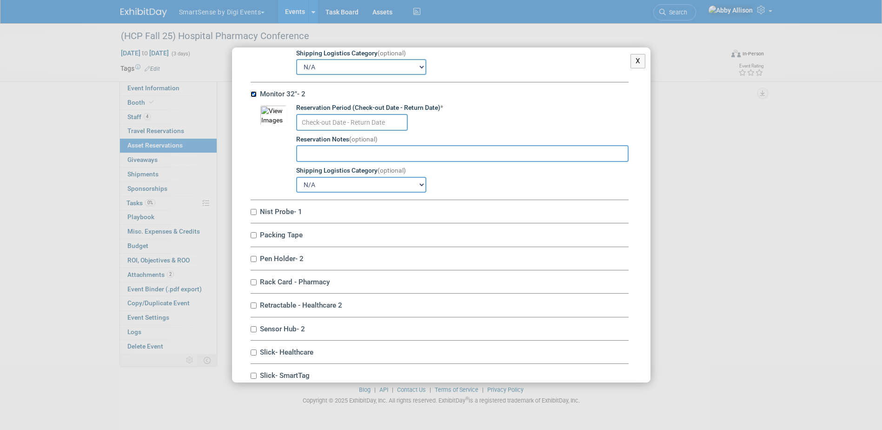
click at [253, 97] on input "Monitor 32"- 2" at bounding box center [254, 94] width 6 height 6
checkbox input "false"
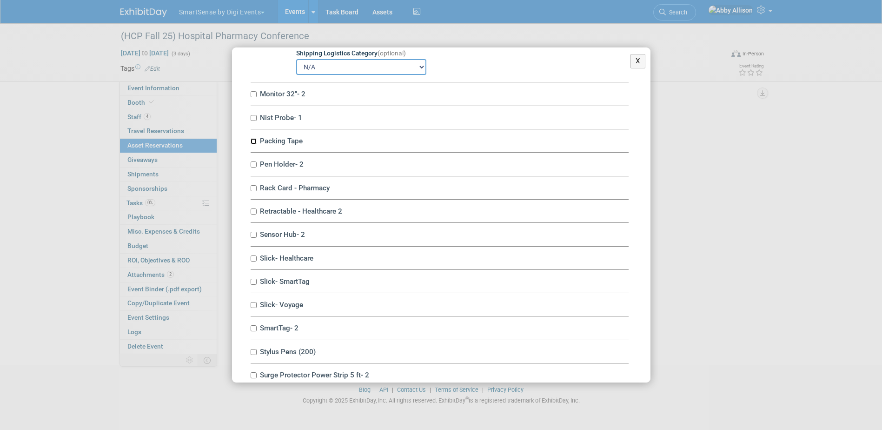
click at [253, 144] on input "Packing Tape" at bounding box center [254, 141] width 6 height 6
checkbox input "true"
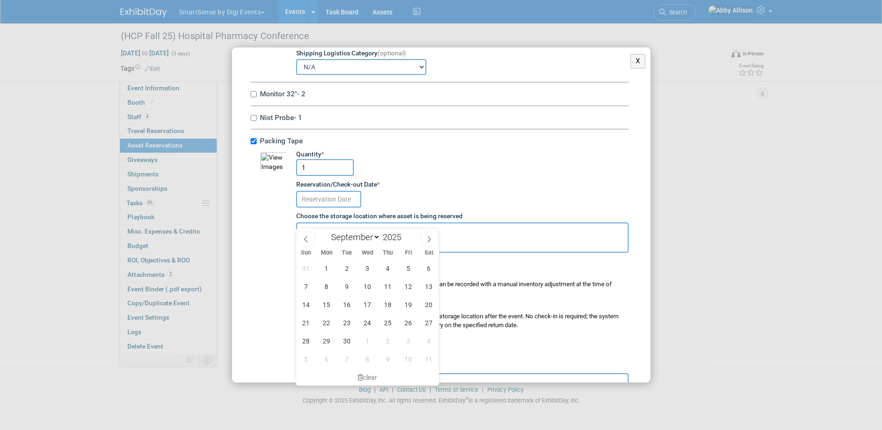
click at [313, 207] on input "text" at bounding box center [328, 199] width 65 height 17
click at [343, 284] on span "9" at bounding box center [347, 286] width 18 height 18
type input "Sep 9, 2025"
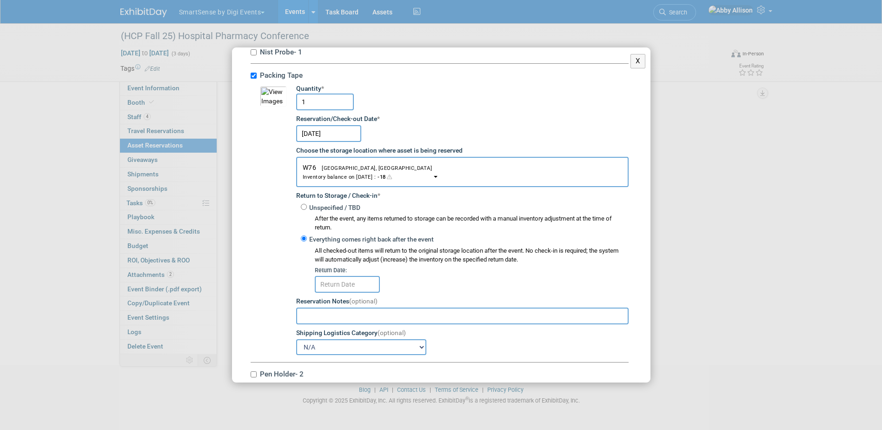
scroll to position [4696, 0]
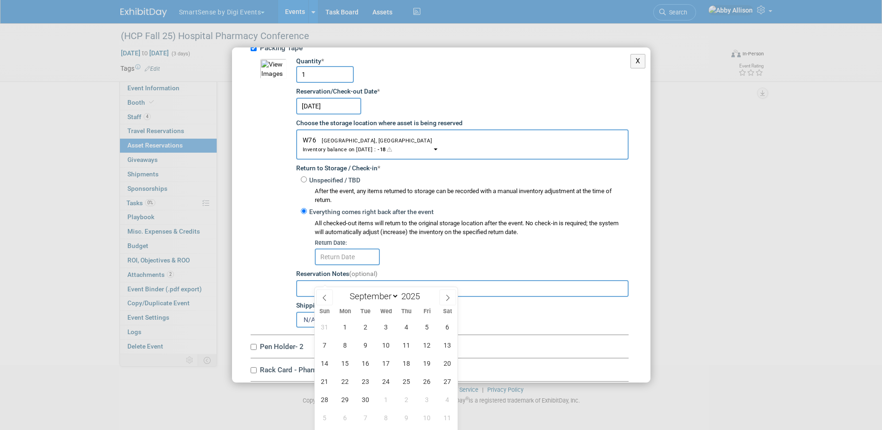
click at [342, 265] on input "text" at bounding box center [347, 256] width 65 height 17
click at [403, 417] on span "9" at bounding box center [407, 417] width 18 height 18
type input "Oct 9, 2025"
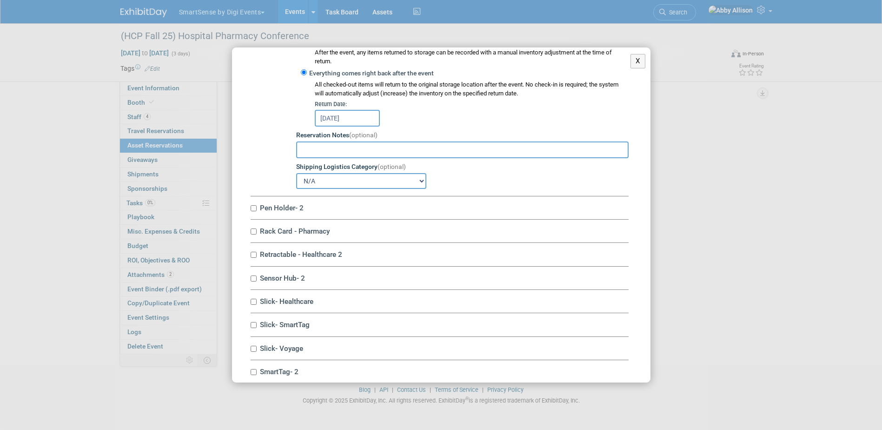
scroll to position [4836, 0]
click at [254, 210] on input "Pen Holder- 2" at bounding box center [254, 207] width 6 height 6
checkbox input "true"
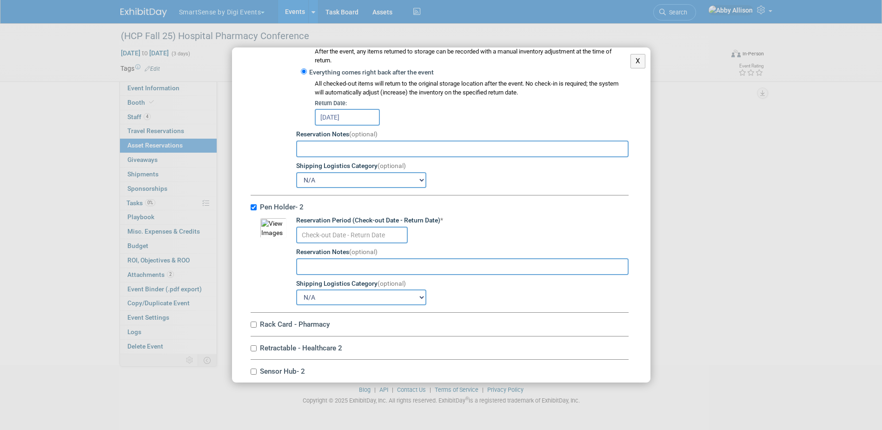
click at [325, 243] on input "text" at bounding box center [352, 234] width 112 height 17
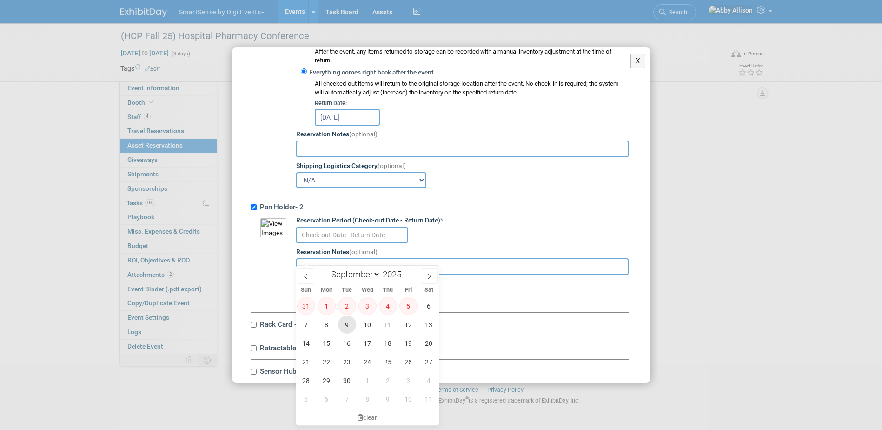
click at [345, 325] on span "9" at bounding box center [347, 324] width 18 height 18
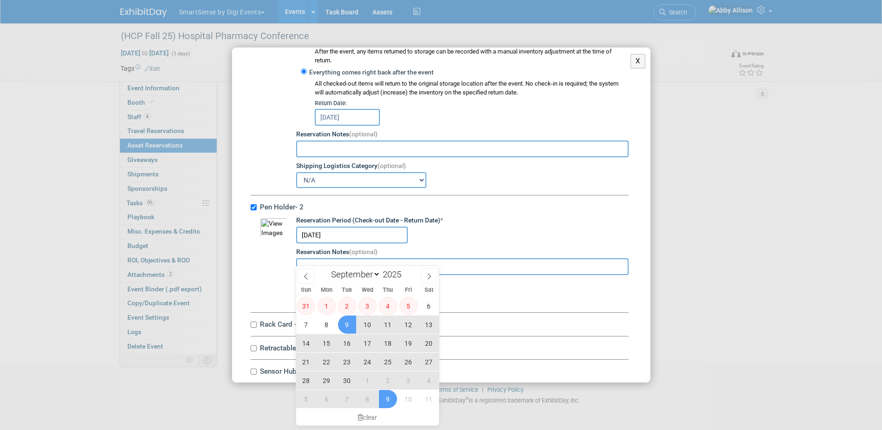
click at [392, 397] on span "9" at bounding box center [388, 399] width 18 height 18
type input "Sep 9, 2025 to Oct 9, 2025"
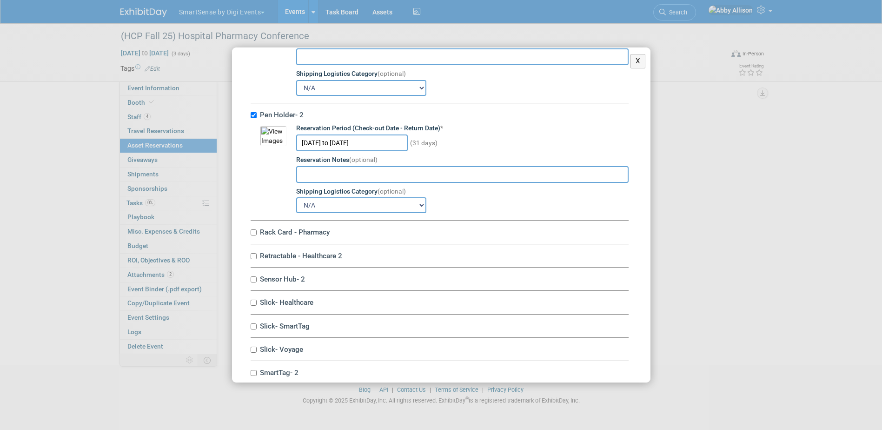
scroll to position [4929, 0]
click at [259, 235] on label "Rack Card - Pharmacy" at bounding box center [443, 230] width 372 height 9
click at [257, 234] on input "Rack Card - Pharmacy" at bounding box center [254, 231] width 6 height 6
checkbox input "true"
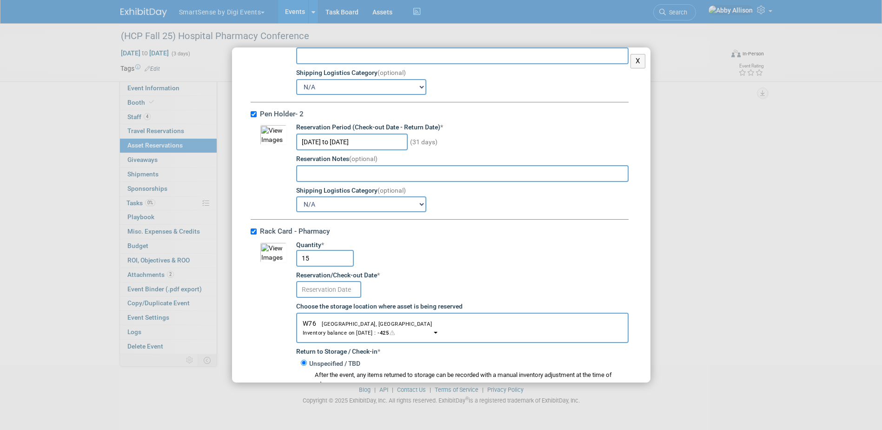
click at [321, 298] on input "text" at bounding box center [328, 289] width 65 height 17
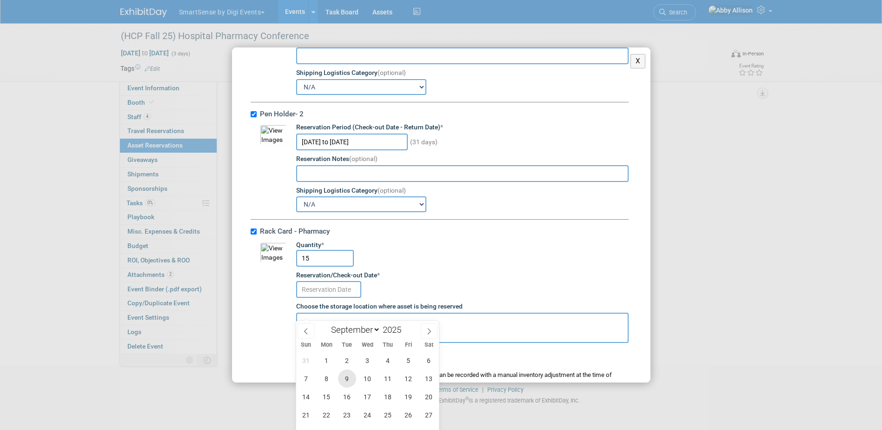
click at [349, 383] on span "9" at bounding box center [347, 378] width 18 height 18
type input "Sep 9, 2025"
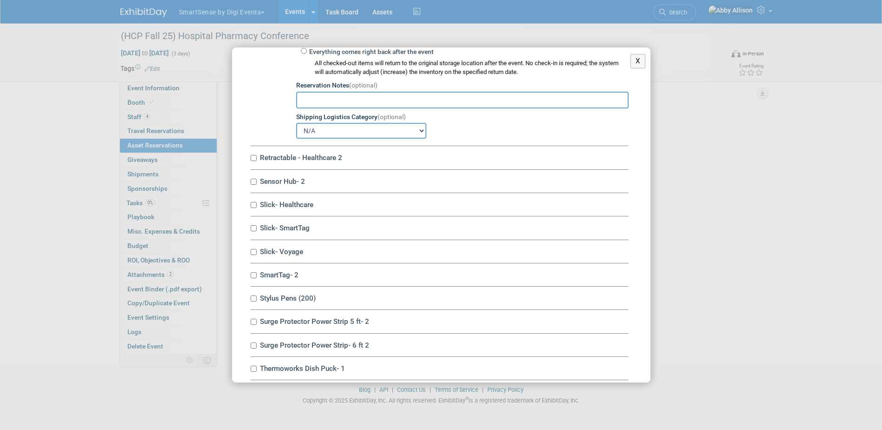
scroll to position [5301, 0]
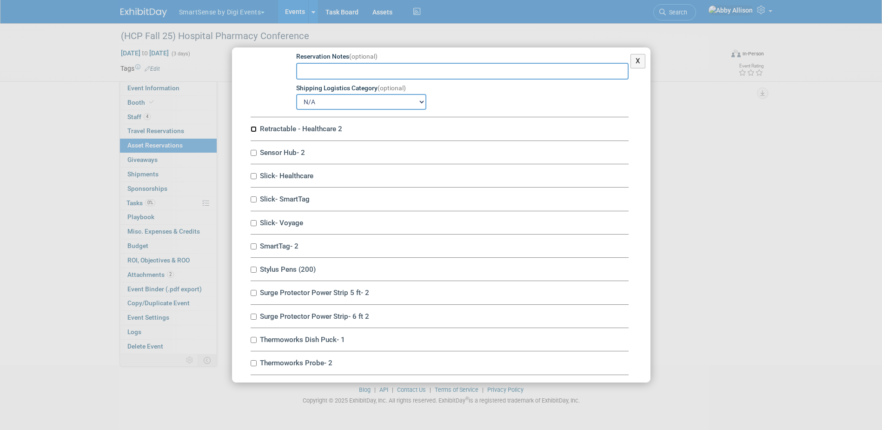
click at [254, 132] on input "Retractable - Healthcare 2" at bounding box center [254, 129] width 6 height 6
checkbox input "true"
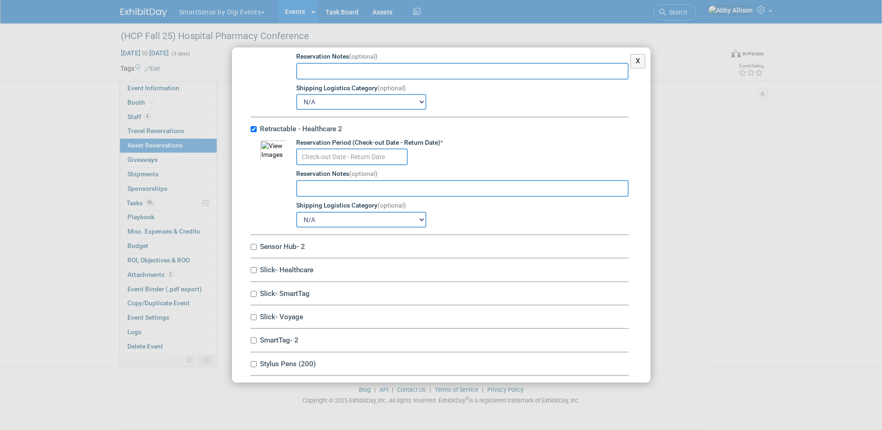
click at [320, 165] on input "text" at bounding box center [352, 156] width 112 height 17
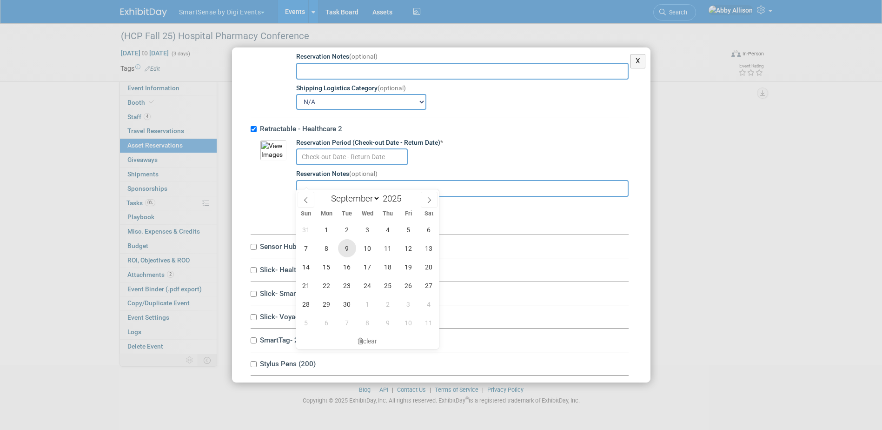
click at [348, 250] on span "9" at bounding box center [347, 248] width 18 height 18
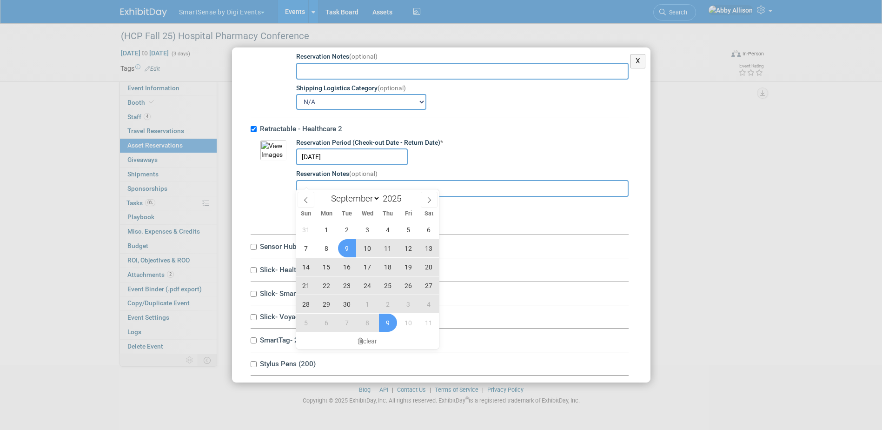
click at [386, 325] on span "9" at bounding box center [388, 322] width 18 height 18
type input "Sep 9, 2025 to Oct 9, 2025"
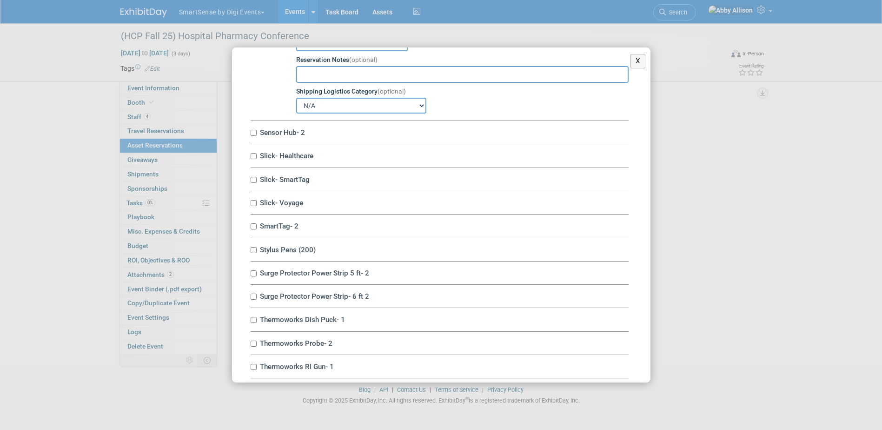
scroll to position [5440, 0]
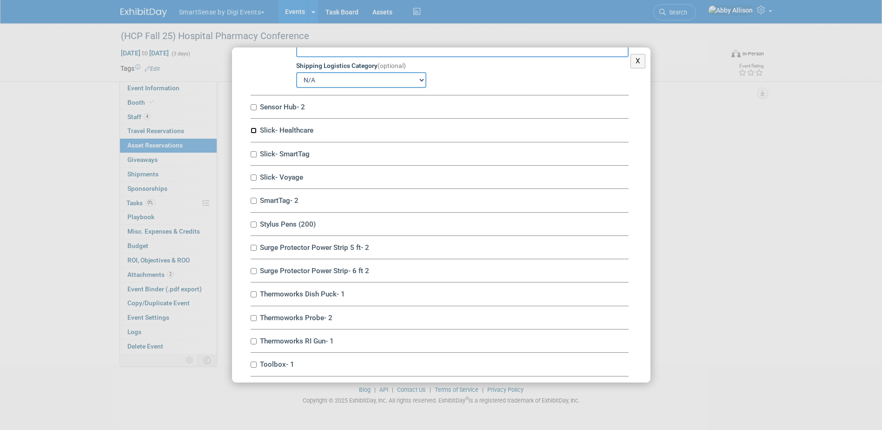
click at [252, 133] on input "Slick- Healthcare" at bounding box center [254, 130] width 6 height 6
checkbox input "true"
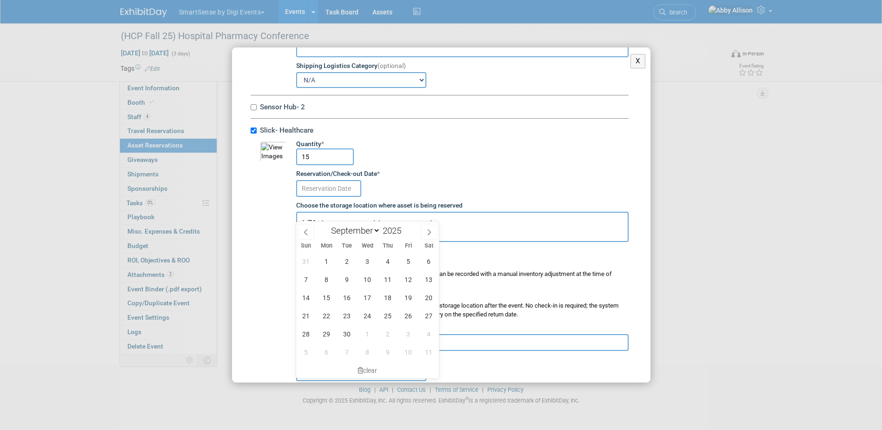
click at [337, 197] on input "text" at bounding box center [328, 188] width 65 height 17
click at [344, 280] on span "9" at bounding box center [347, 279] width 18 height 18
type input "Sep 9, 2025"
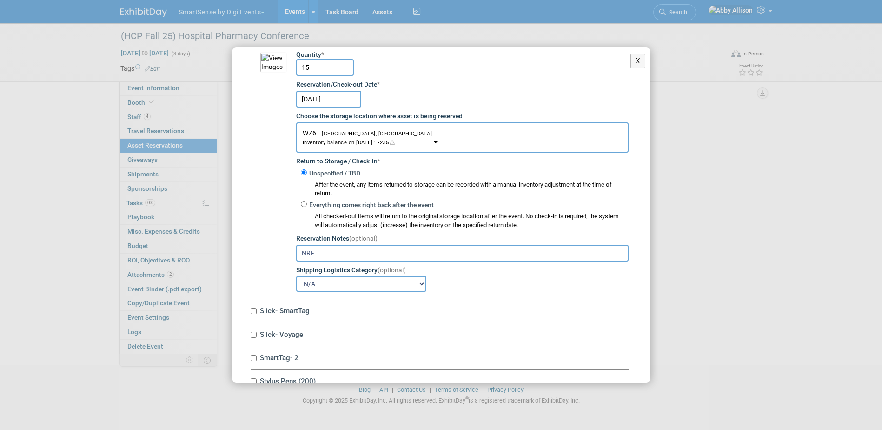
scroll to position [5626, 0]
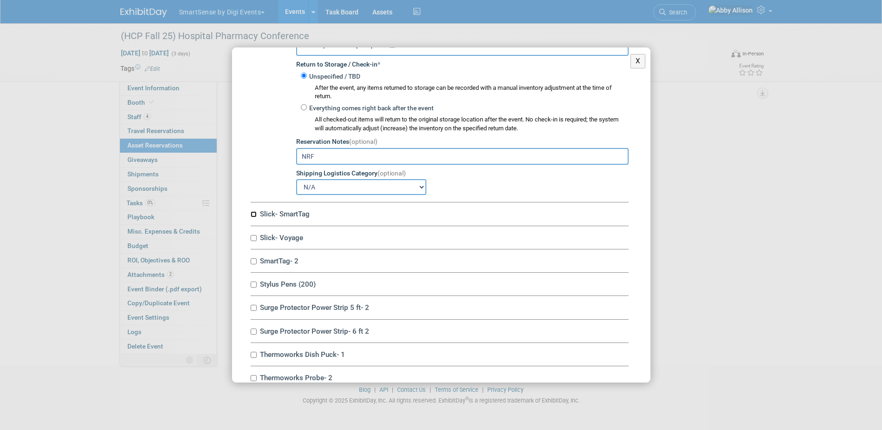
click at [252, 217] on input "Slick- SmartTag" at bounding box center [254, 214] width 6 height 6
checkbox input "true"
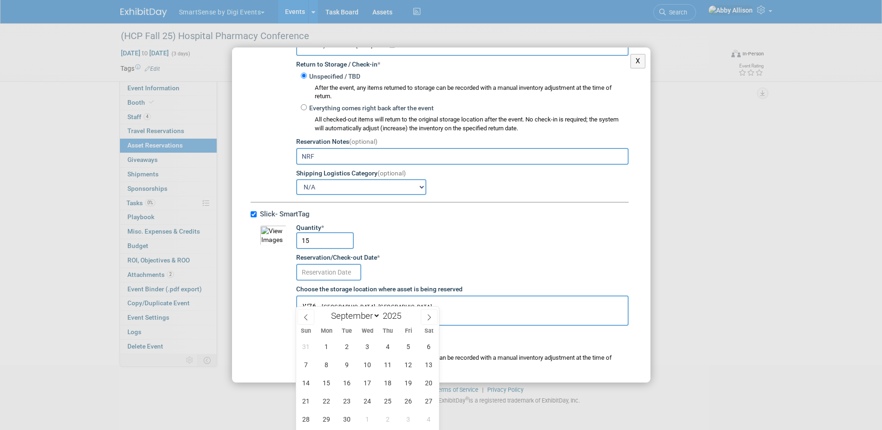
click at [328, 280] on input "text" at bounding box center [328, 272] width 65 height 17
click at [343, 366] on span "9" at bounding box center [347, 364] width 18 height 18
type input "Sep 9, 2025"
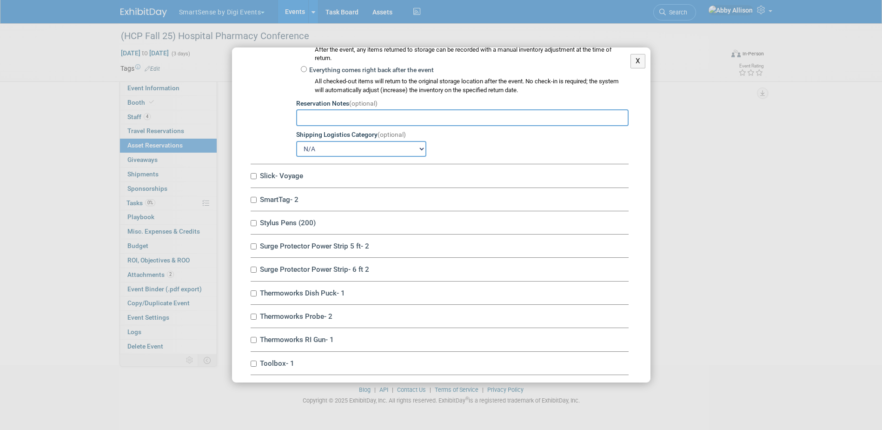
scroll to position [5952, 0]
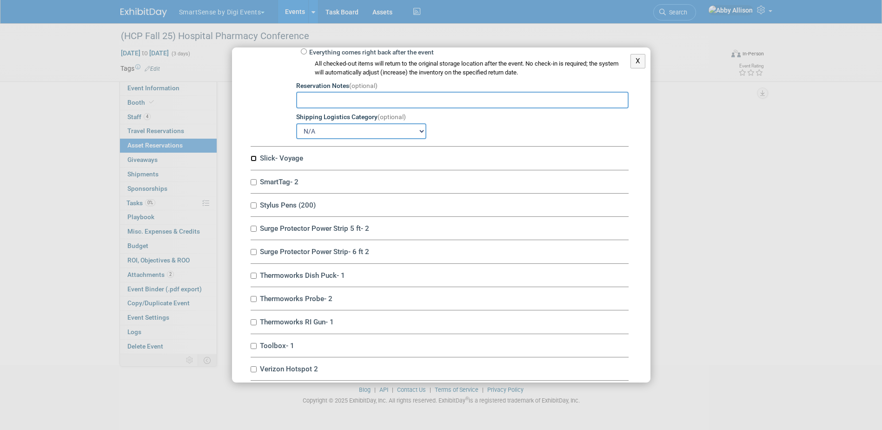
click at [256, 161] on input "Slick- Voyage" at bounding box center [254, 158] width 6 height 6
checkbox input "true"
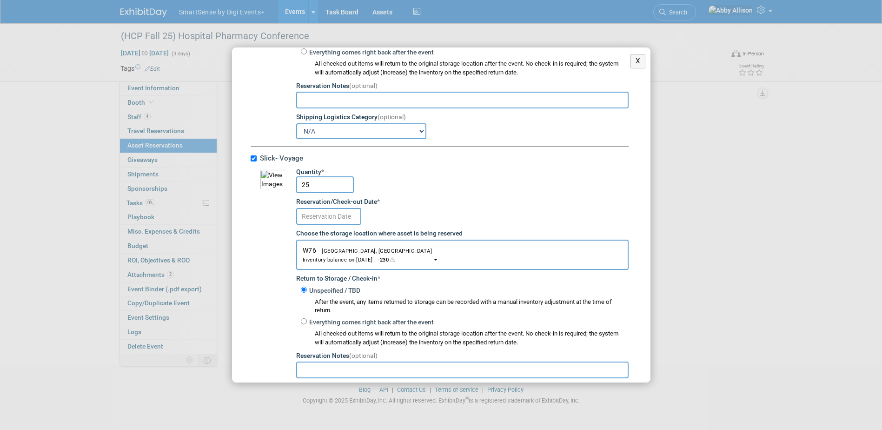
click at [333, 225] on input "text" at bounding box center [328, 216] width 65 height 17
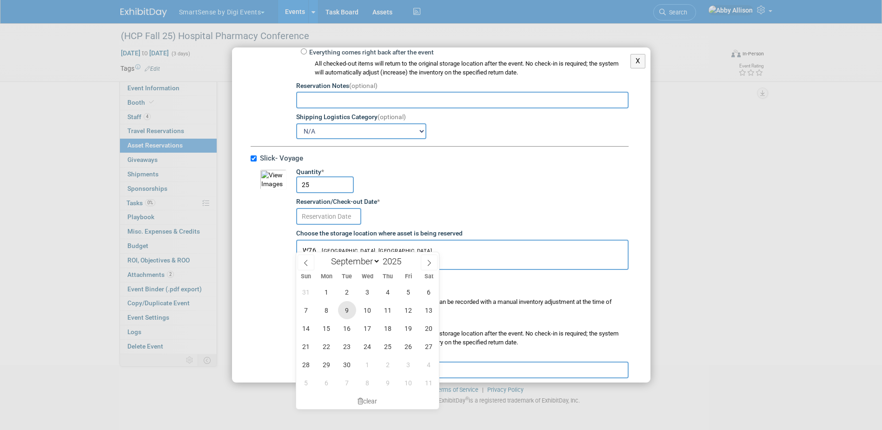
click at [348, 309] on span "9" at bounding box center [347, 310] width 18 height 18
type input "Sep 9, 2025"
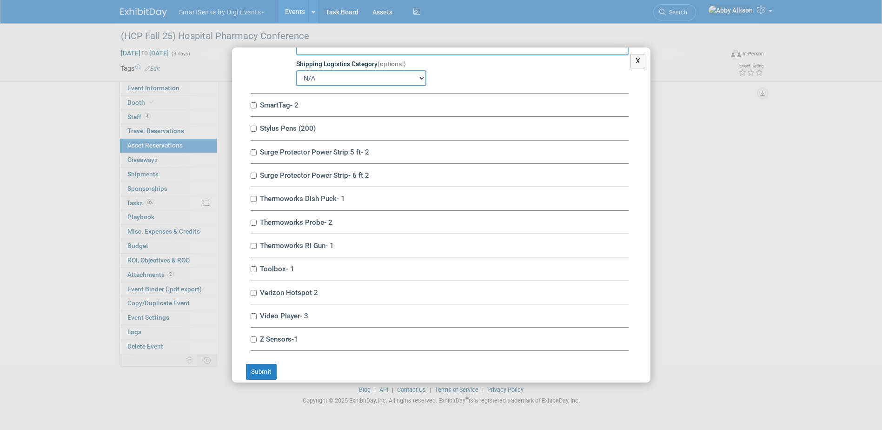
scroll to position [6277, 0]
click at [255, 129] on input "Stylus Pens (200)" at bounding box center [254, 126] width 6 height 6
checkbox input "true"
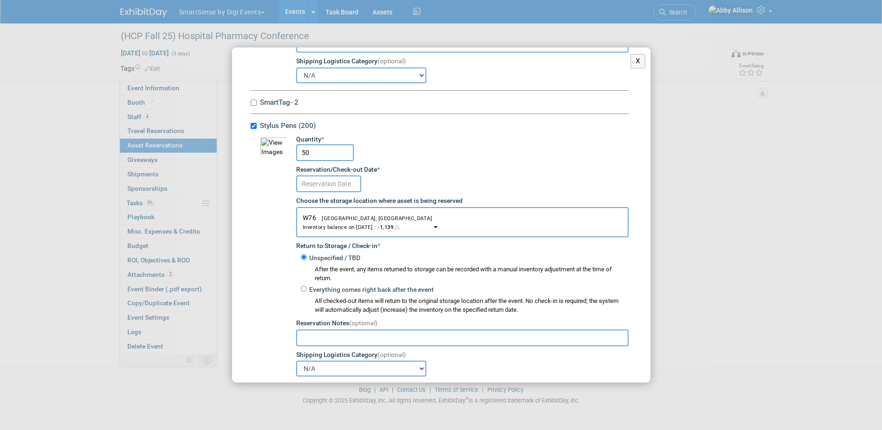
click at [335, 192] on input "text" at bounding box center [328, 183] width 65 height 17
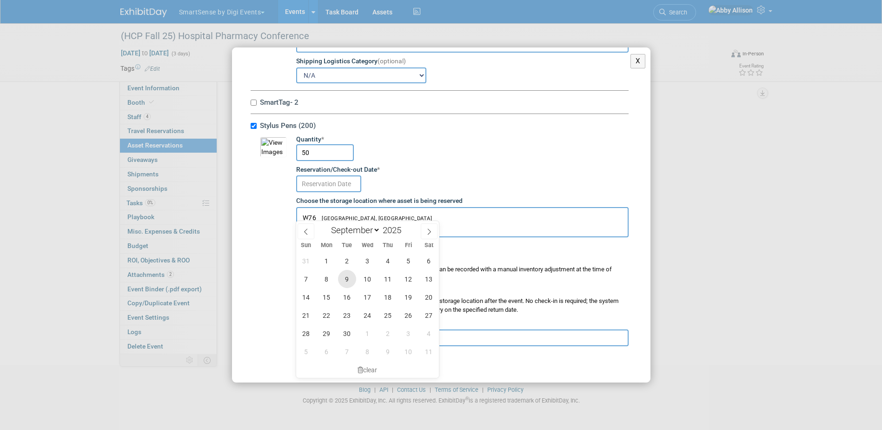
click at [348, 276] on span "9" at bounding box center [347, 279] width 18 height 18
type input "Sep 9, 2025"
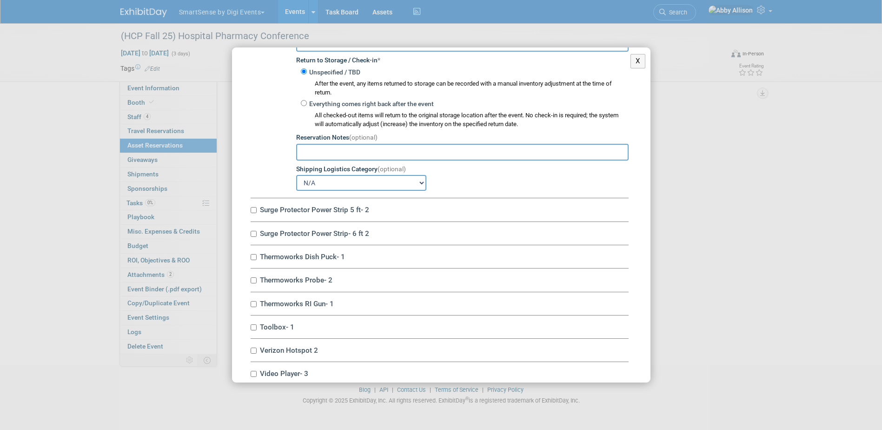
scroll to position [6463, 0]
click at [253, 212] on input "Surge Protector Power Strip 5 ft- 2" at bounding box center [254, 209] width 6 height 6
checkbox input "true"
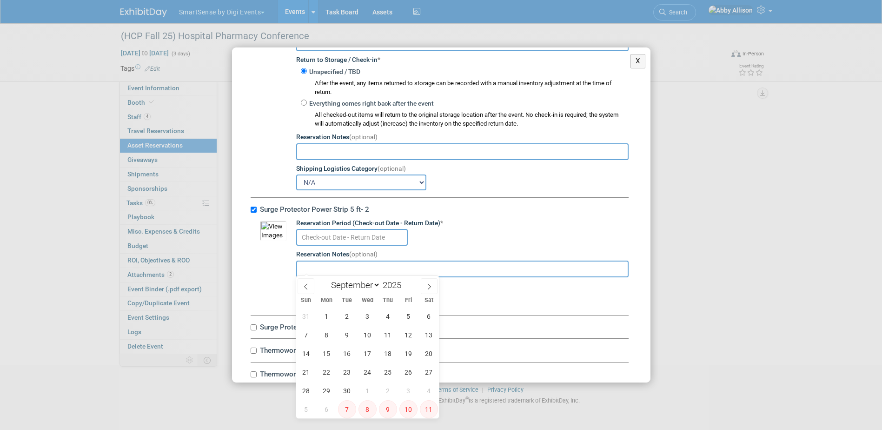
click at [325, 246] on input "text" at bounding box center [352, 237] width 112 height 17
click at [345, 332] on span "9" at bounding box center [347, 334] width 18 height 18
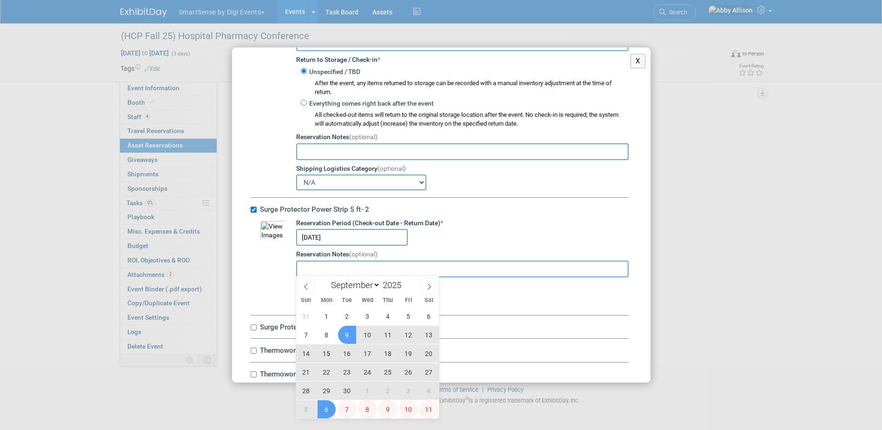
click at [320, 406] on span "6" at bounding box center [327, 409] width 18 height 18
type input "Sep 9, 2025 to Oct 6, 2025"
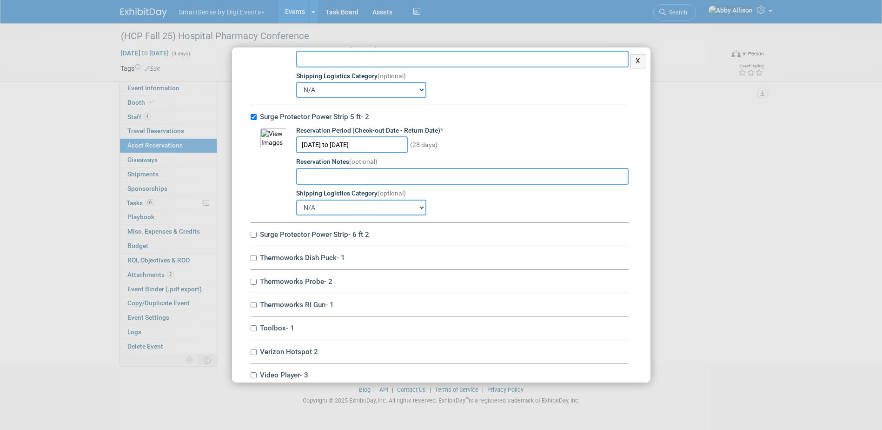
scroll to position [6602, 0]
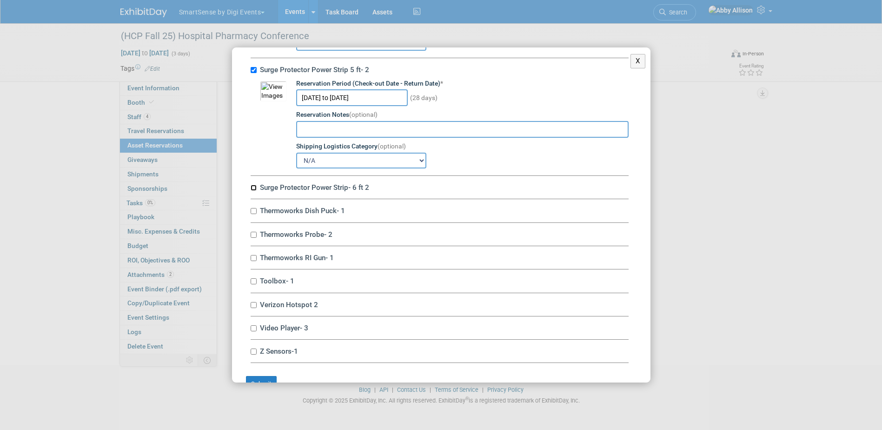
click at [254, 191] on input "Surge Protector Power Strip- 6 ft 2" at bounding box center [254, 188] width 6 height 6
checkbox input "true"
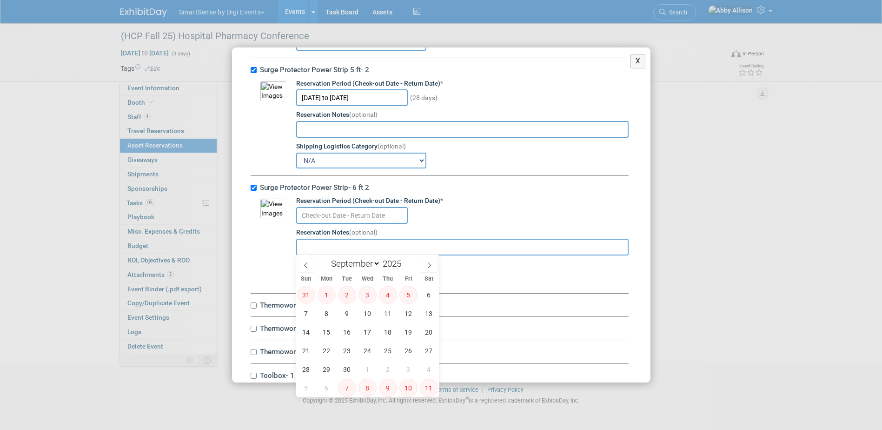
click at [331, 224] on input "text" at bounding box center [352, 215] width 112 height 17
click at [351, 317] on span "9" at bounding box center [347, 313] width 18 height 18
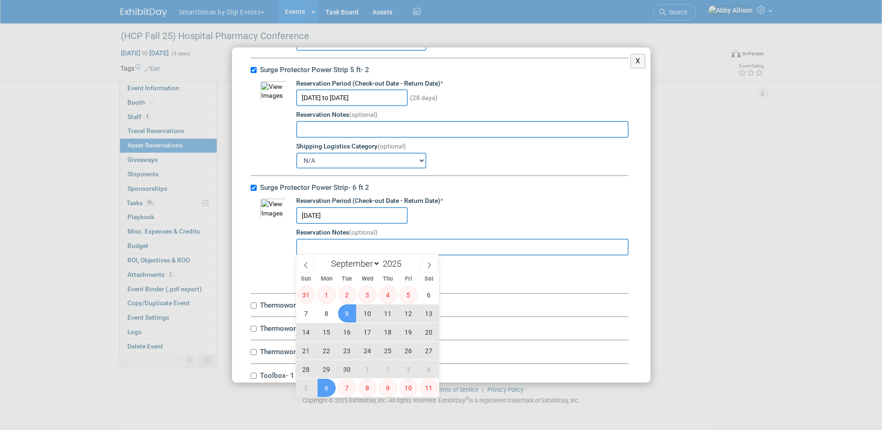
click at [328, 383] on span "6" at bounding box center [327, 387] width 18 height 18
type input "Sep 9, 2025 to Oct 6, 2025"
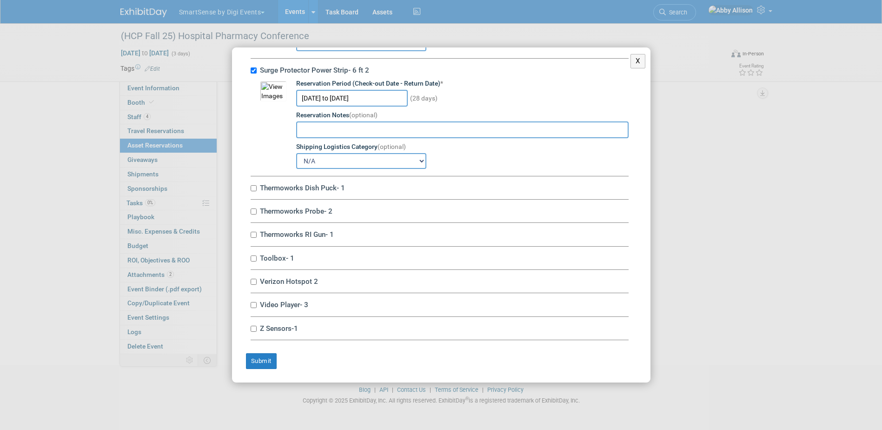
scroll to position [6750, 0]
click at [254, 186] on input "Thermoworks Dish Puck- 1" at bounding box center [254, 188] width 6 height 6
checkbox input "true"
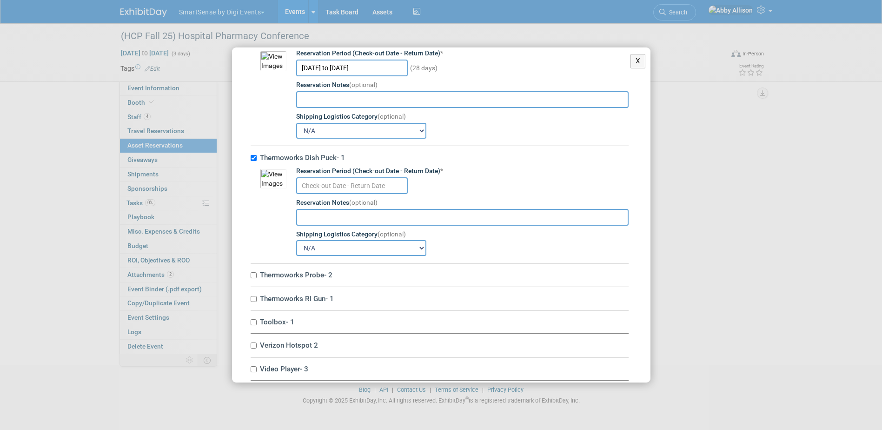
click at [338, 194] on input "text" at bounding box center [352, 185] width 112 height 17
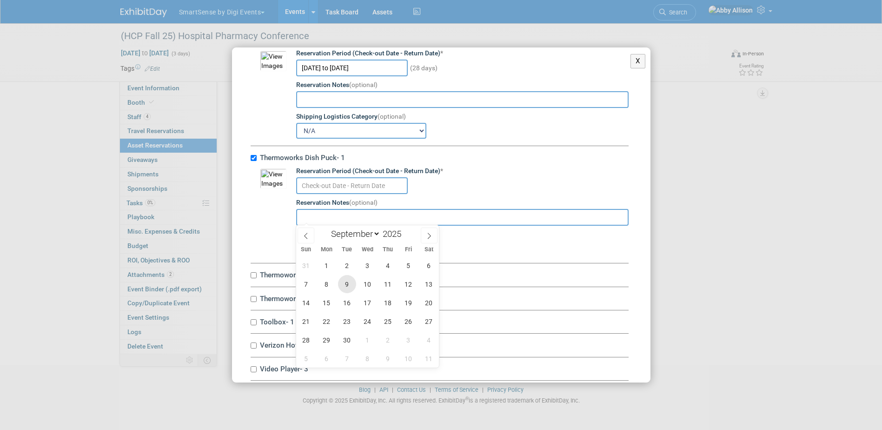
click at [341, 287] on span "9" at bounding box center [347, 284] width 18 height 18
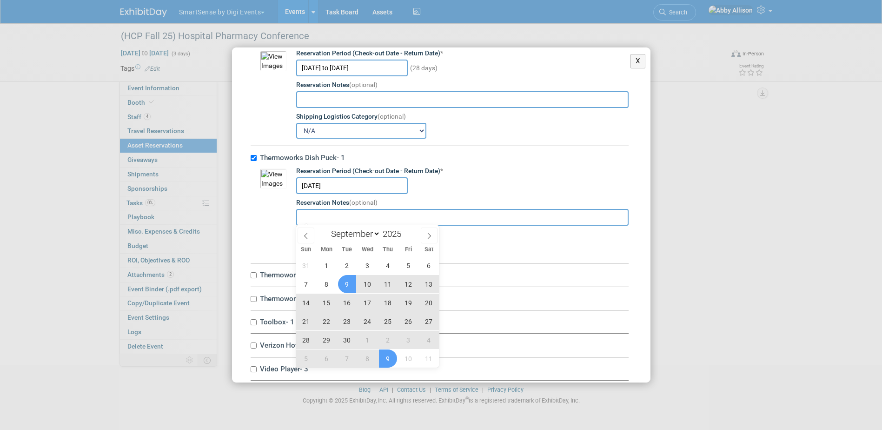
click at [391, 360] on span "9" at bounding box center [388, 358] width 18 height 18
type input "Sep 9, 2025 to Oct 9, 2025"
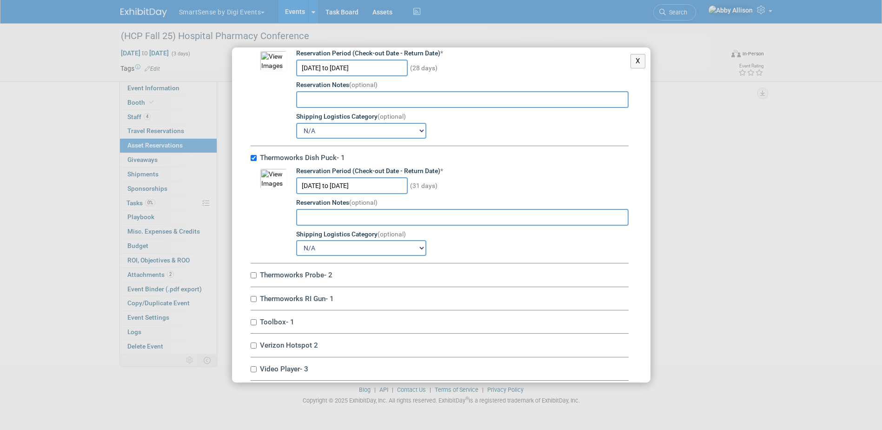
click at [257, 279] on label "Thermoworks Probe- 2" at bounding box center [443, 274] width 372 height 9
click at [257, 278] on input "Thermoworks Probe- 2" at bounding box center [254, 275] width 6 height 6
checkbox input "true"
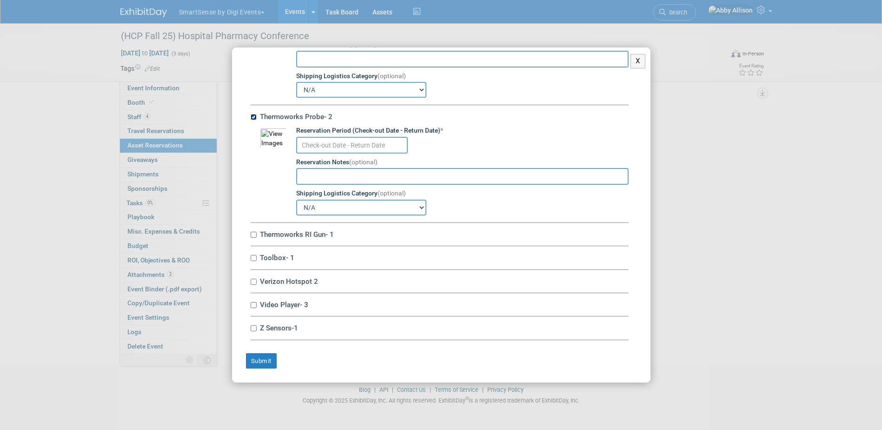
scroll to position [6936, 0]
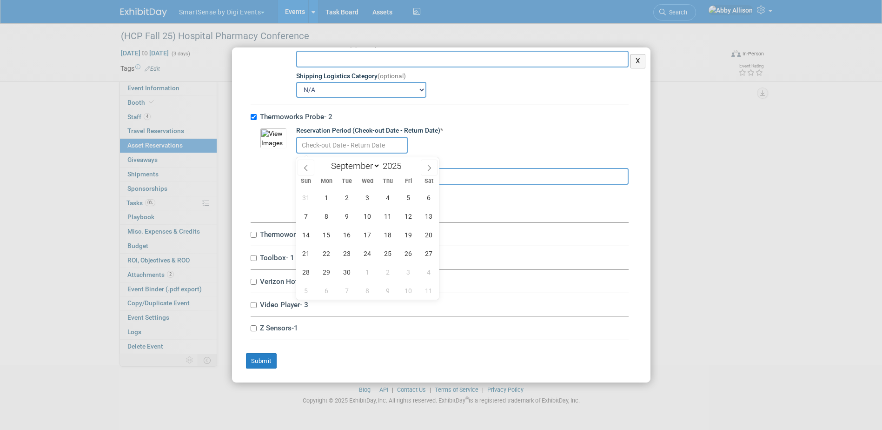
click at [363, 150] on input "text" at bounding box center [352, 145] width 112 height 17
click at [344, 219] on span "9" at bounding box center [347, 216] width 18 height 18
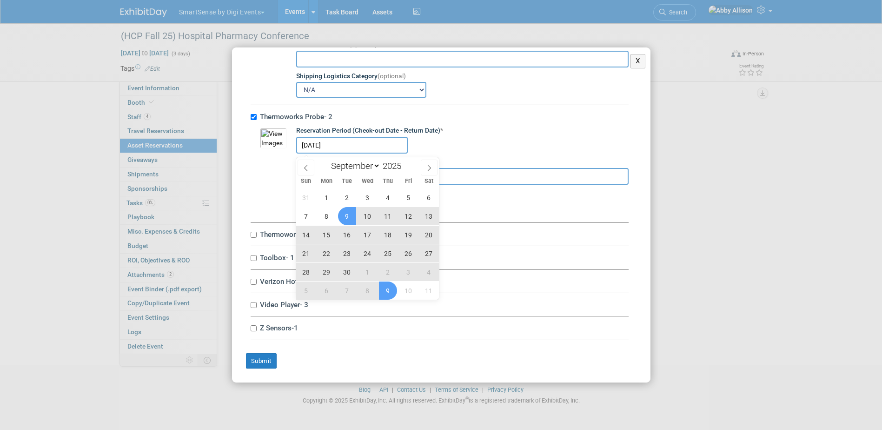
click at [392, 296] on span "9" at bounding box center [388, 290] width 18 height 18
type input "Sep 9, 2025 to Oct 9, 2025"
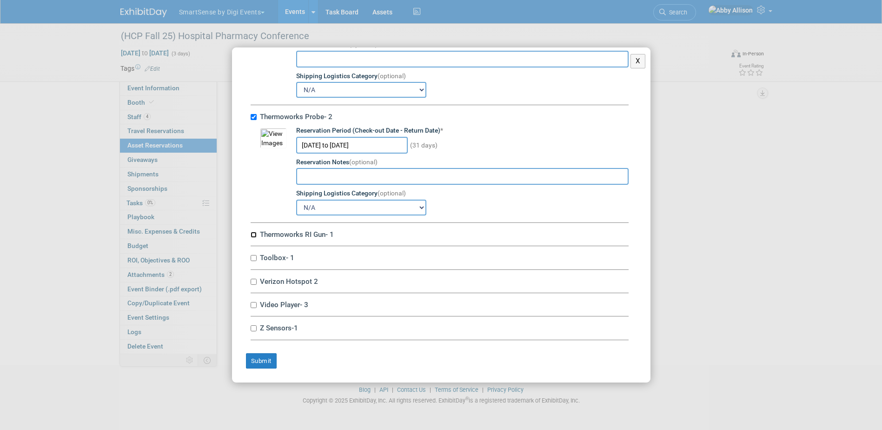
click at [253, 237] on input "Thermoworks RI Gun- 1" at bounding box center [254, 235] width 6 height 6
checkbox input "true"
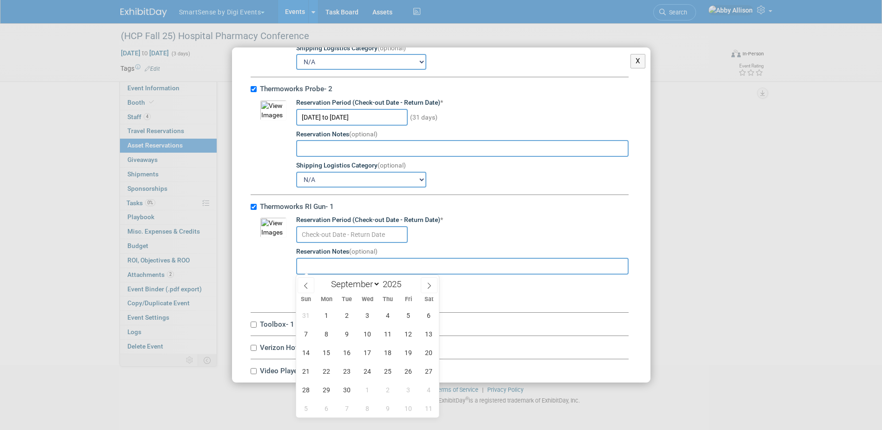
click at [326, 243] on input "text" at bounding box center [352, 234] width 112 height 17
click at [345, 337] on span "9" at bounding box center [347, 334] width 18 height 18
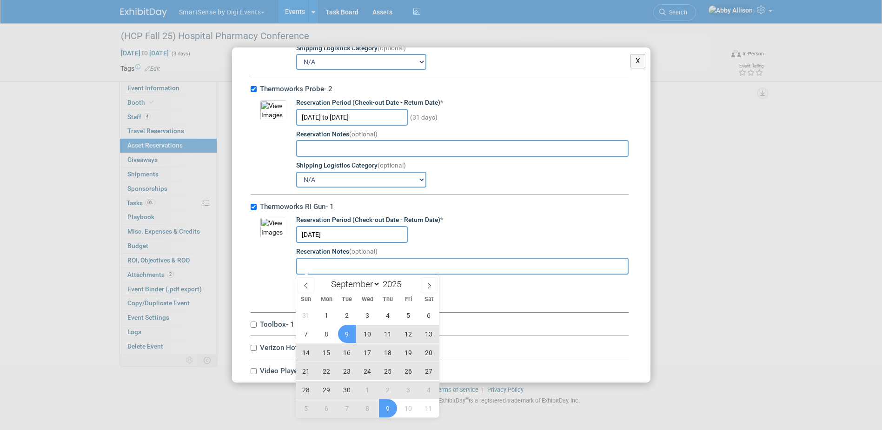
click at [391, 407] on span "9" at bounding box center [388, 408] width 18 height 18
type input "Sep 9, 2025 to Oct 9, 2025"
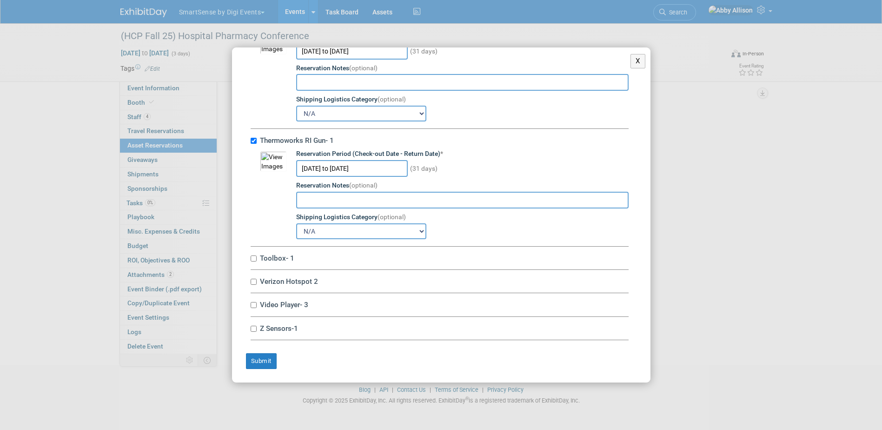
scroll to position [7034, 0]
click at [254, 259] on input "Toolbox- 1" at bounding box center [254, 258] width 6 height 6
checkbox input "true"
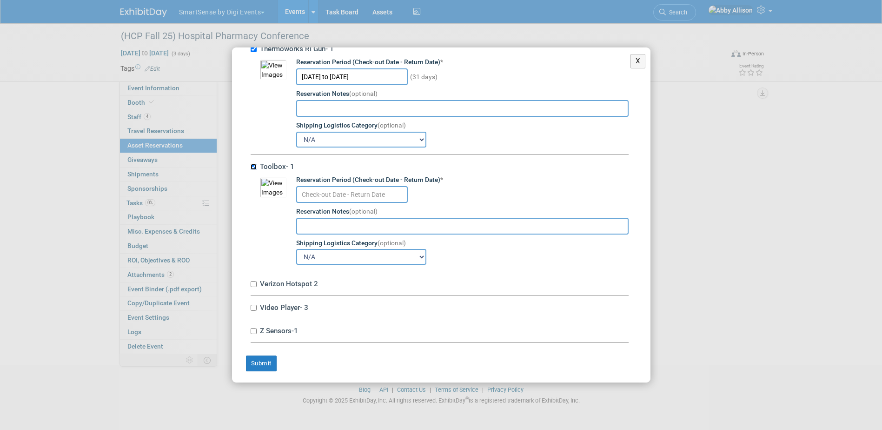
scroll to position [7127, 0]
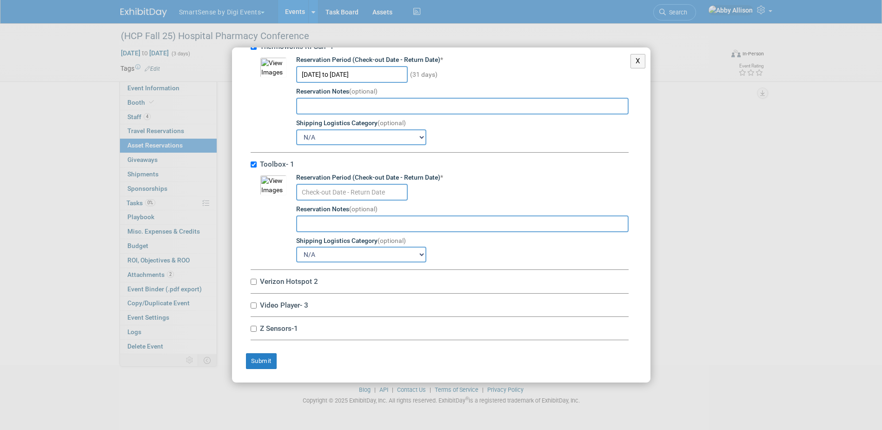
click at [326, 187] on input "text" at bounding box center [352, 192] width 112 height 17
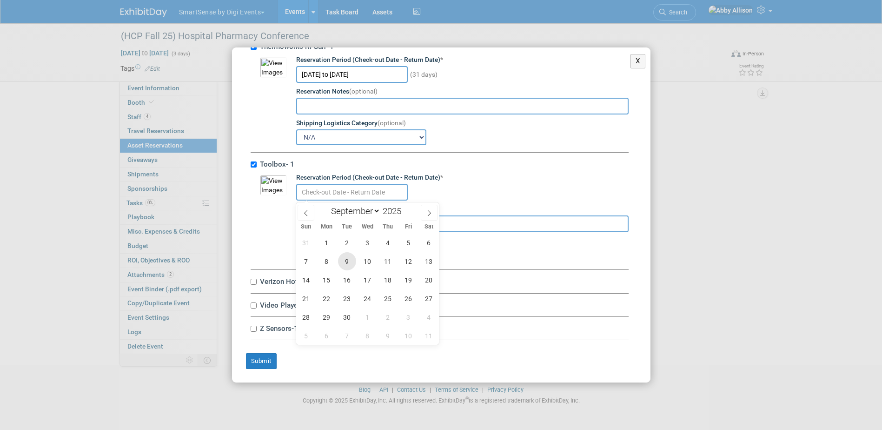
click at [345, 253] on span "9" at bounding box center [347, 261] width 18 height 18
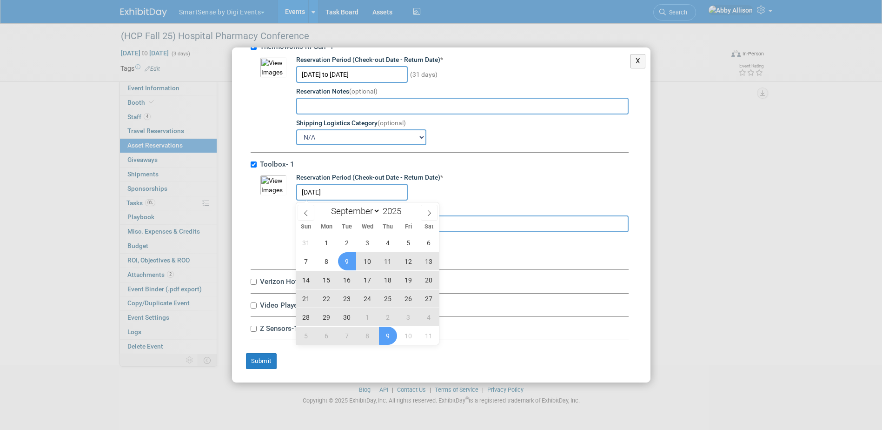
click at [385, 333] on span "9" at bounding box center [388, 335] width 18 height 18
type input "Sep 9, 2025 to Oct 9, 2025"
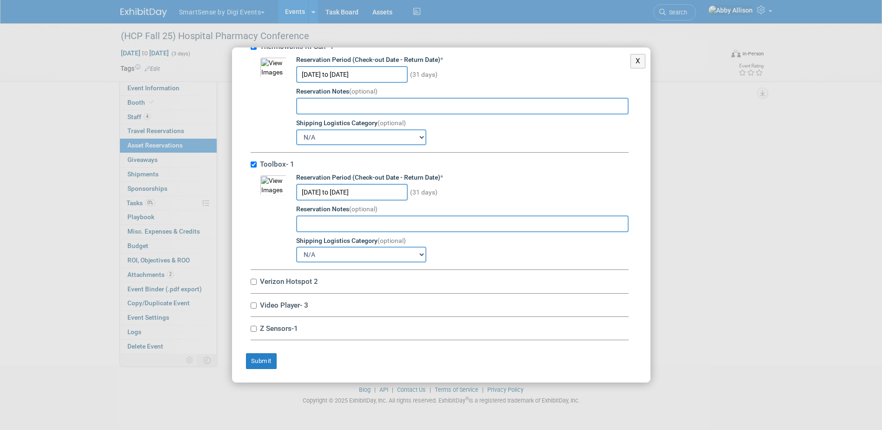
scroll to position [7128, 0]
click at [256, 283] on input "Verizon Hotspot 2" at bounding box center [254, 282] width 6 height 6
checkbox input "true"
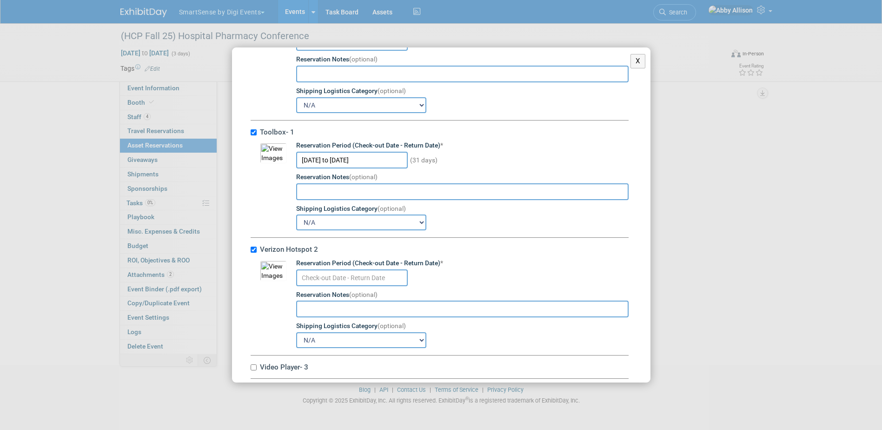
click at [319, 286] on input "text" at bounding box center [352, 277] width 112 height 17
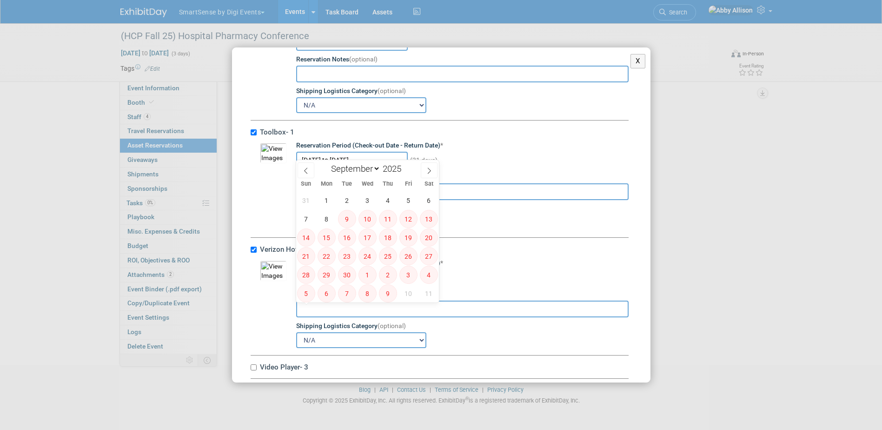
click at [319, 286] on input "text" at bounding box center [352, 277] width 112 height 17
click at [253, 135] on input "Toolbox- 1" at bounding box center [254, 132] width 6 height 6
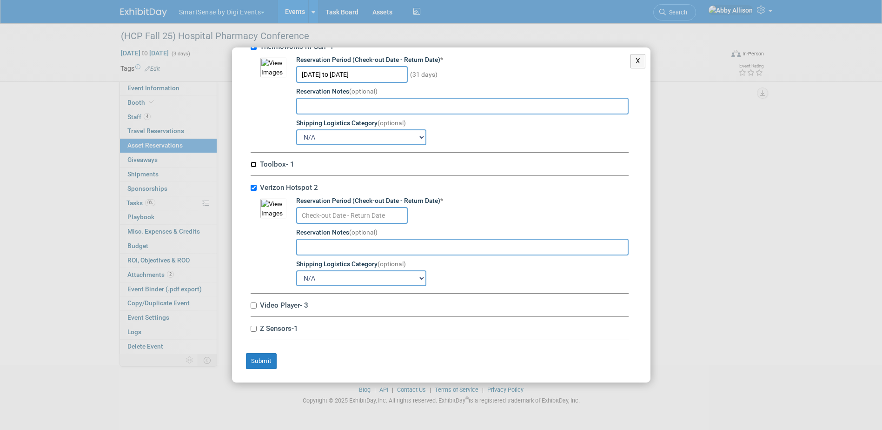
click at [252, 163] on input "Toolbox- 1" at bounding box center [254, 164] width 6 height 6
checkbox input "true"
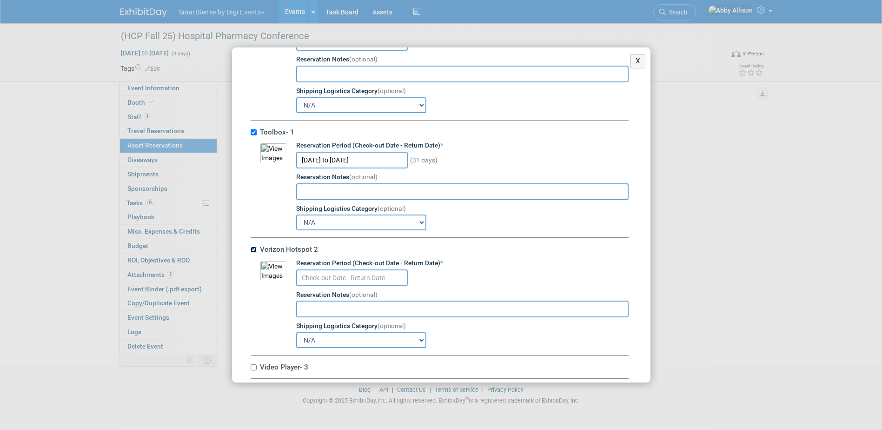
click at [254, 252] on input "Verizon Hotspot 2" at bounding box center [254, 249] width 6 height 6
checkbox input "false"
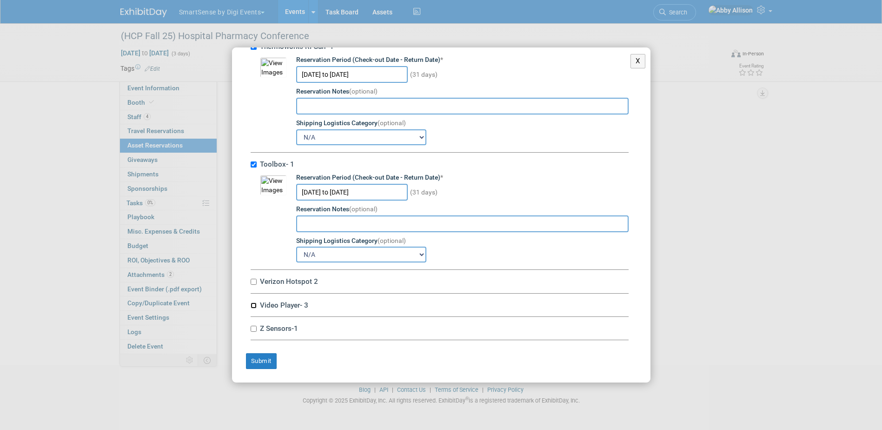
click at [253, 305] on input "Video Player- 3" at bounding box center [254, 305] width 6 height 6
checkbox input "true"
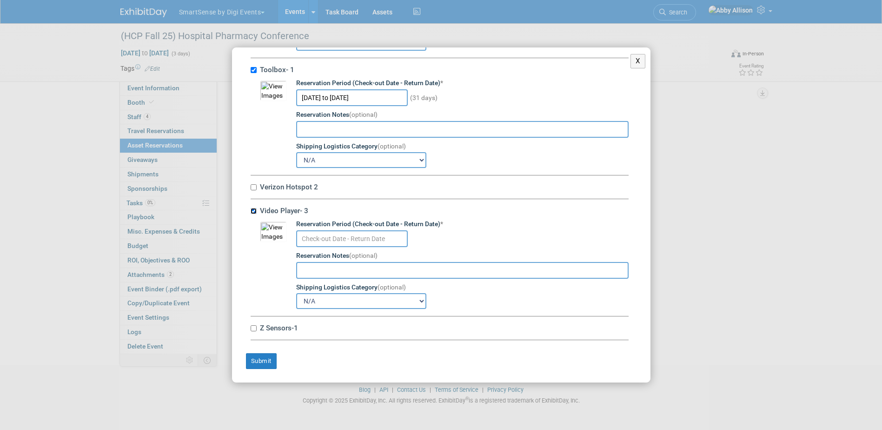
scroll to position [7223, 0]
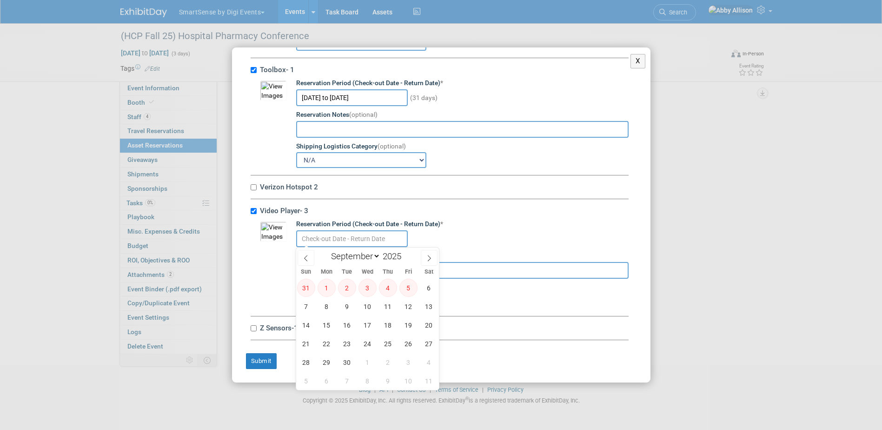
click at [323, 234] on input "text" at bounding box center [352, 238] width 112 height 17
click at [345, 307] on span "9" at bounding box center [347, 306] width 18 height 18
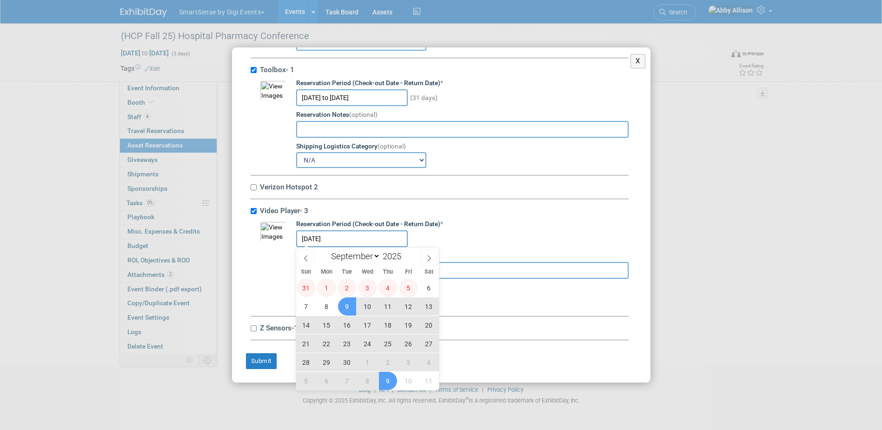
click at [385, 381] on span "9" at bounding box center [388, 381] width 18 height 18
click at [387, 386] on span "9" at bounding box center [388, 381] width 18 height 18
click at [347, 308] on span "9" at bounding box center [347, 306] width 18 height 18
type input "Sep 9, 2025 to Oct 9, 2025"
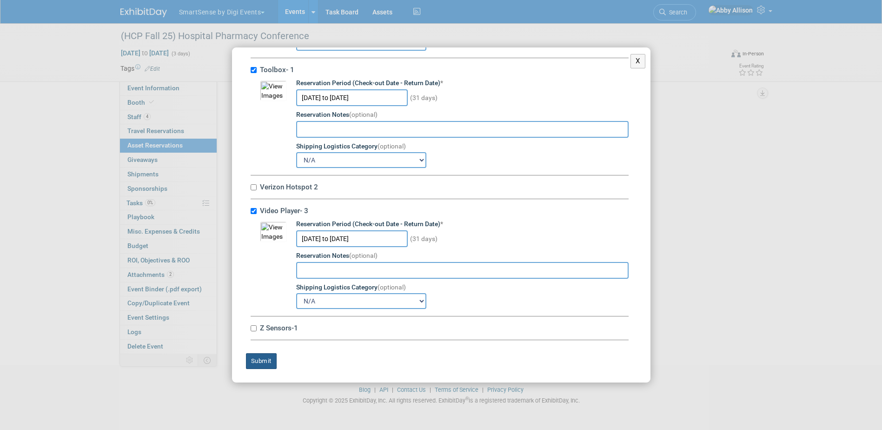
click at [262, 366] on button "Submit" at bounding box center [261, 361] width 31 height 16
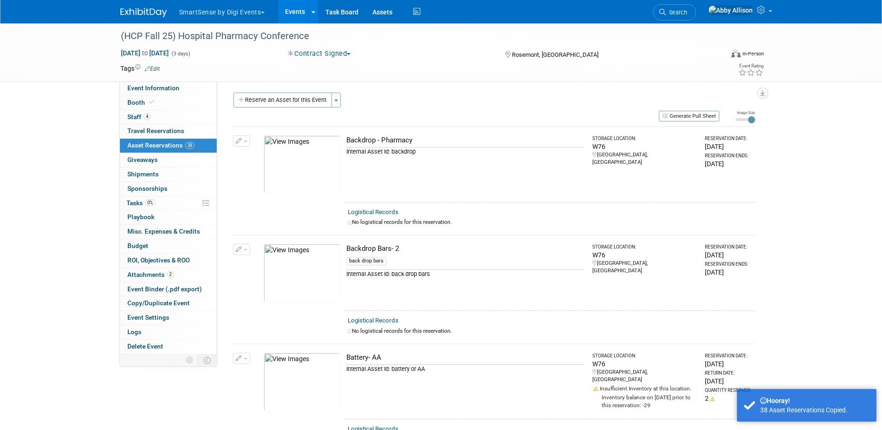
scroll to position [0, 0]
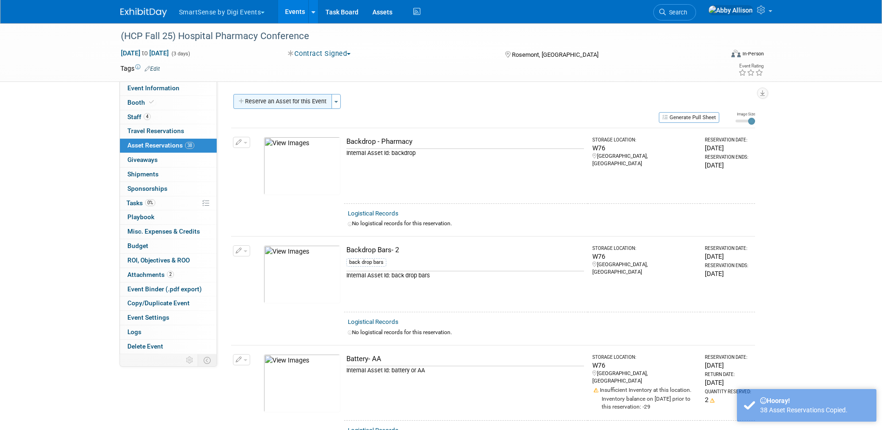
click at [291, 99] on button "Reserve an Asset for this Event" at bounding box center [282, 101] width 99 height 15
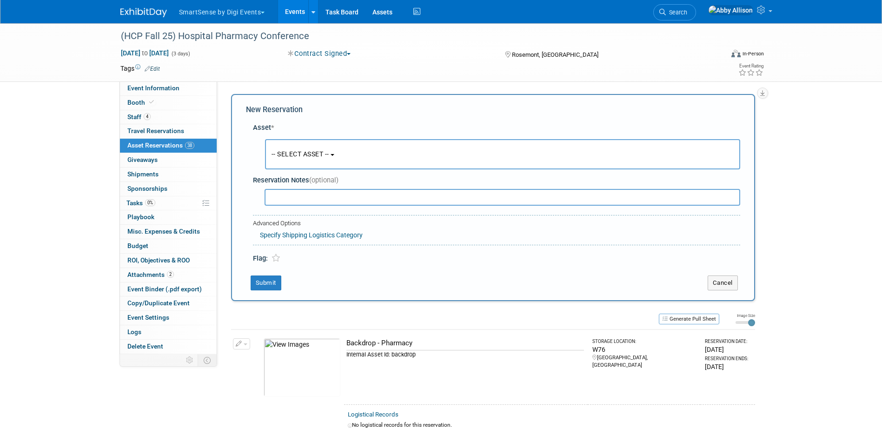
scroll to position [9, 0]
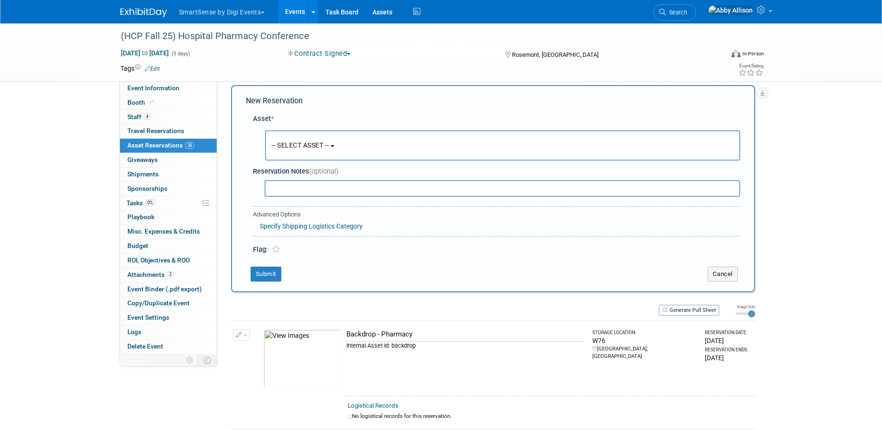
click at [299, 150] on button "-- SELECT ASSET --" at bounding box center [502, 145] width 475 height 30
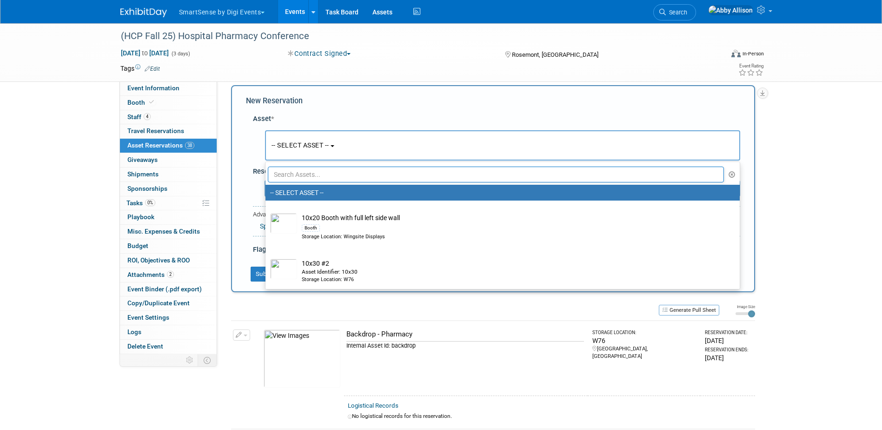
click at [324, 179] on input "text" at bounding box center [496, 174] width 457 height 16
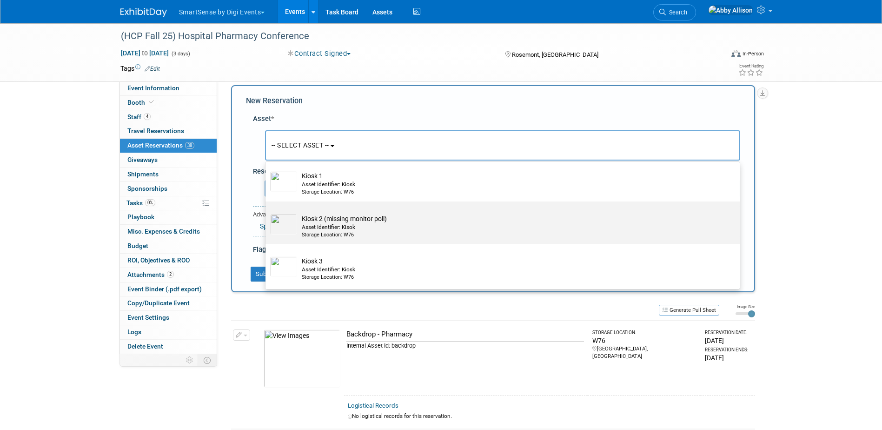
scroll to position [27, 0]
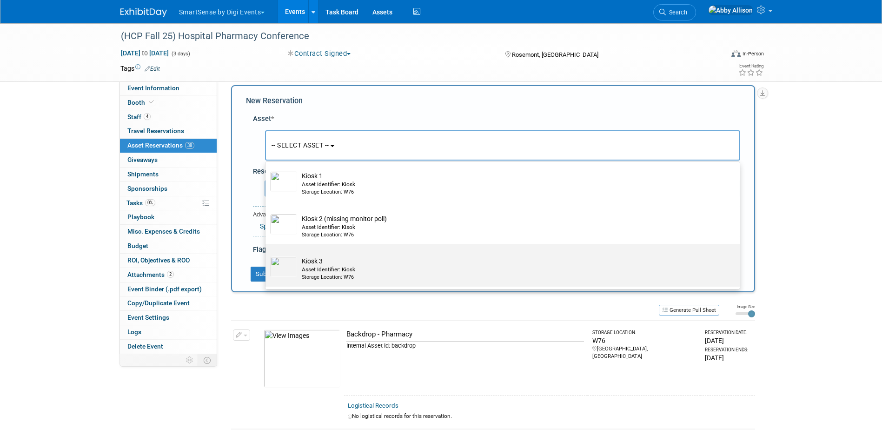
type input "kios"
click at [307, 263] on td "Kiosk 3 Asset Identifier: Kiosk Storage Location: W76" at bounding box center [509, 268] width 424 height 25
click at [267, 255] on input "Kiosk 3 Asset Identifier: Kiosk Storage Location: W76" at bounding box center [264, 252] width 6 height 6
select select "10712075"
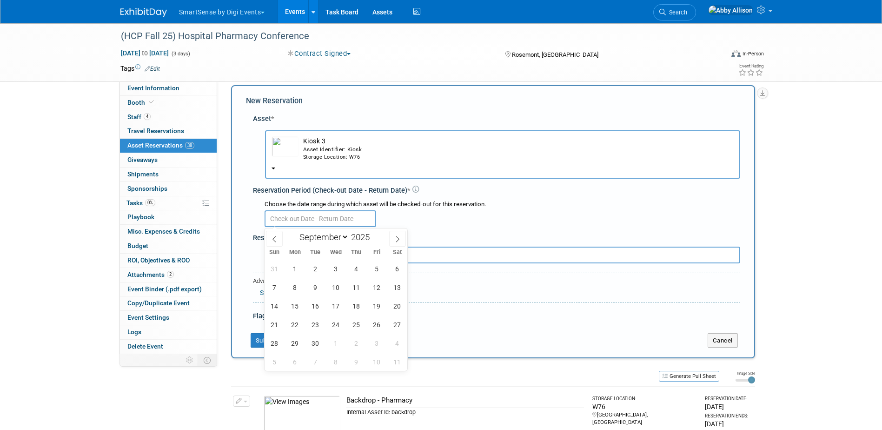
click at [282, 215] on input "text" at bounding box center [321, 218] width 112 height 17
click at [313, 292] on span "9" at bounding box center [315, 287] width 18 height 18
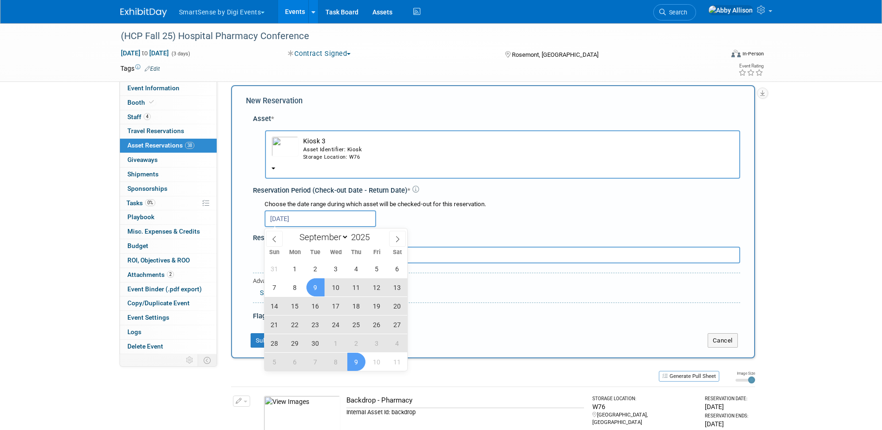
click at [358, 355] on span "9" at bounding box center [356, 361] width 18 height 18
type input "Sep 9, 2025 to Oct 9, 2025"
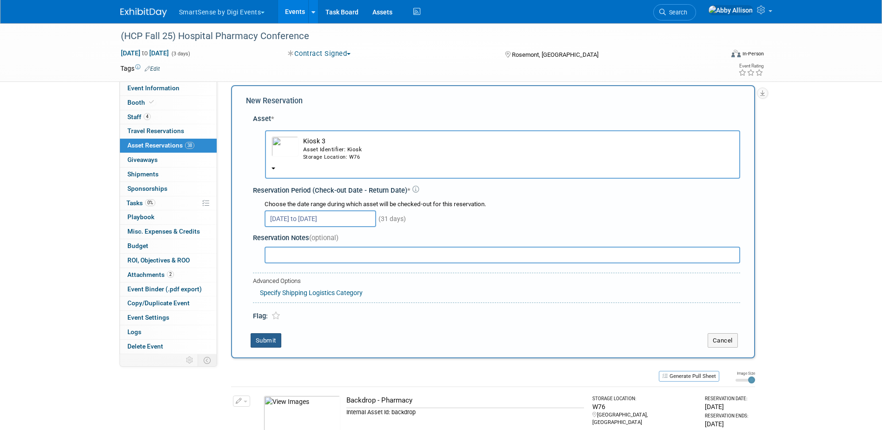
click at [274, 339] on button "Submit" at bounding box center [266, 340] width 31 height 15
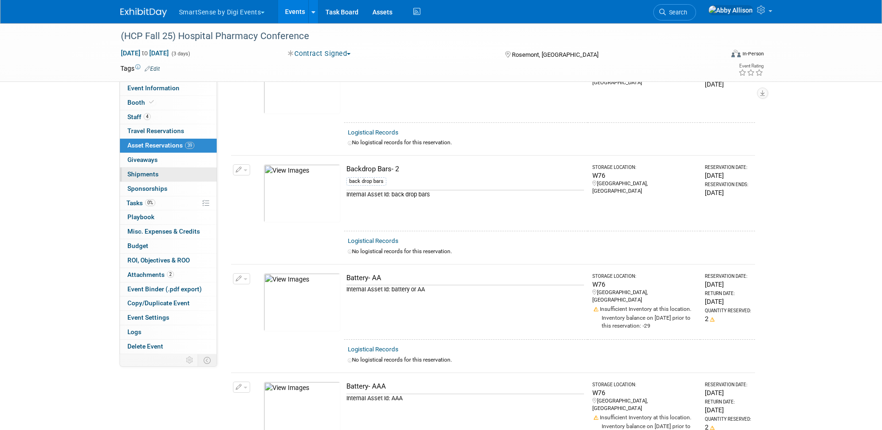
scroll to position [0, 0]
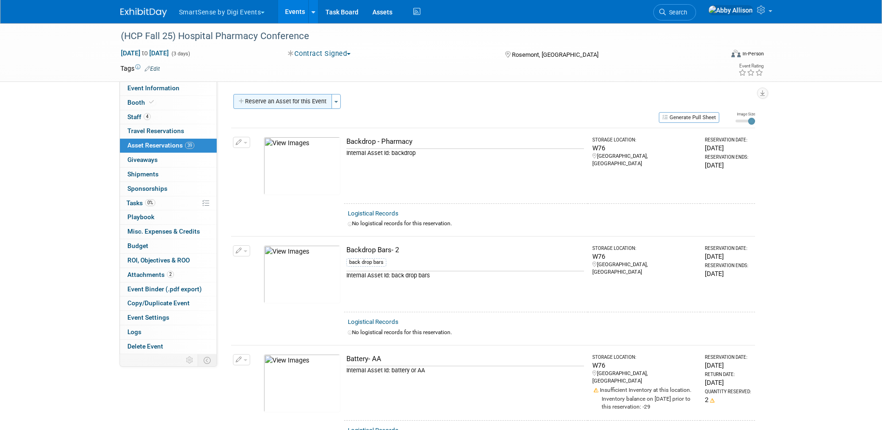
click at [265, 103] on button "Reserve an Asset for this Event" at bounding box center [282, 101] width 99 height 15
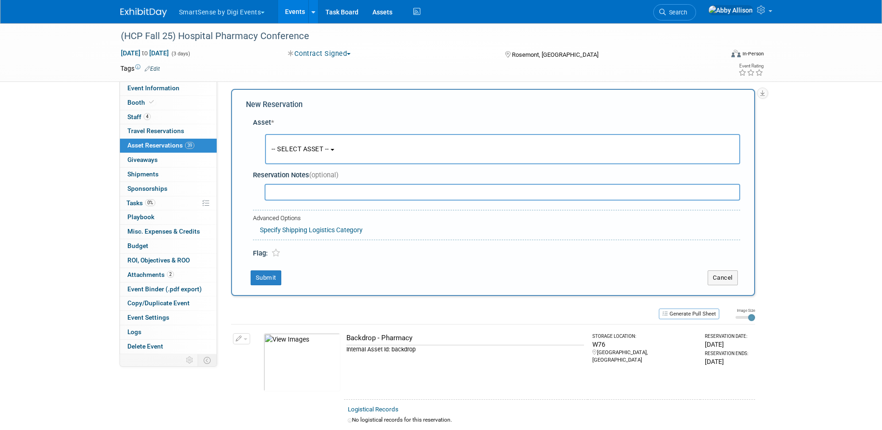
scroll to position [9, 0]
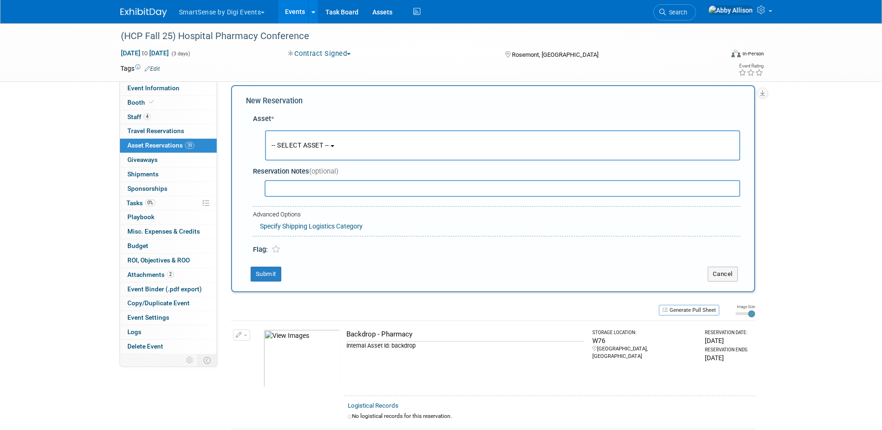
click at [289, 186] on input "text" at bounding box center [503, 188] width 476 height 17
click at [301, 139] on button "-- SELECT ASSET --" at bounding box center [502, 145] width 475 height 30
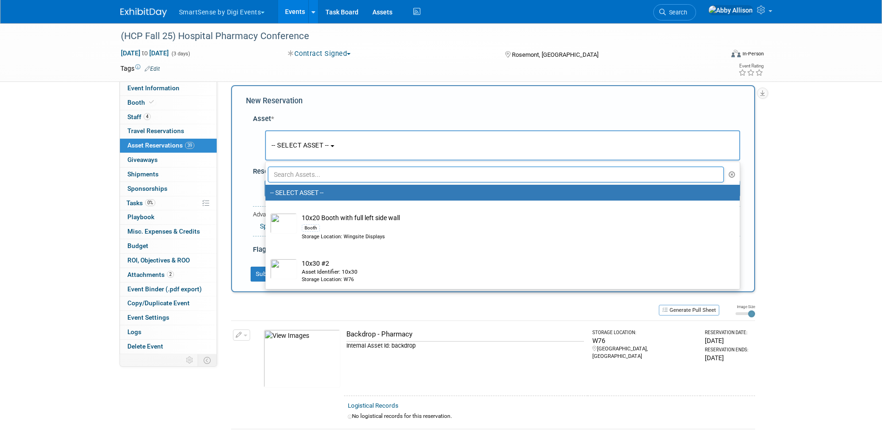
click at [304, 174] on input "text" at bounding box center [496, 174] width 457 height 16
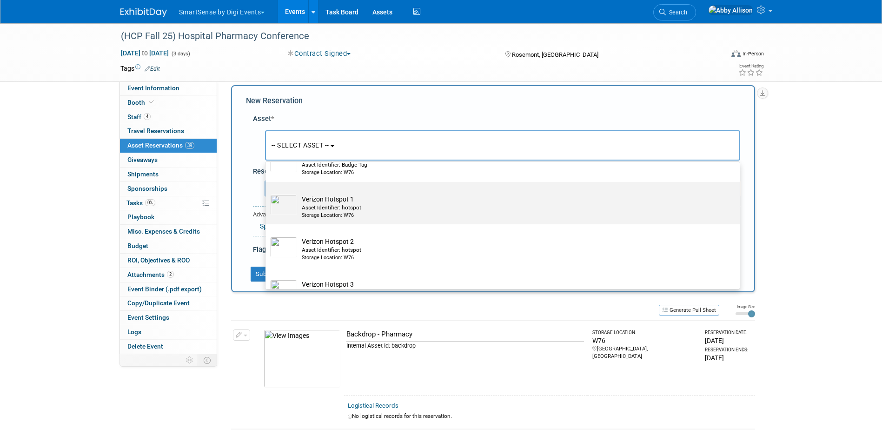
scroll to position [46, 0]
type input "spo"
click at [316, 205] on div "Asset Identifier: hotspot" at bounding box center [511, 207] width 419 height 8
click at [267, 192] on input "Verizon Hotspot 1 Asset Identifier: hotspot Storage Location: W76" at bounding box center [264, 189] width 6 height 6
select select "10710524"
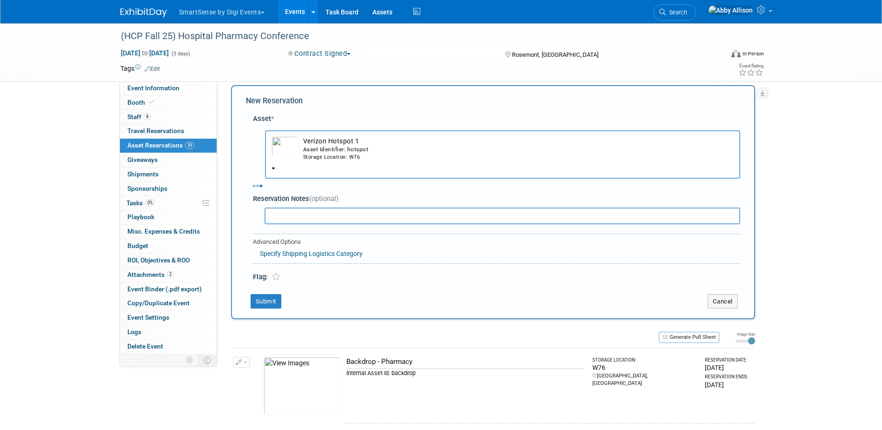
select select "8"
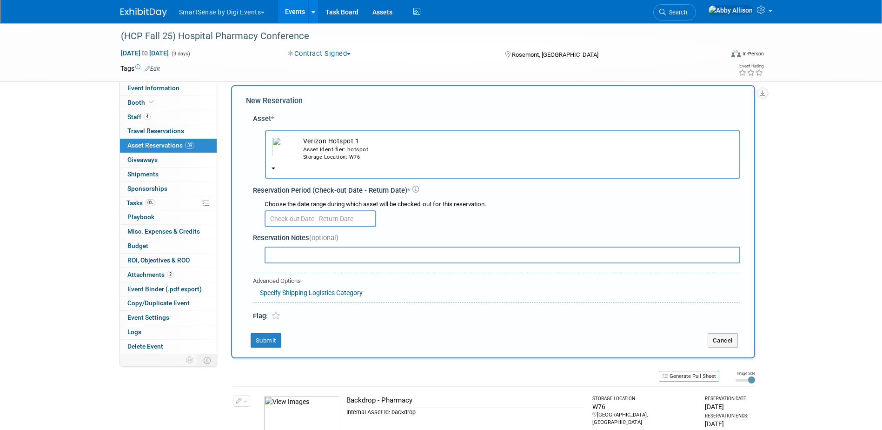
click at [288, 215] on input "text" at bounding box center [321, 218] width 112 height 17
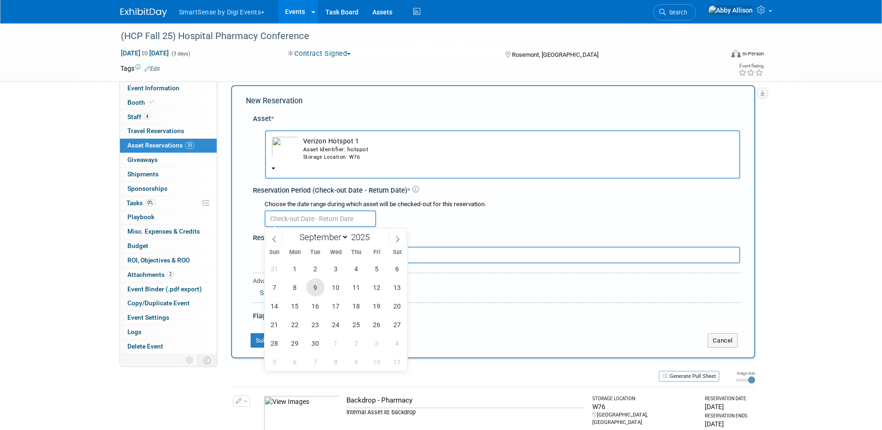
click at [313, 286] on span "9" at bounding box center [315, 287] width 18 height 18
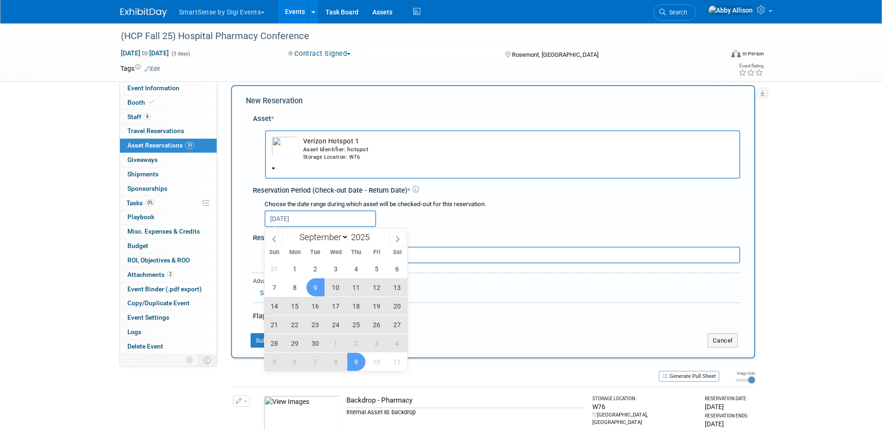
click at [353, 359] on span "9" at bounding box center [356, 361] width 18 height 18
type input "Sep 9, 2025 to Oct 9, 2025"
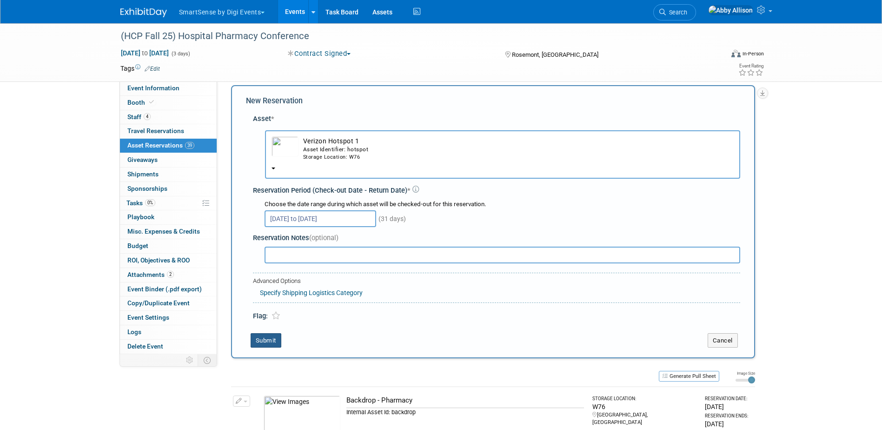
click at [259, 340] on button "Submit" at bounding box center [266, 340] width 31 height 15
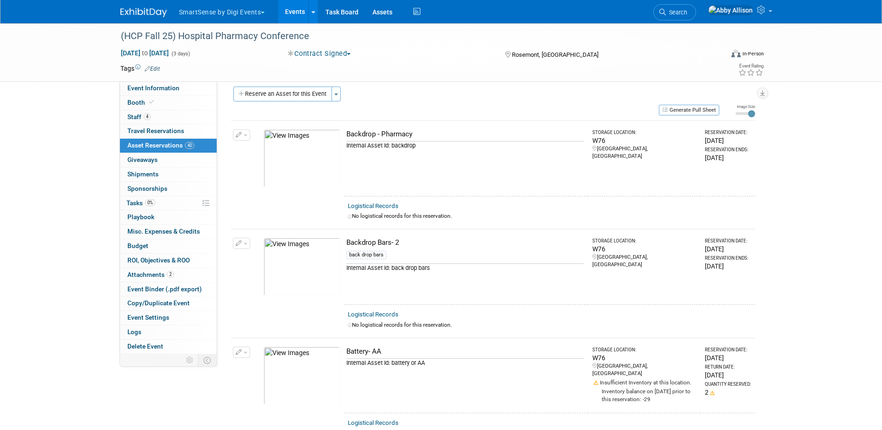
scroll to position [0, 0]
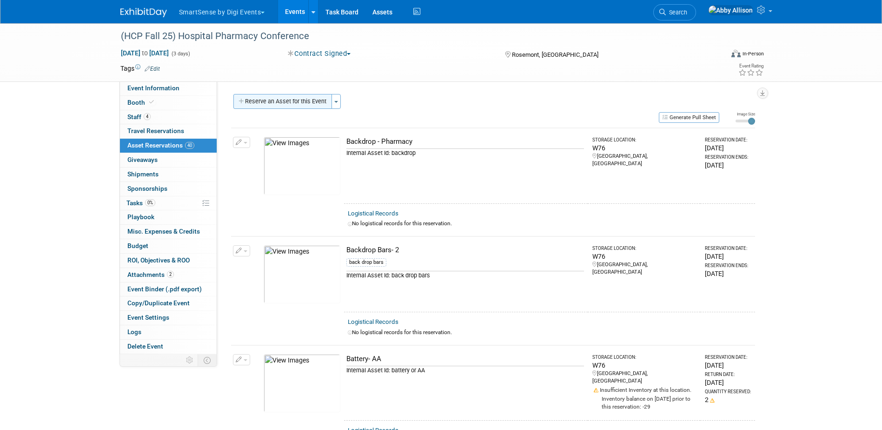
click at [289, 98] on button "Reserve an Asset for this Event" at bounding box center [282, 101] width 99 height 15
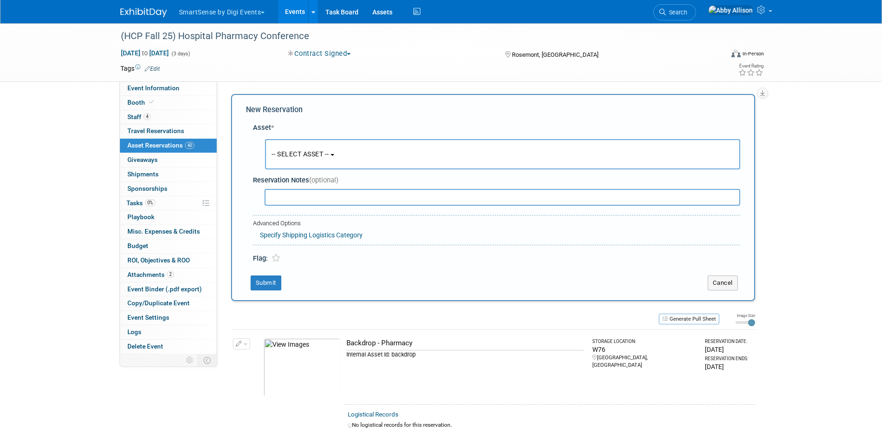
scroll to position [9, 0]
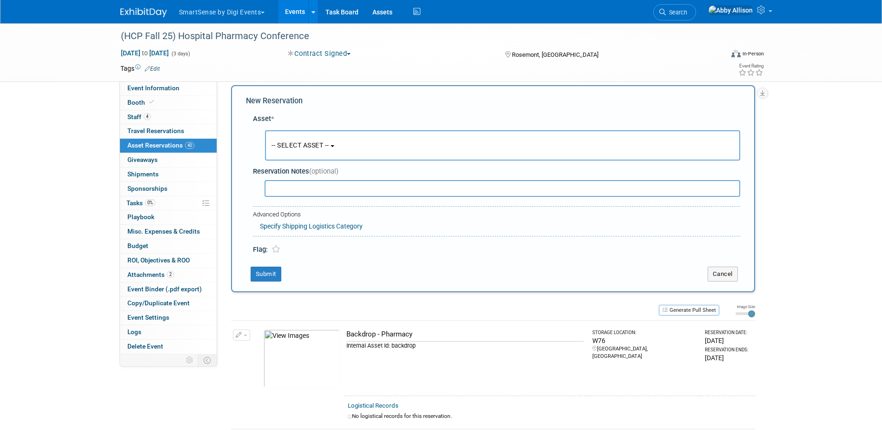
click at [294, 143] on span "-- SELECT ASSET --" at bounding box center [301, 144] width 58 height 7
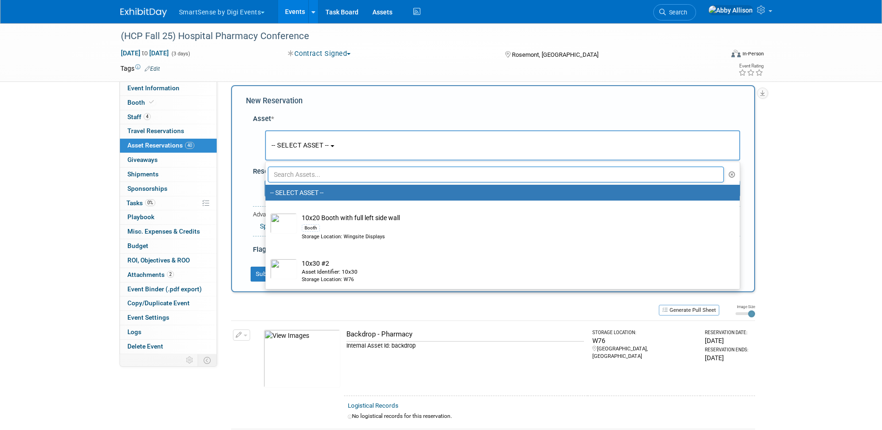
click at [304, 172] on input "text" at bounding box center [496, 174] width 457 height 16
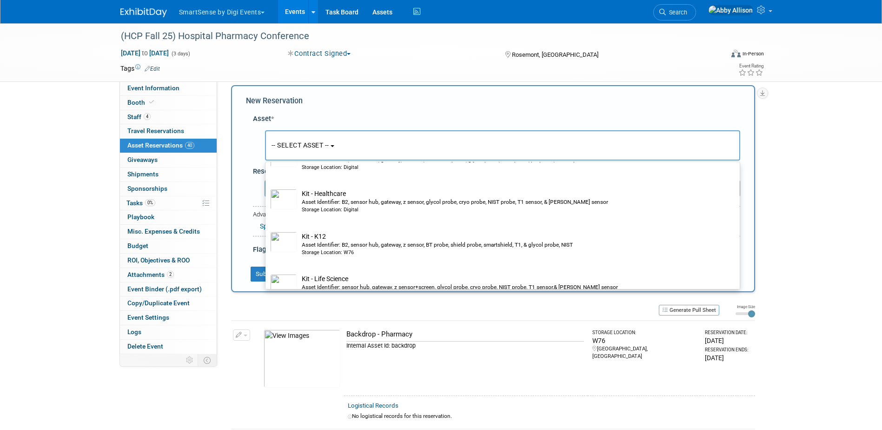
scroll to position [279, 0]
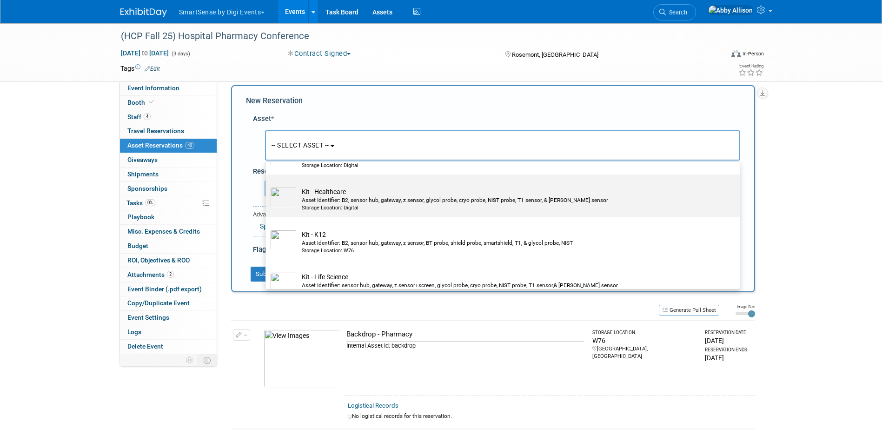
type input "kit"
click at [317, 197] on td "Kit - Healthcare Asset Identifier: B2, sensor hub, gateway, z sensor, glycol pr…" at bounding box center [509, 199] width 424 height 25
click at [267, 186] on input "Kit - Healthcare Asset Identifier: B2, sensor hub, gateway, z sensor, glycol pr…" at bounding box center [264, 182] width 6 height 6
select select "10721993"
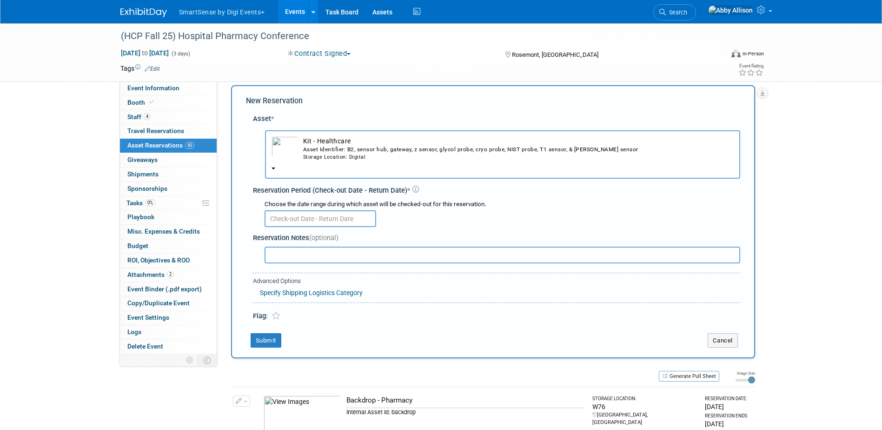
click at [312, 215] on input "text" at bounding box center [321, 218] width 112 height 17
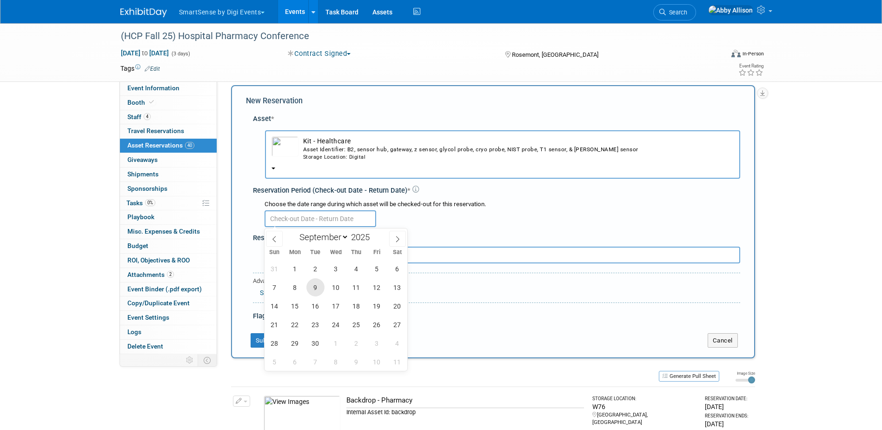
click at [321, 288] on span "9" at bounding box center [315, 287] width 18 height 18
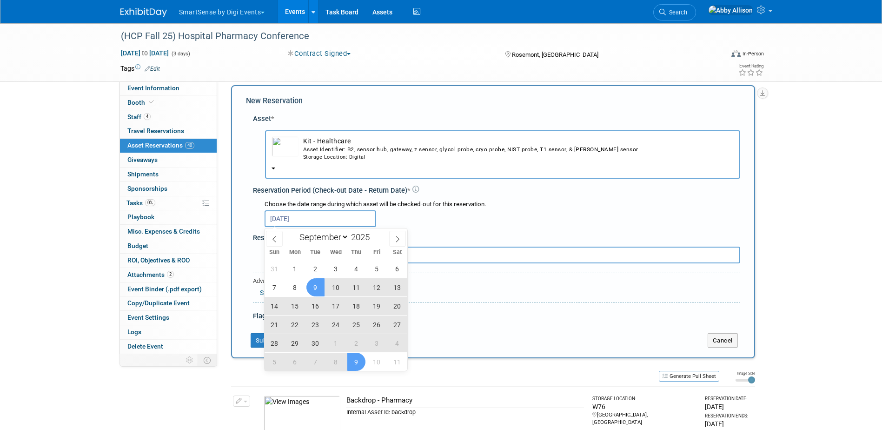
click at [351, 356] on span "9" at bounding box center [356, 361] width 18 height 18
type input "Sep 9, 2025 to Oct 9, 2025"
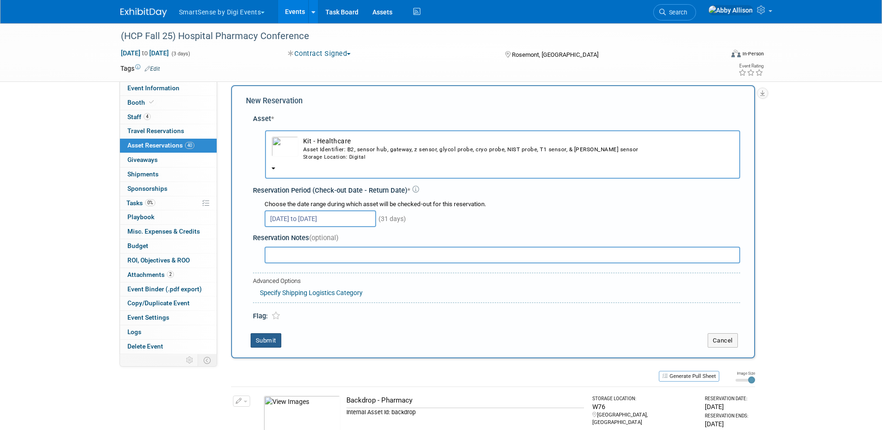
click at [265, 339] on button "Submit" at bounding box center [266, 340] width 31 height 15
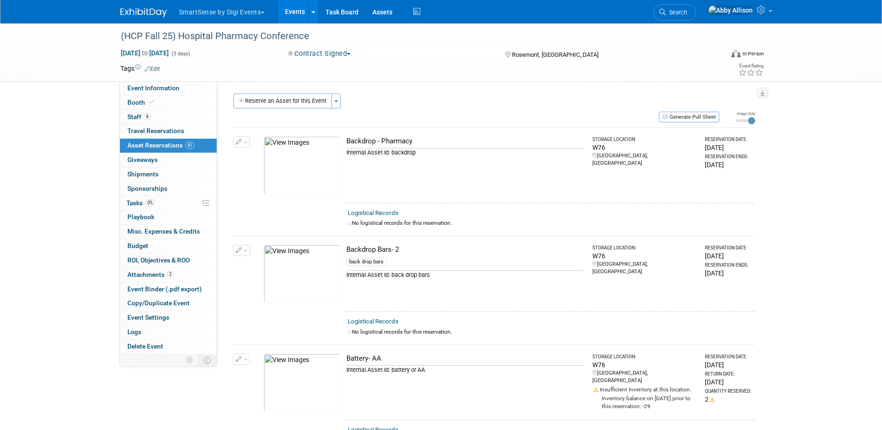
scroll to position [0, 0]
click at [269, 104] on button "Reserve an Asset for this Event" at bounding box center [282, 101] width 99 height 15
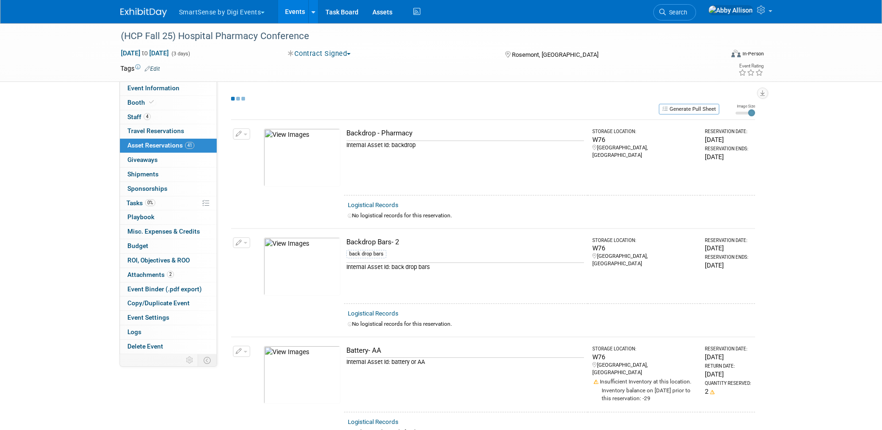
scroll to position [9, 0]
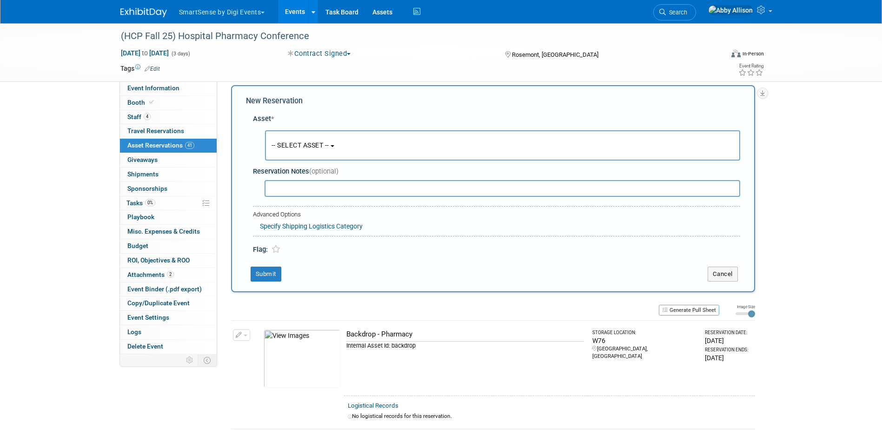
click at [289, 147] on span "-- SELECT ASSET --" at bounding box center [301, 144] width 58 height 7
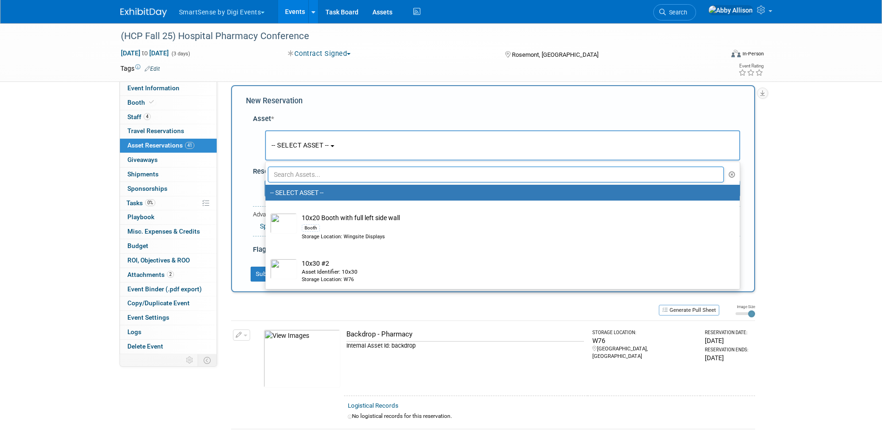
click at [307, 171] on input "text" at bounding box center [496, 174] width 457 height 16
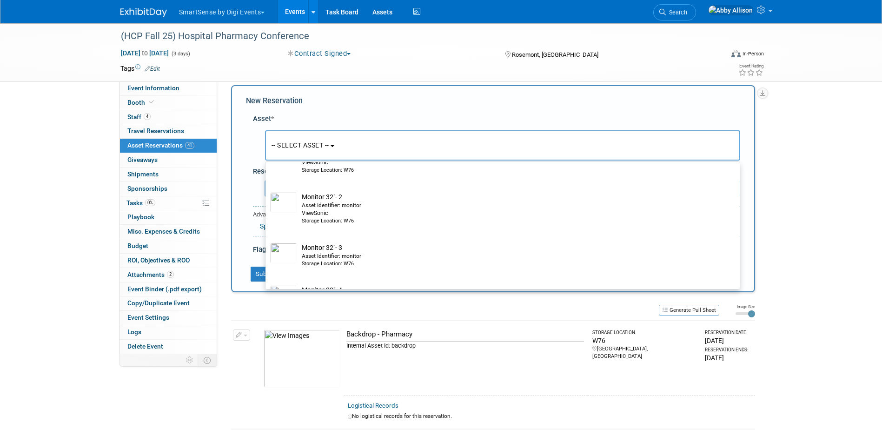
scroll to position [186, 0]
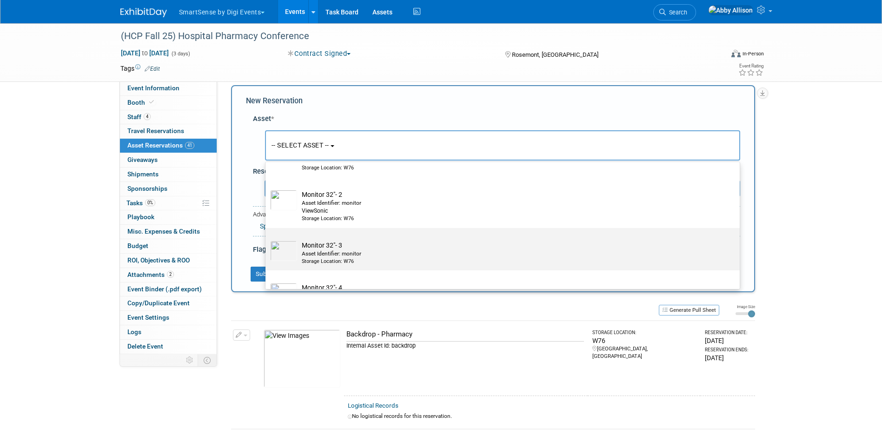
type input "monit"
click at [319, 244] on td "Monitor 32"- 3 Asset Identifier: monitor Storage Location: W76" at bounding box center [509, 252] width 424 height 25
click at [267, 239] on input "Monitor 32"- 3 Asset Identifier: monitor Storage Location: W76" at bounding box center [264, 236] width 6 height 6
select select "10710564"
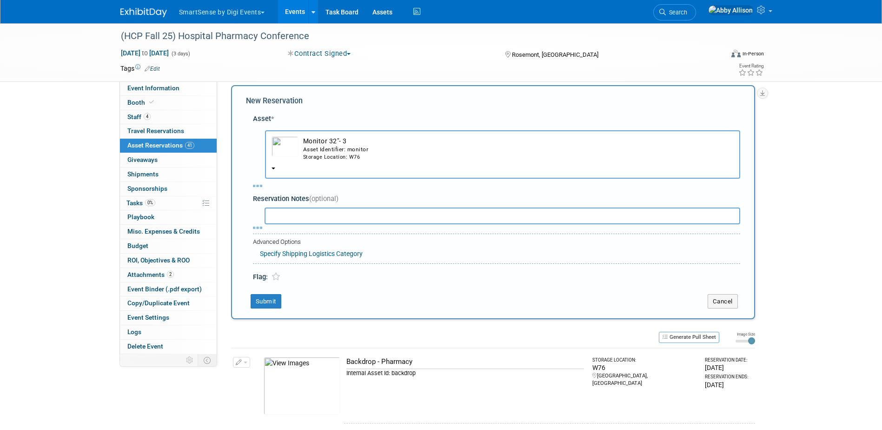
select select "8"
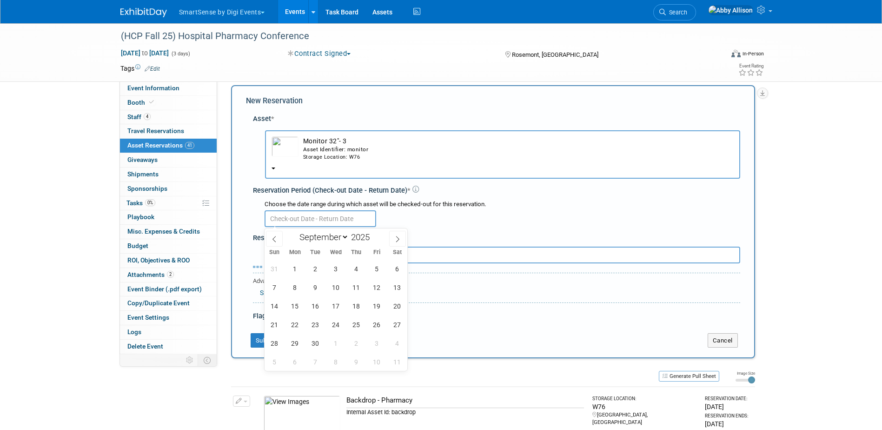
click at [297, 218] on input "text" at bounding box center [321, 218] width 112 height 17
click at [319, 281] on span "9" at bounding box center [315, 287] width 18 height 18
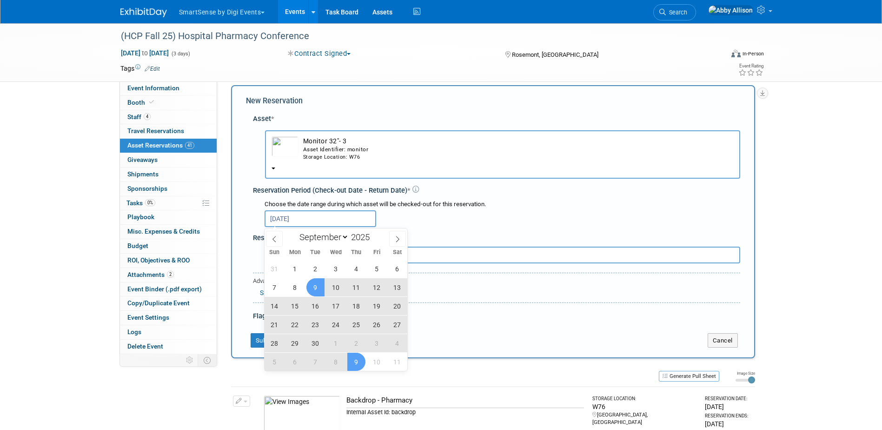
click at [358, 364] on span "9" at bounding box center [356, 361] width 18 height 18
type input "Sep 9, 2025 to Oct 9, 2025"
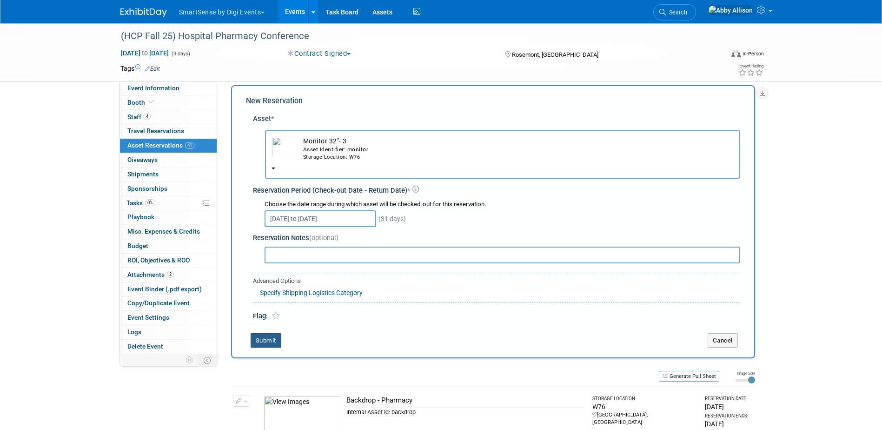
click at [266, 338] on button "Submit" at bounding box center [266, 340] width 31 height 15
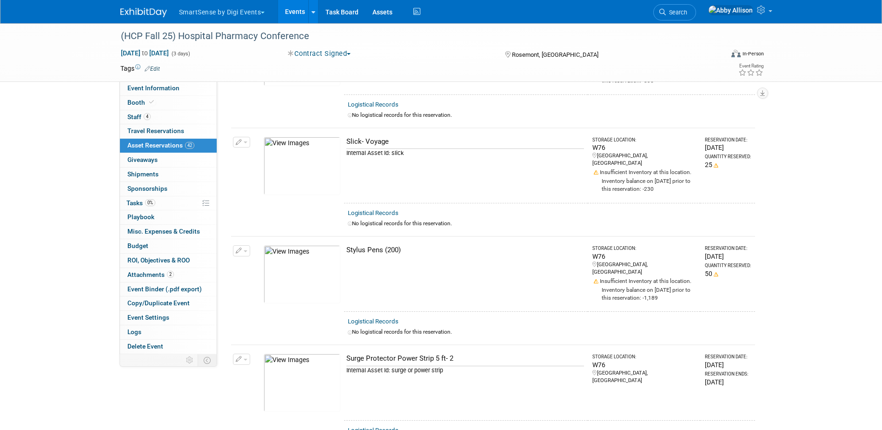
scroll to position [3458, 0]
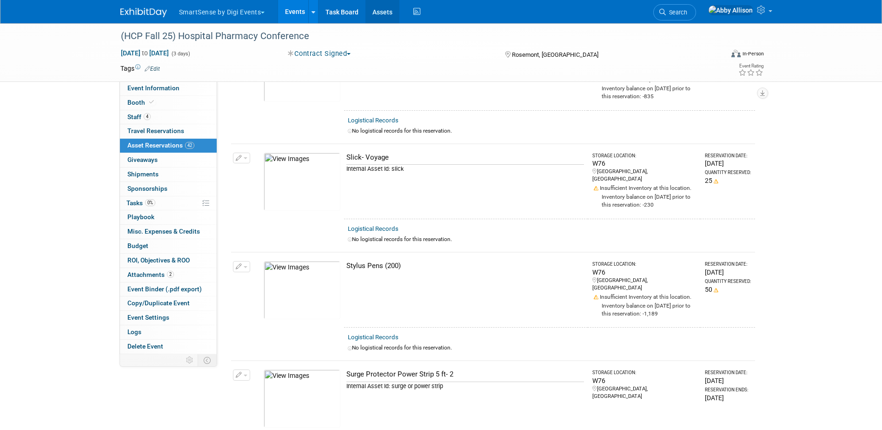
click at [385, 11] on link "Assets" at bounding box center [382, 11] width 34 height 23
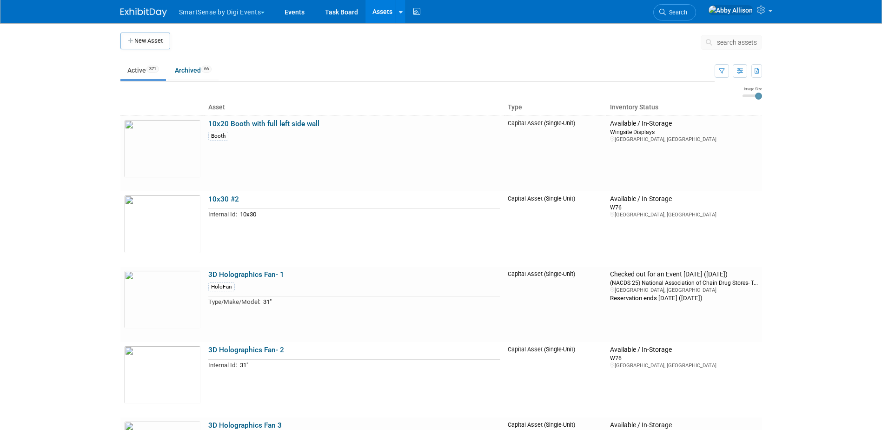
click at [739, 43] on span "search assets" at bounding box center [737, 42] width 40 height 7
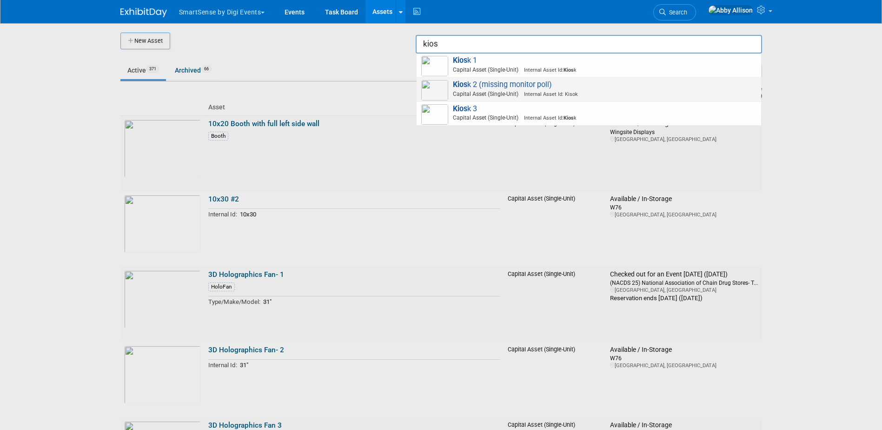
click at [507, 89] on span "Kios k 2 (missing monitor poll) Capital Asset (Single-Unit) Internal Asset Id: …" at bounding box center [588, 89] width 335 height 19
type input "Kiosk 2 (missing monitor poll)"
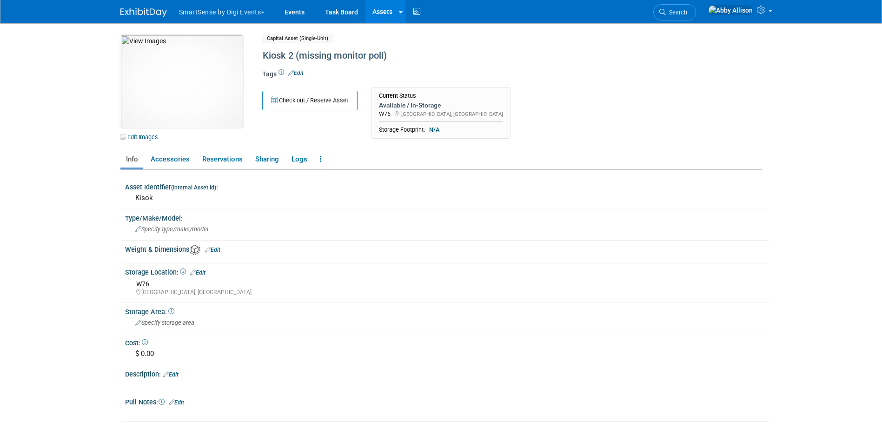
click at [298, 72] on link "Edit" at bounding box center [295, 73] width 15 height 7
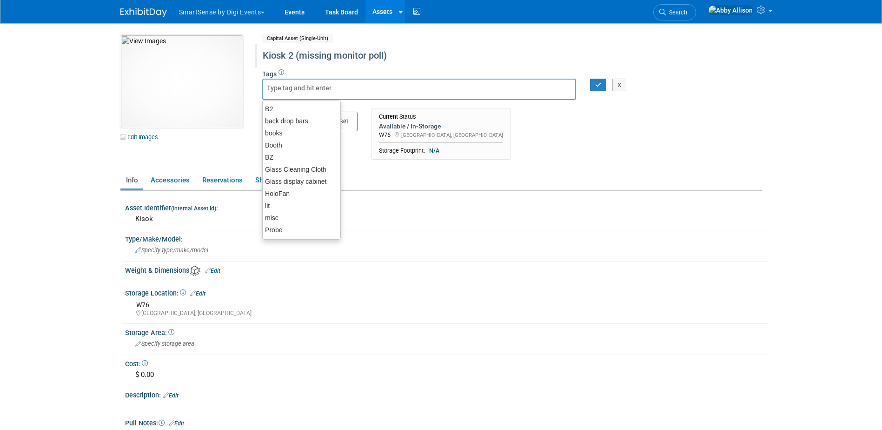
click at [379, 58] on div "Kiosk 2 (missing monitor poll)" at bounding box center [472, 55] width 426 height 17
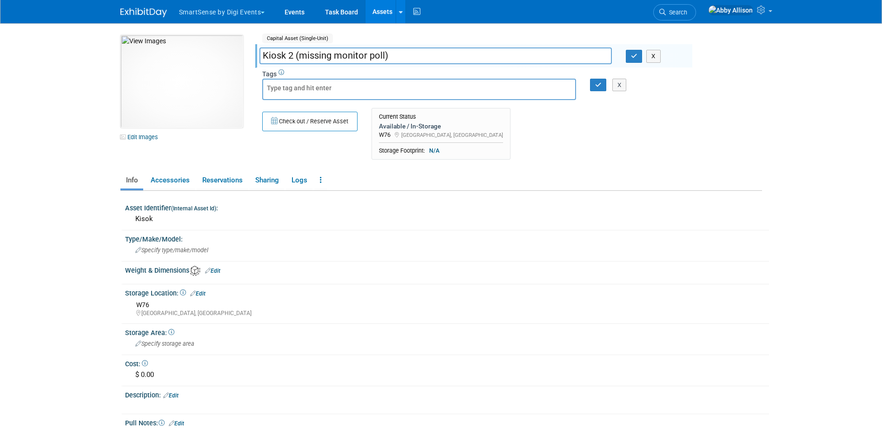
drag, startPoint x: 386, startPoint y: 56, endPoint x: 297, endPoint y: 63, distance: 89.5
click at [297, 63] on input "Kiosk 2 (missing monitor poll)" at bounding box center [435, 55] width 352 height 16
type input "Kiosk 2"
click at [631, 56] on icon "button" at bounding box center [634, 56] width 7 height 6
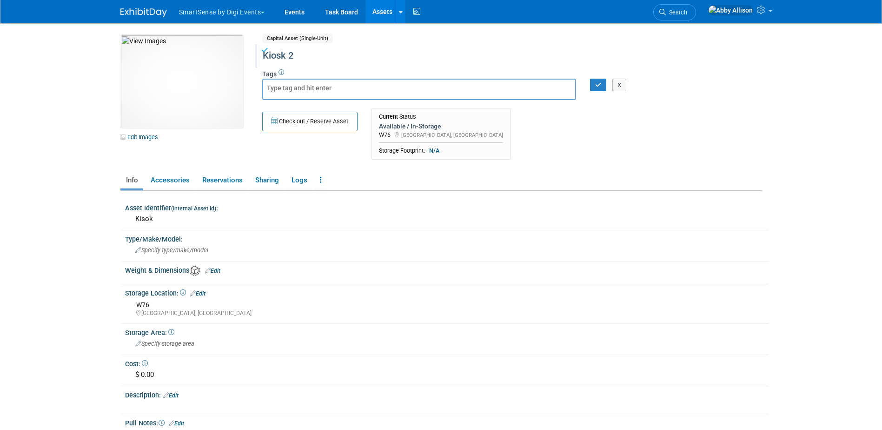
click at [603, 90] on div "X" at bounding box center [621, 85] width 36 height 13
click at [597, 87] on icon "button" at bounding box center [598, 85] width 7 height 6
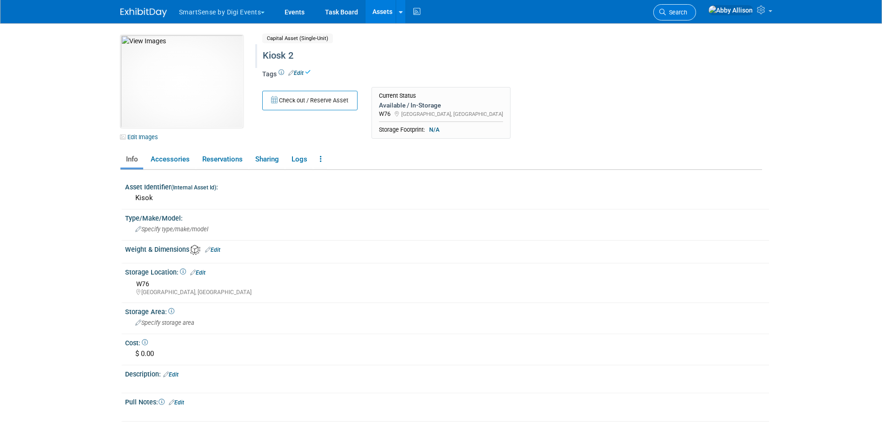
click at [687, 15] on span "Search" at bounding box center [676, 12] width 21 height 7
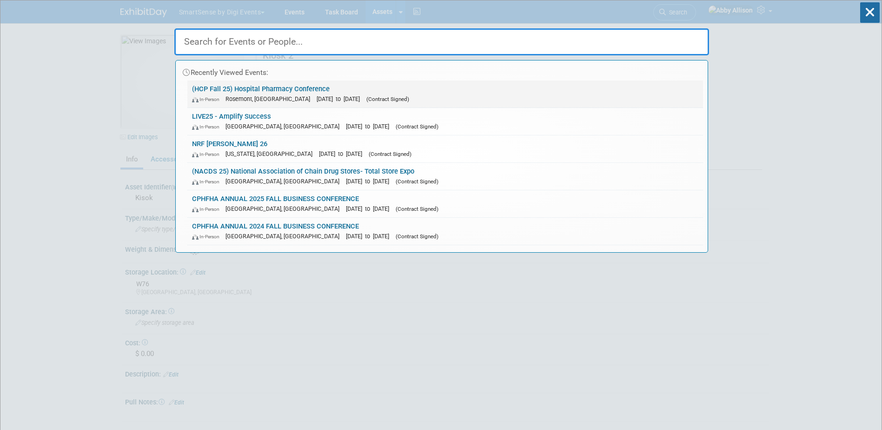
click at [204, 87] on link "(HCP Fall 25) Hospital Pharmacy Conference In-Person Rosemont, IL Sep 29, 2025 …" at bounding box center [445, 93] width 516 height 27
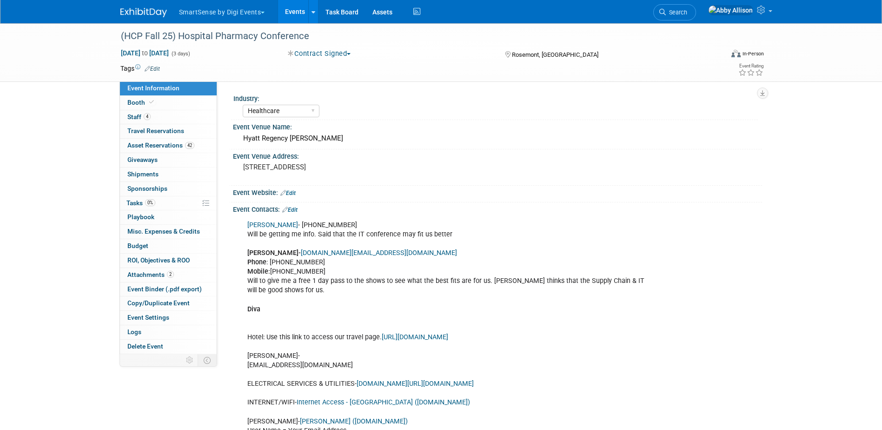
select select "Healthcare"
click at [166, 105] on link "Booth" at bounding box center [168, 103] width 97 height 14
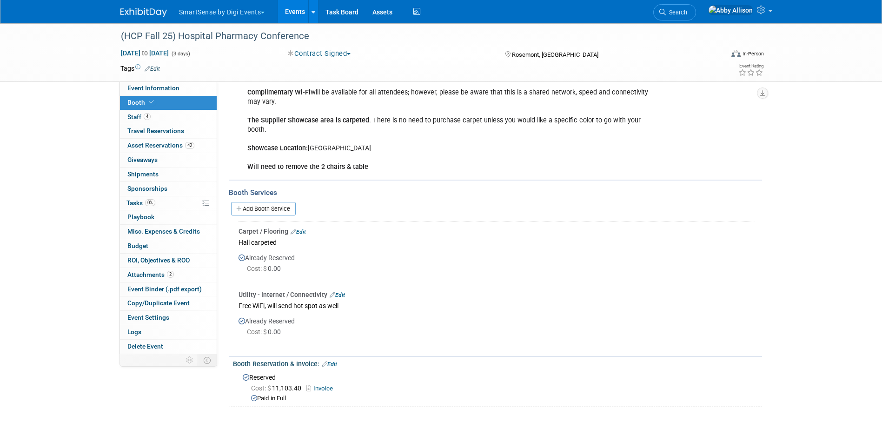
scroll to position [186, 0]
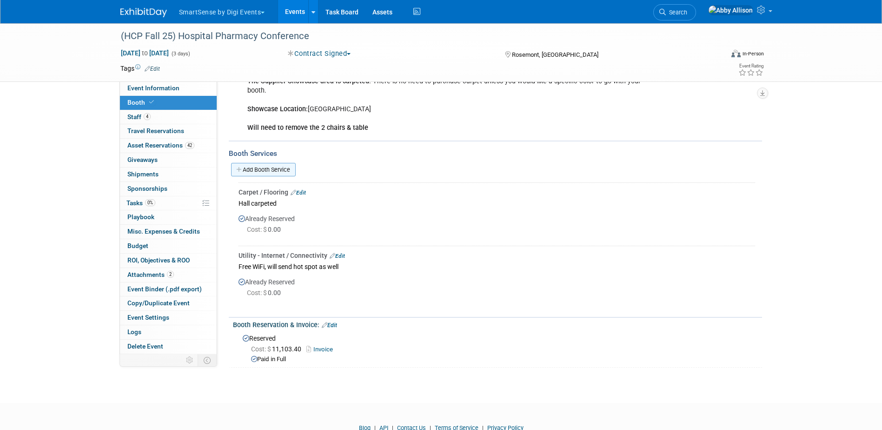
click at [270, 170] on link "Add Booth Service" at bounding box center [263, 169] width 65 height 13
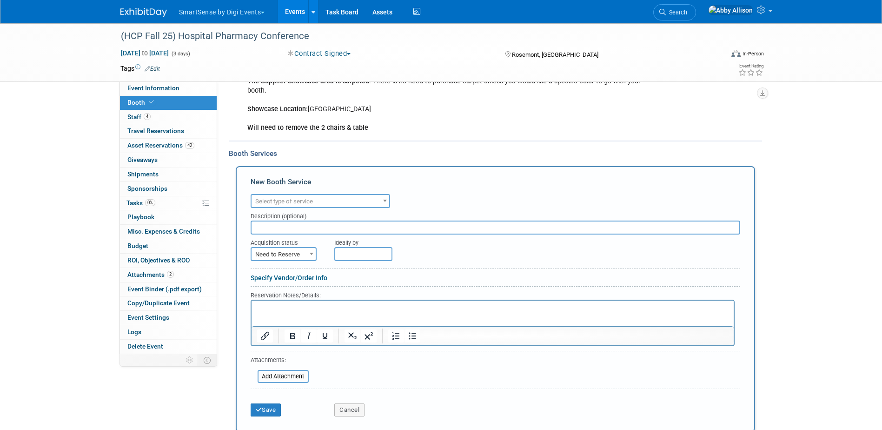
scroll to position [0, 0]
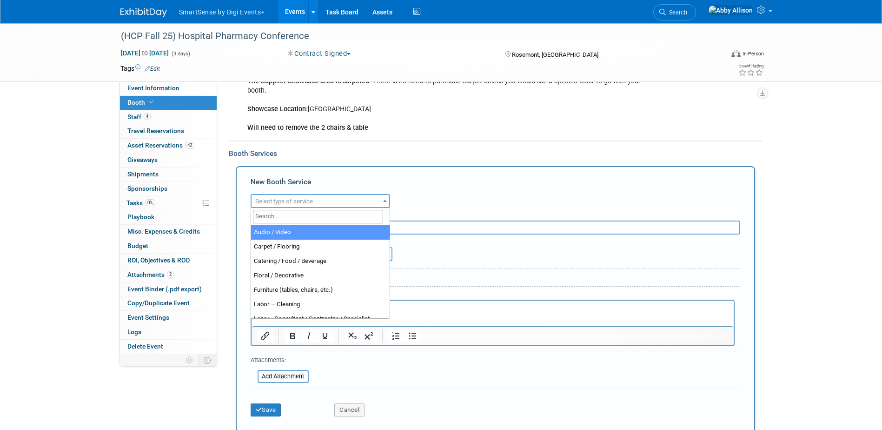
click at [272, 201] on span "Select type of service" at bounding box center [284, 201] width 58 height 7
click at [270, 214] on input "search" at bounding box center [318, 216] width 130 height 13
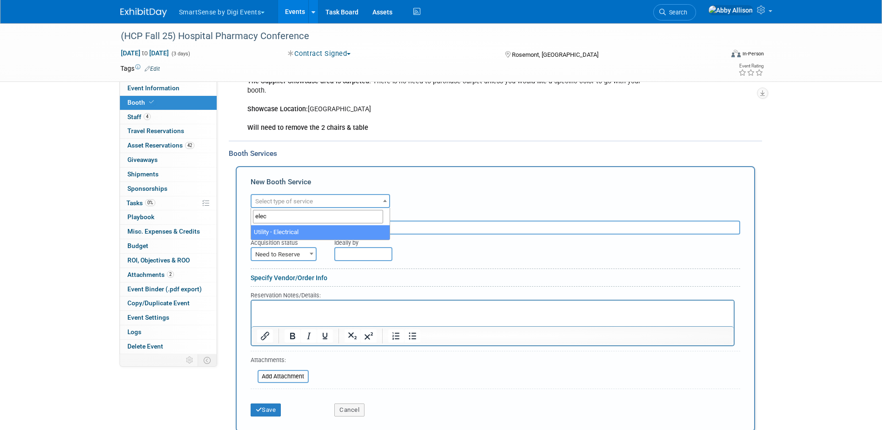
type input "elec"
select select "8"
click at [280, 254] on span "Need to Reserve" at bounding box center [284, 254] width 64 height 13
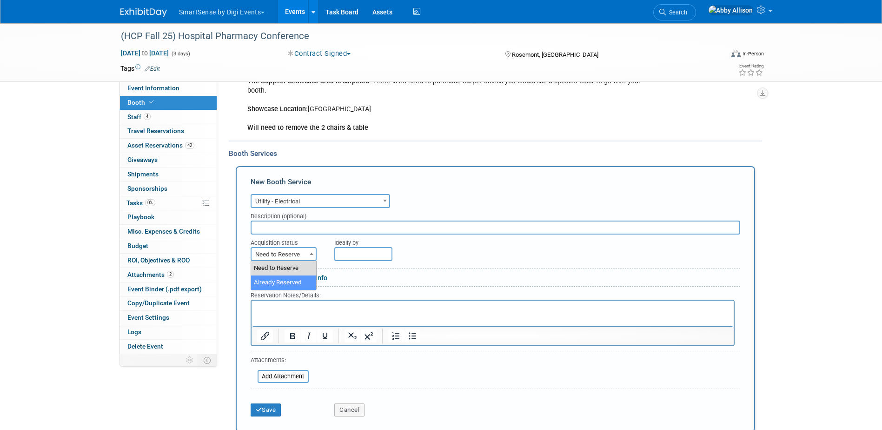
select select "2"
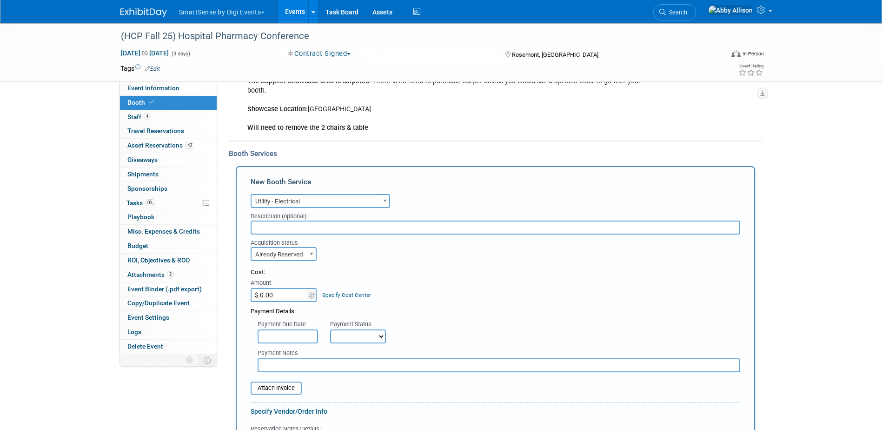
click at [272, 299] on input "$ 0.00" at bounding box center [280, 295] width 58 height 14
type input "$ 286.00"
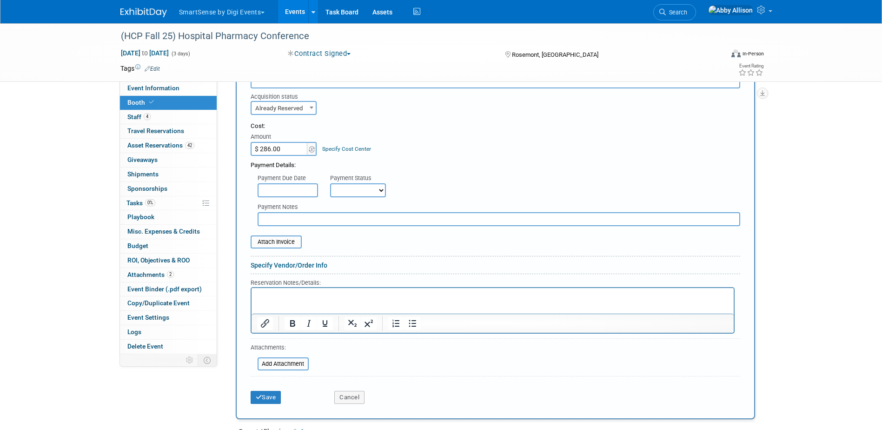
scroll to position [330, 0]
click at [277, 195] on input "text" at bounding box center [288, 193] width 60 height 14
click at [343, 167] on div "Payment Details:" at bounding box center [496, 165] width 490 height 14
click at [354, 189] on select "Not Paid Yet Partially Paid Paid in Full" at bounding box center [358, 193] width 56 height 14
select select "3"
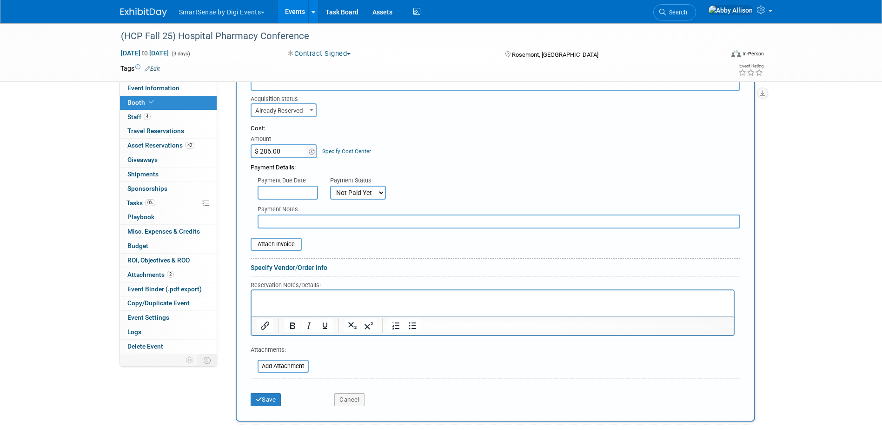
click at [330, 186] on select "Not Paid Yet Partially Paid Paid in Full" at bounding box center [358, 193] width 56 height 14
click at [301, 322] on button "Italic" at bounding box center [309, 325] width 16 height 13
click at [308, 326] on icon "Italic" at bounding box center [308, 325] width 11 height 11
click at [360, 297] on p "﻿Waiting on hotel emailed 8/22" at bounding box center [492, 298] width 471 height 9
click at [254, 401] on button "Save" at bounding box center [266, 399] width 31 height 13
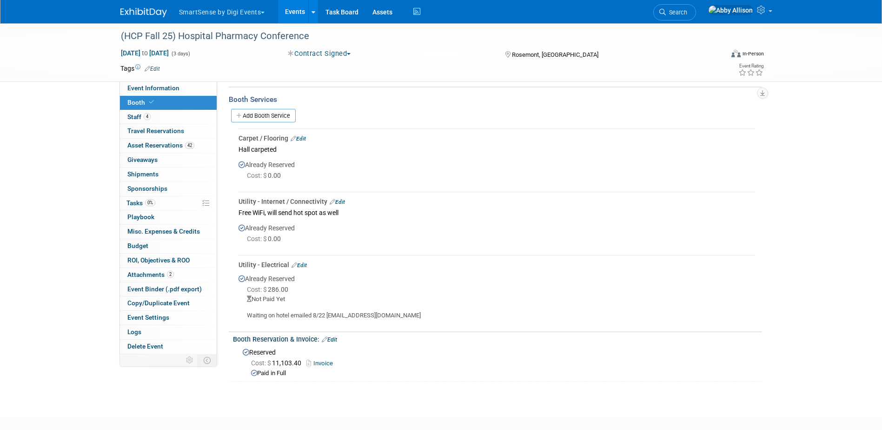
scroll to position [245, 0]
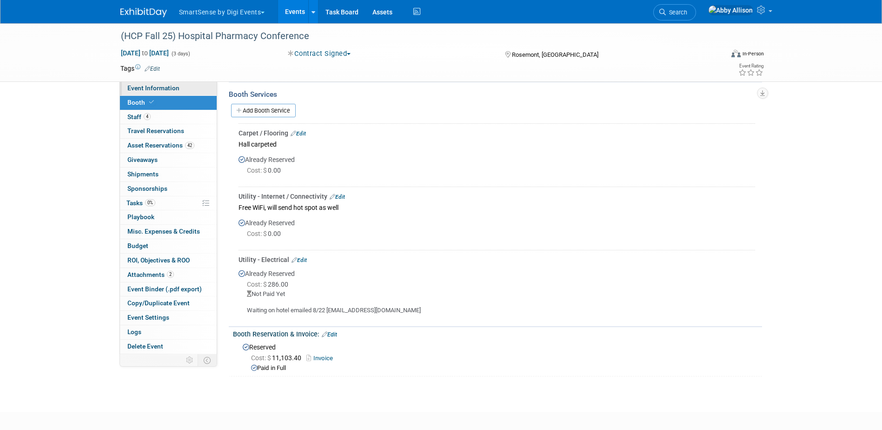
click at [162, 91] on span "Event Information" at bounding box center [153, 87] width 52 height 7
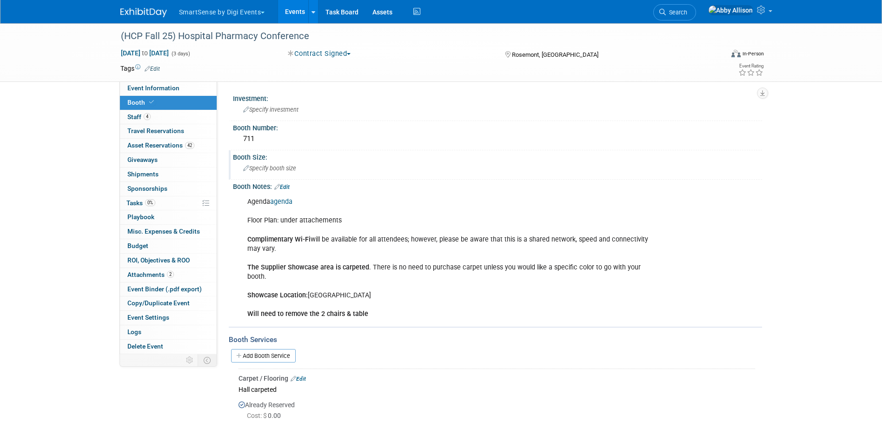
select select "Healthcare"
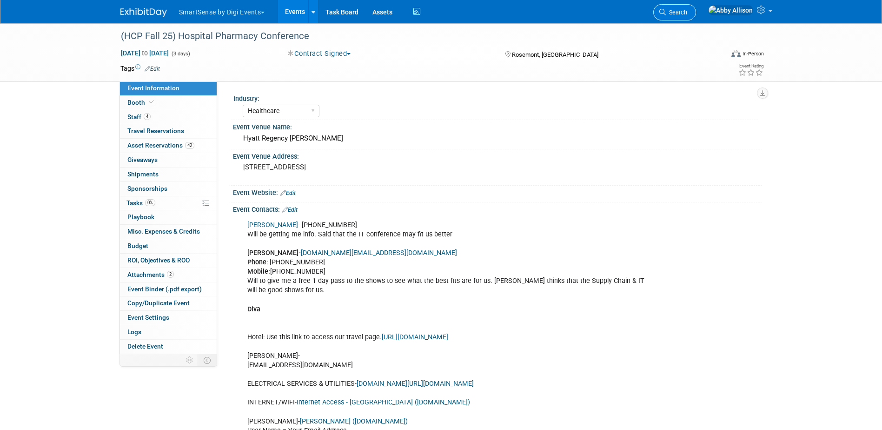
click at [687, 12] on span "Search" at bounding box center [676, 12] width 21 height 7
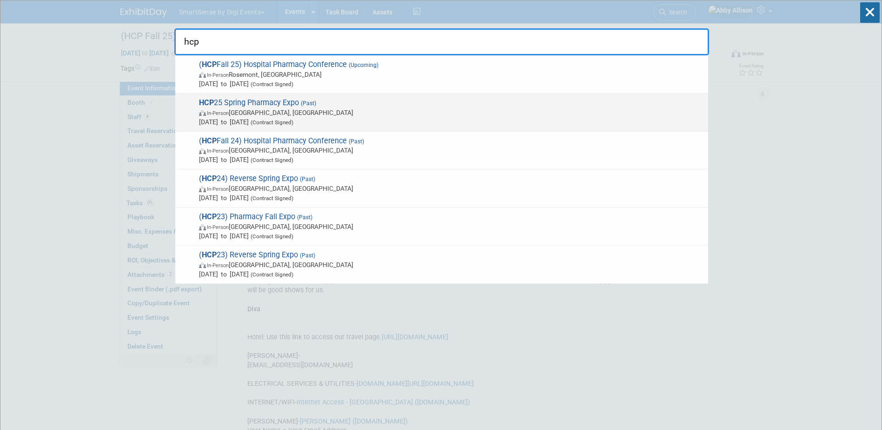
type input "hcp"
click at [253, 114] on span "In-Person New Orleans, LA" at bounding box center [451, 112] width 504 height 9
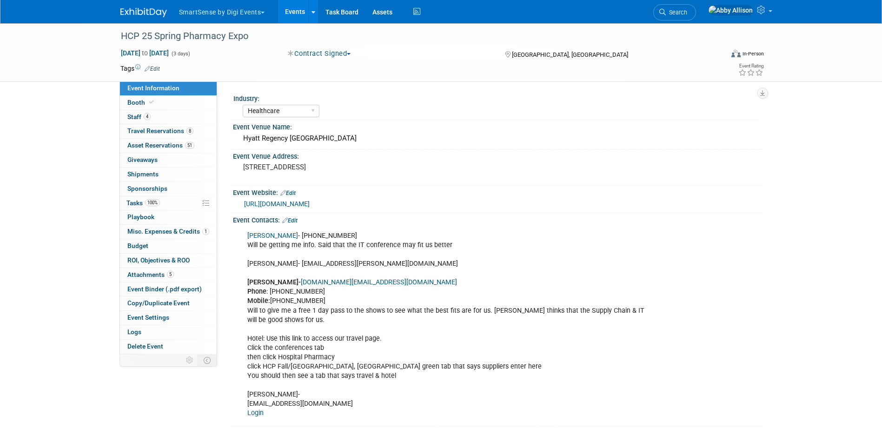
select select "Healthcare"
click at [696, 17] on link "Search" at bounding box center [674, 12] width 43 height 16
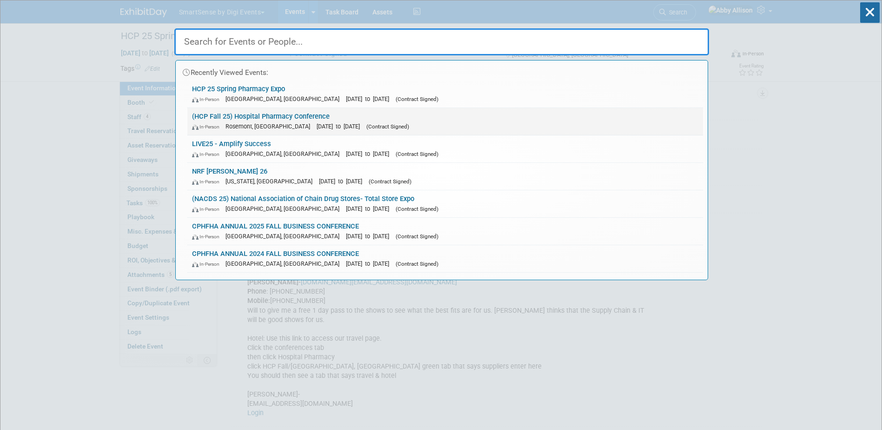
click at [225, 123] on div "In-Person Rosemont, IL Sep 29, 2025 to Oct 1, 2025 (Contract Signed)" at bounding box center [445, 126] width 506 height 10
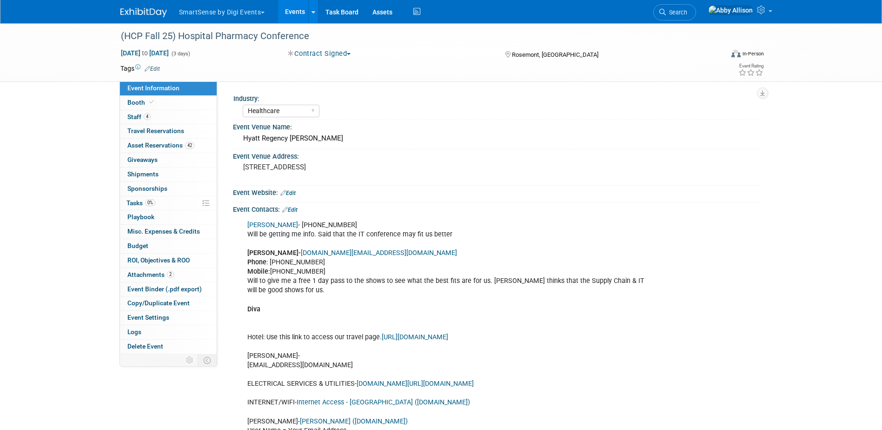
select select "Healthcare"
click at [297, 195] on div "Event Website: Edit" at bounding box center [497, 192] width 529 height 12
click at [292, 194] on link "Edit" at bounding box center [287, 193] width 15 height 7
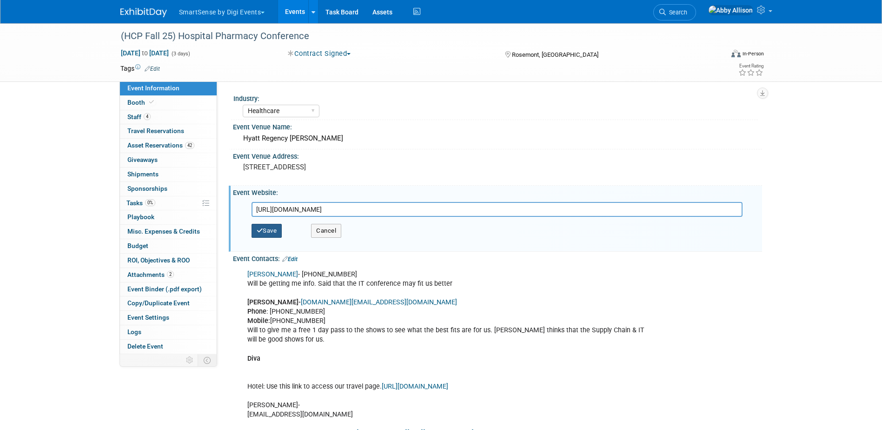
type input "[URL][DOMAIN_NAME]"
click at [278, 231] on button "Save" at bounding box center [267, 231] width 31 height 14
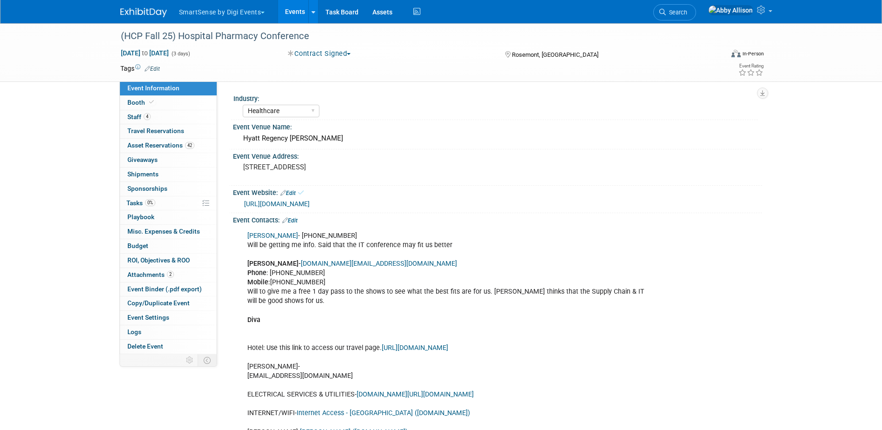
click at [310, 204] on link "[URL][DOMAIN_NAME]" at bounding box center [277, 203] width 66 height 7
click at [136, 118] on span "Staff 4" at bounding box center [138, 116] width 23 height 7
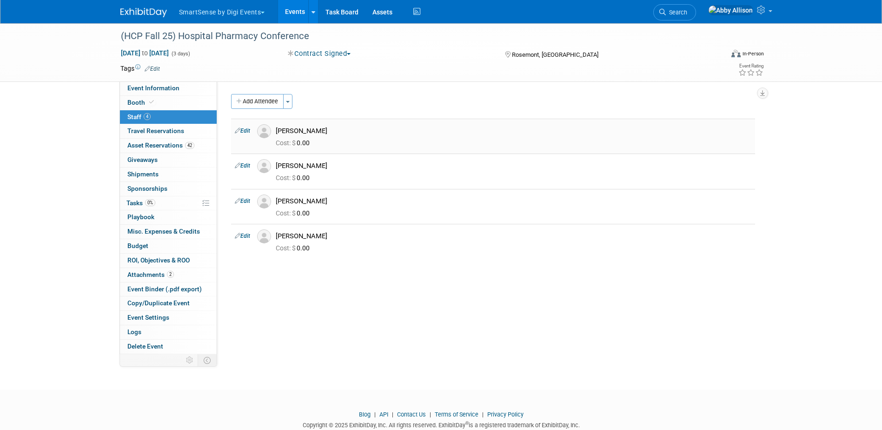
click at [250, 133] on link "Edit" at bounding box center [242, 130] width 15 height 7
select select "6bdd35ac-8e06-452a-941b-6557df3e13be"
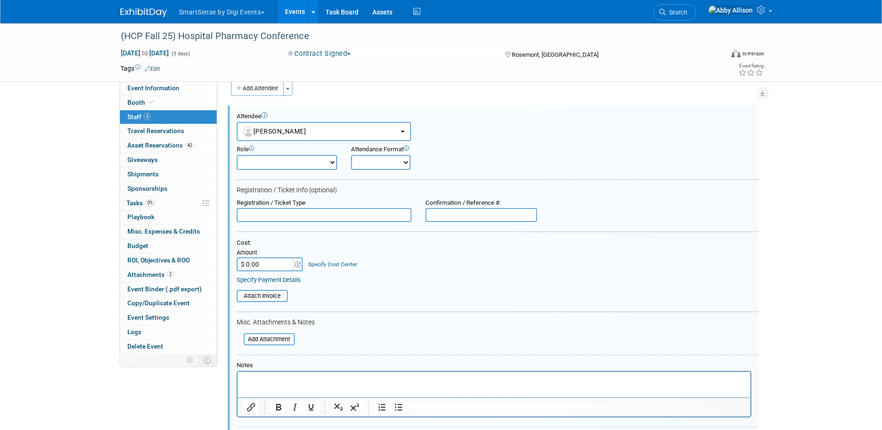
click at [437, 214] on input "text" at bounding box center [481, 215] width 112 height 14
paste input "CT26908"
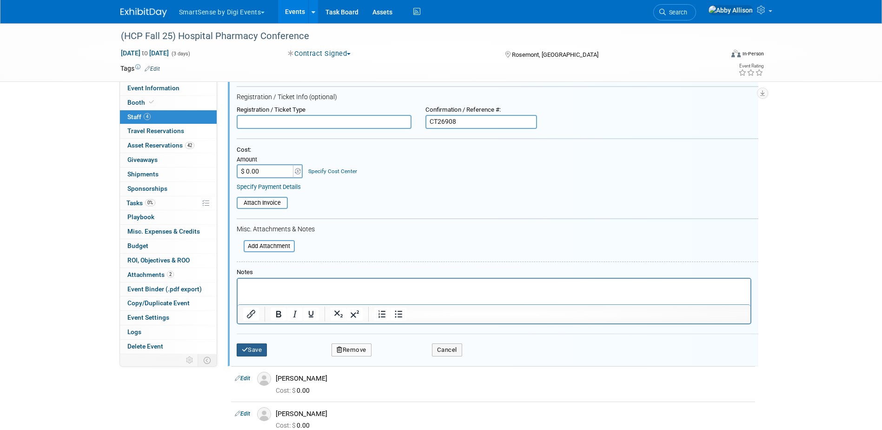
type input "CT26908"
click at [245, 344] on button "Save" at bounding box center [252, 349] width 31 height 13
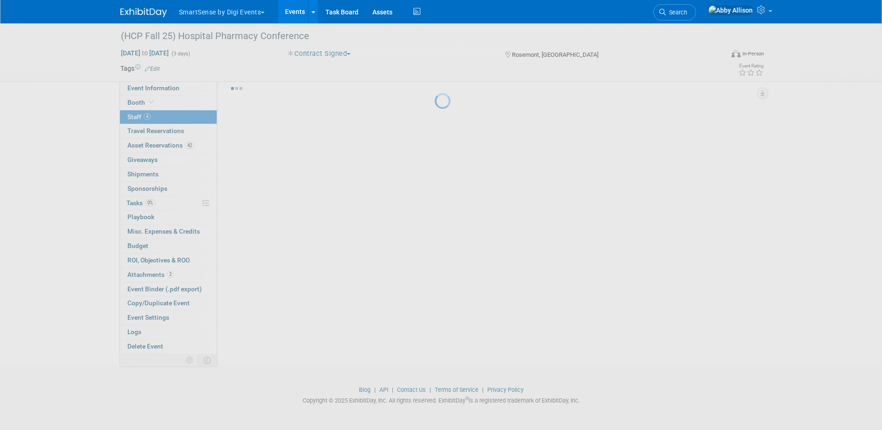
scroll to position [25, 0]
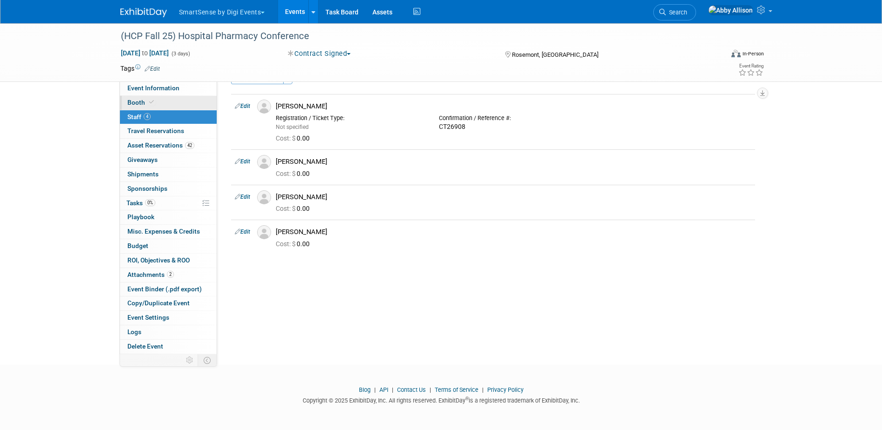
click at [155, 98] on link "Booth" at bounding box center [168, 103] width 97 height 14
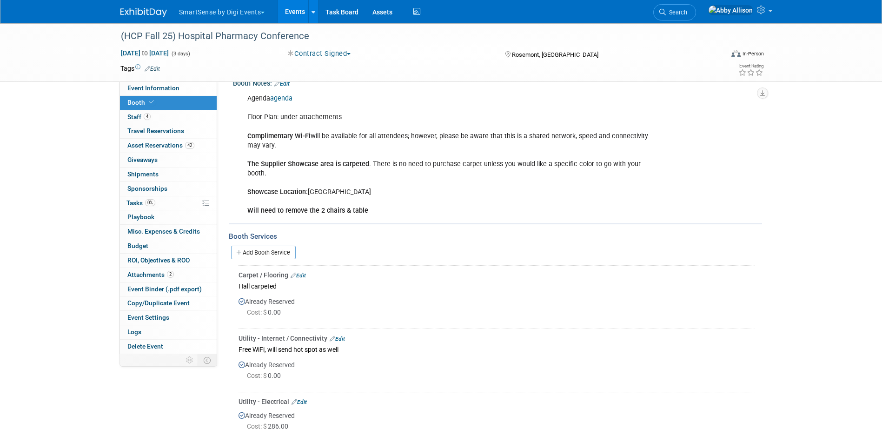
scroll to position [139, 0]
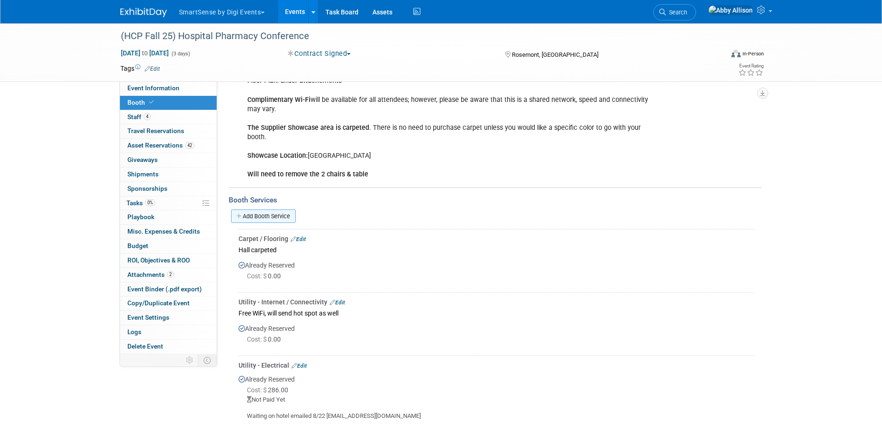
click at [265, 218] on link "Add Booth Service" at bounding box center [263, 215] width 65 height 13
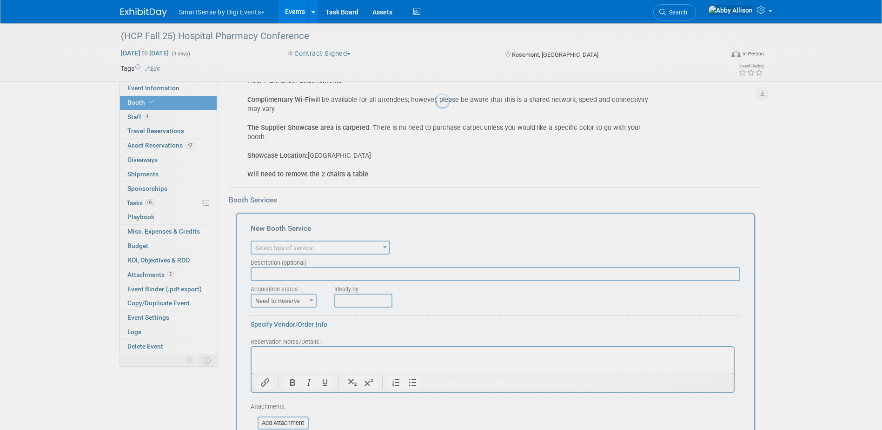
scroll to position [0, 0]
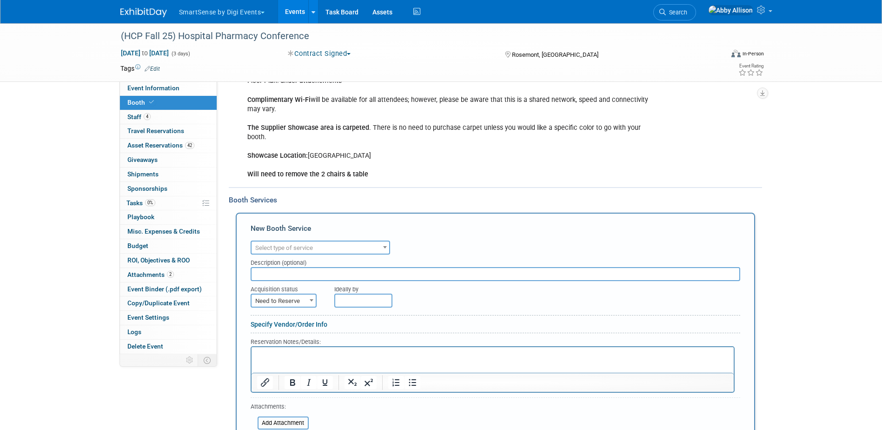
click at [269, 246] on span "Select type of service" at bounding box center [284, 247] width 58 height 7
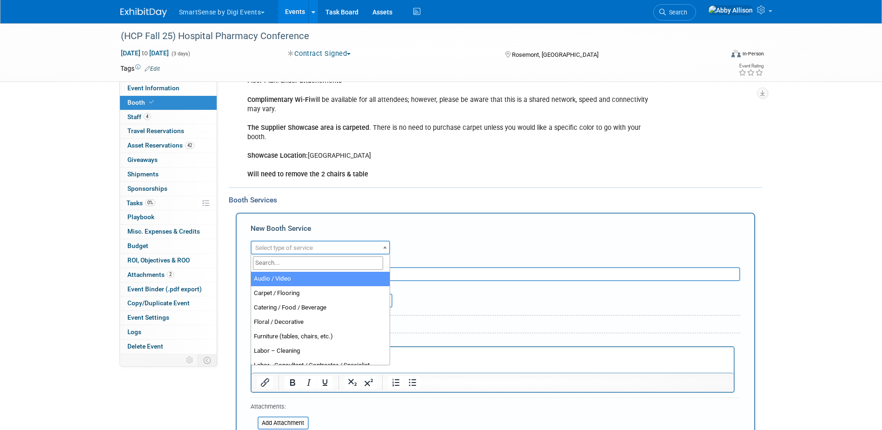
click at [277, 266] on input "search" at bounding box center [318, 262] width 130 height 13
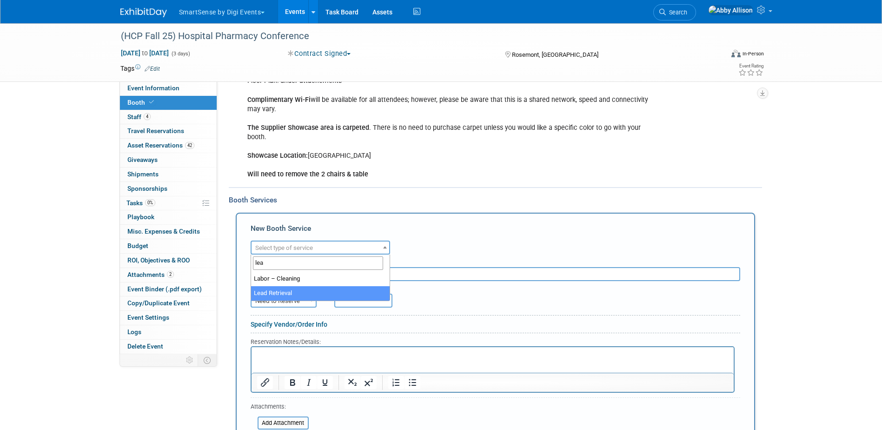
type input "lea"
select select "7"
click at [381, 354] on p "Rich Text Area. Press ALT-0 for help." at bounding box center [492, 355] width 471 height 9
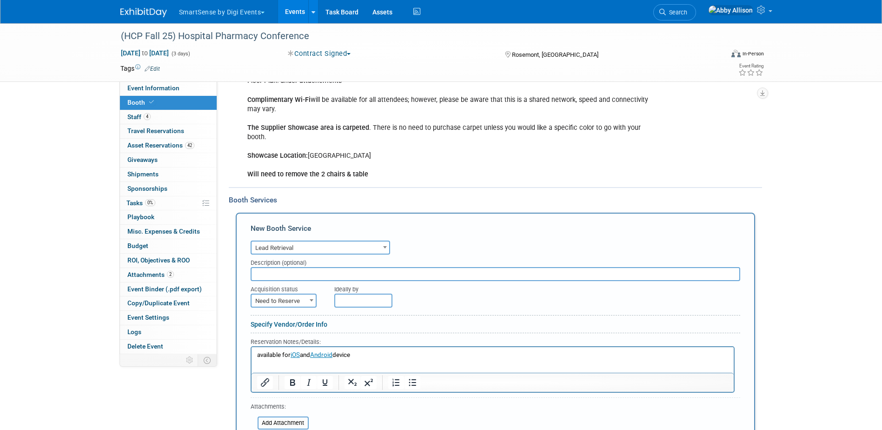
click at [297, 294] on span "Need to Reserve" at bounding box center [284, 300] width 64 height 13
drag, startPoint x: 280, startPoint y: 327, endPoint x: 305, endPoint y: 318, distance: 27.2
select select "2"
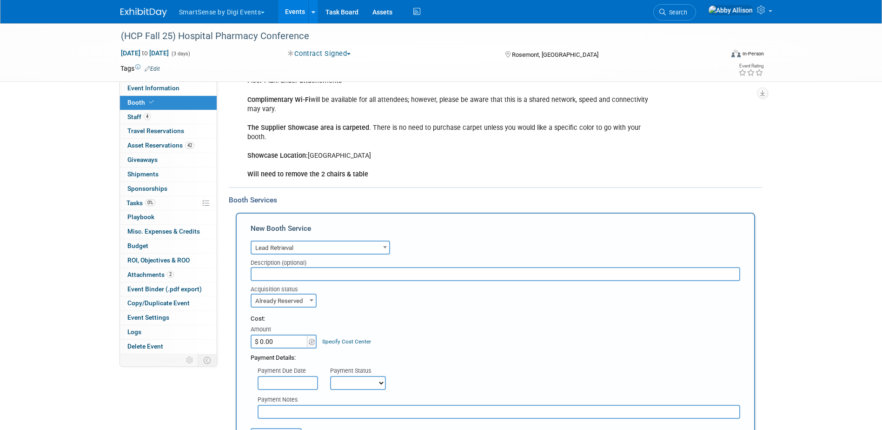
click at [277, 333] on div "Amount" at bounding box center [284, 329] width 67 height 9
click at [276, 339] on input "$ 0.00" at bounding box center [280, 341] width 58 height 14
type input "$ 1,197.00"
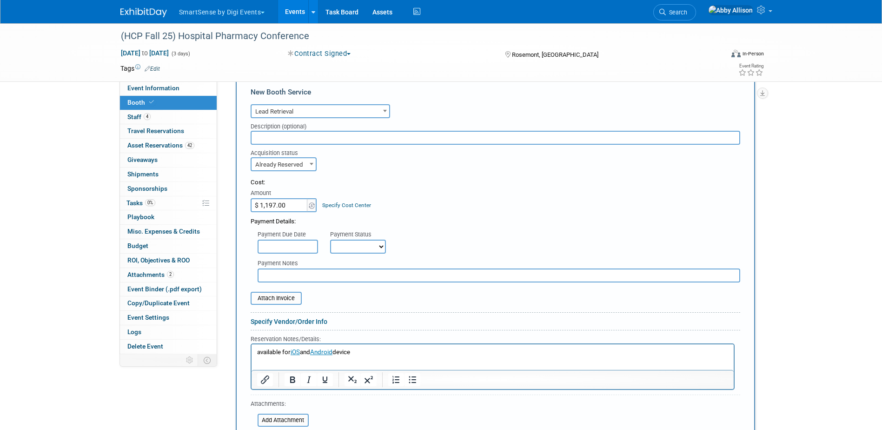
scroll to position [279, 0]
